Goal: Task Accomplishment & Management: Manage account settings

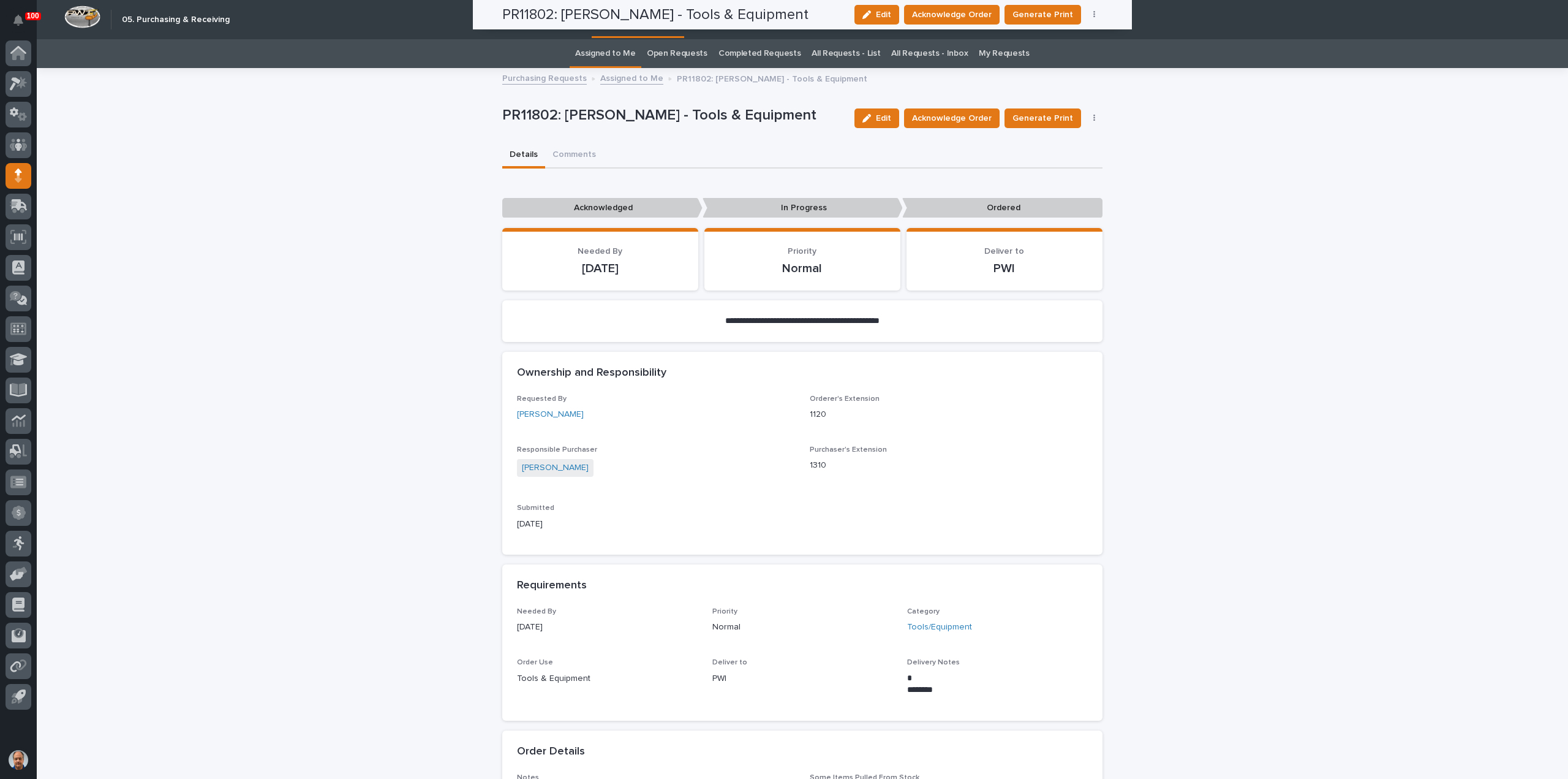
scroll to position [345, 0]
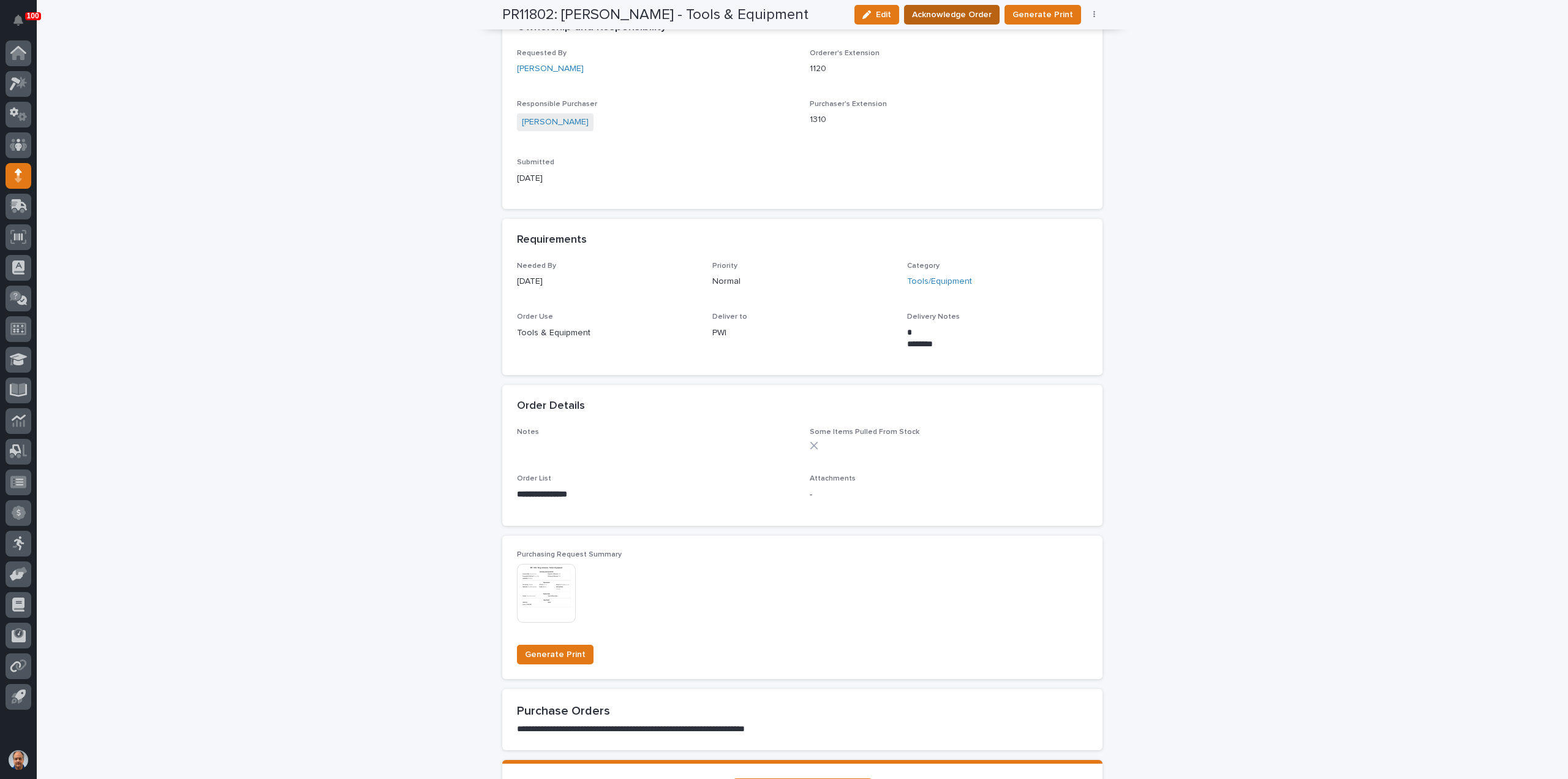
click at [936, 12] on span "Acknowledge Order" at bounding box center [952, 15] width 79 height 12
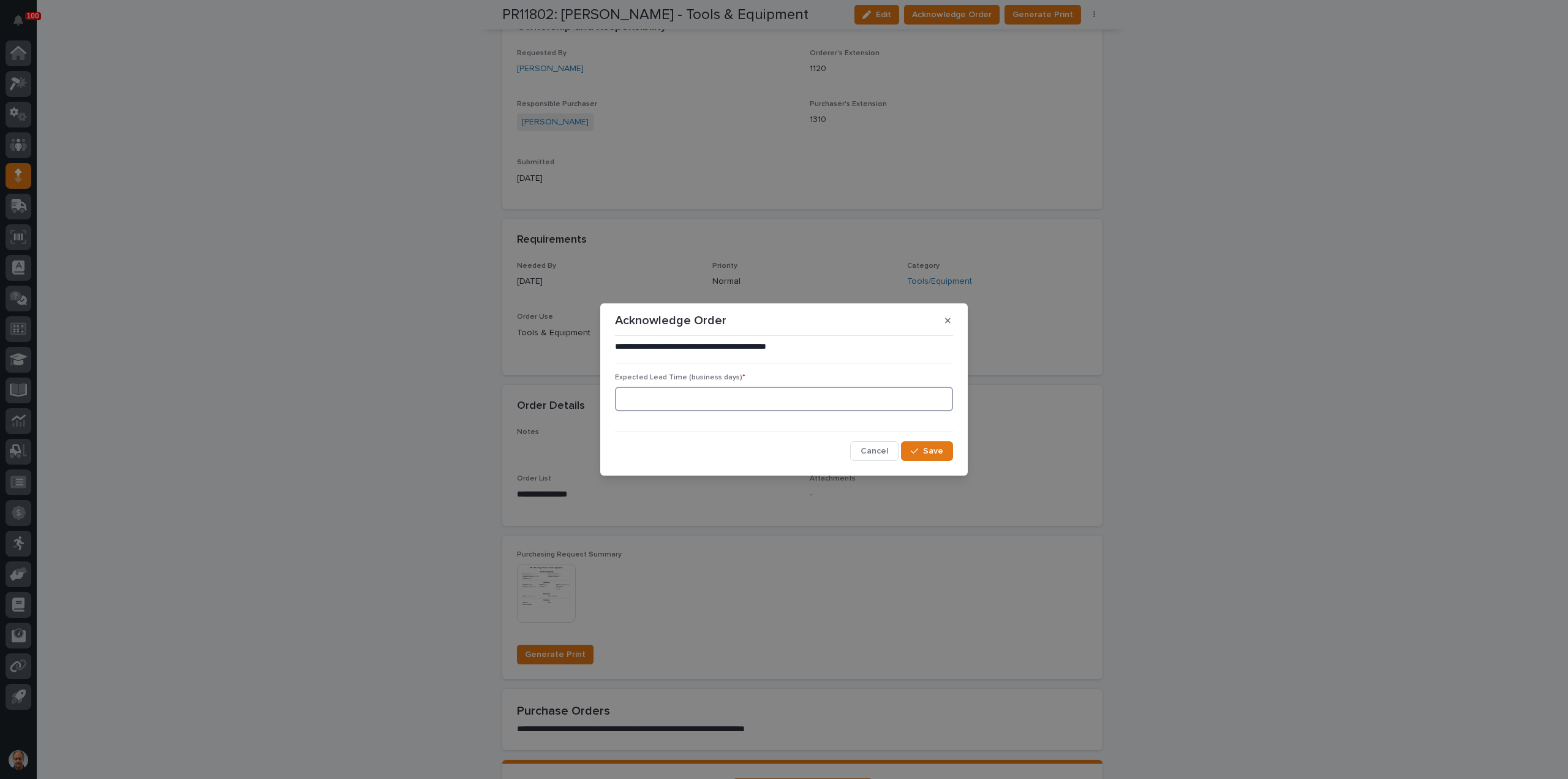
click at [710, 405] on input at bounding box center [784, 399] width 338 height 25
type input "1"
click at [910, 450] on button "Save" at bounding box center [927, 450] width 52 height 20
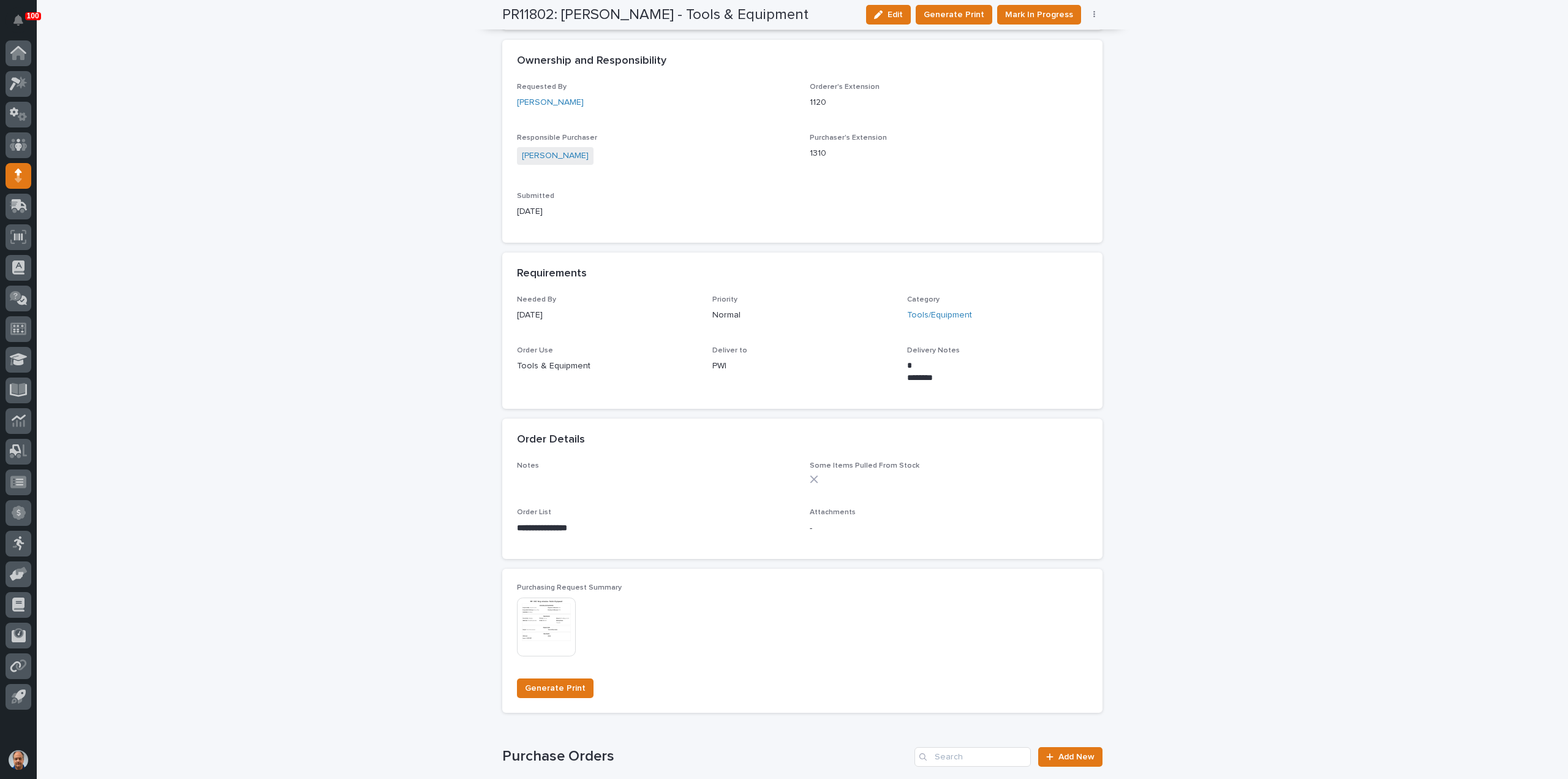
scroll to position [466, 0]
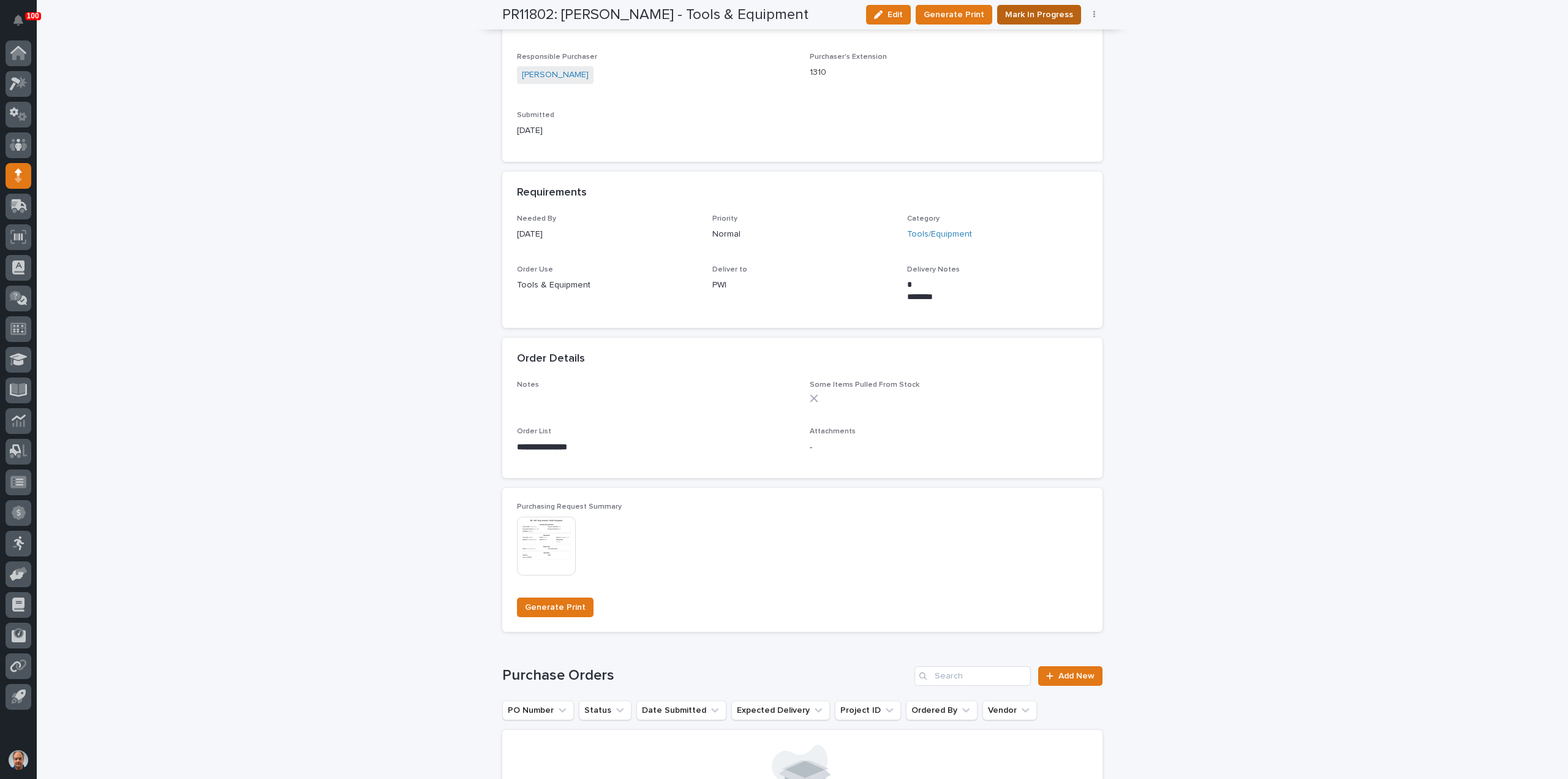
click at [1061, 16] on span "Mark In Progress" at bounding box center [1039, 15] width 68 height 12
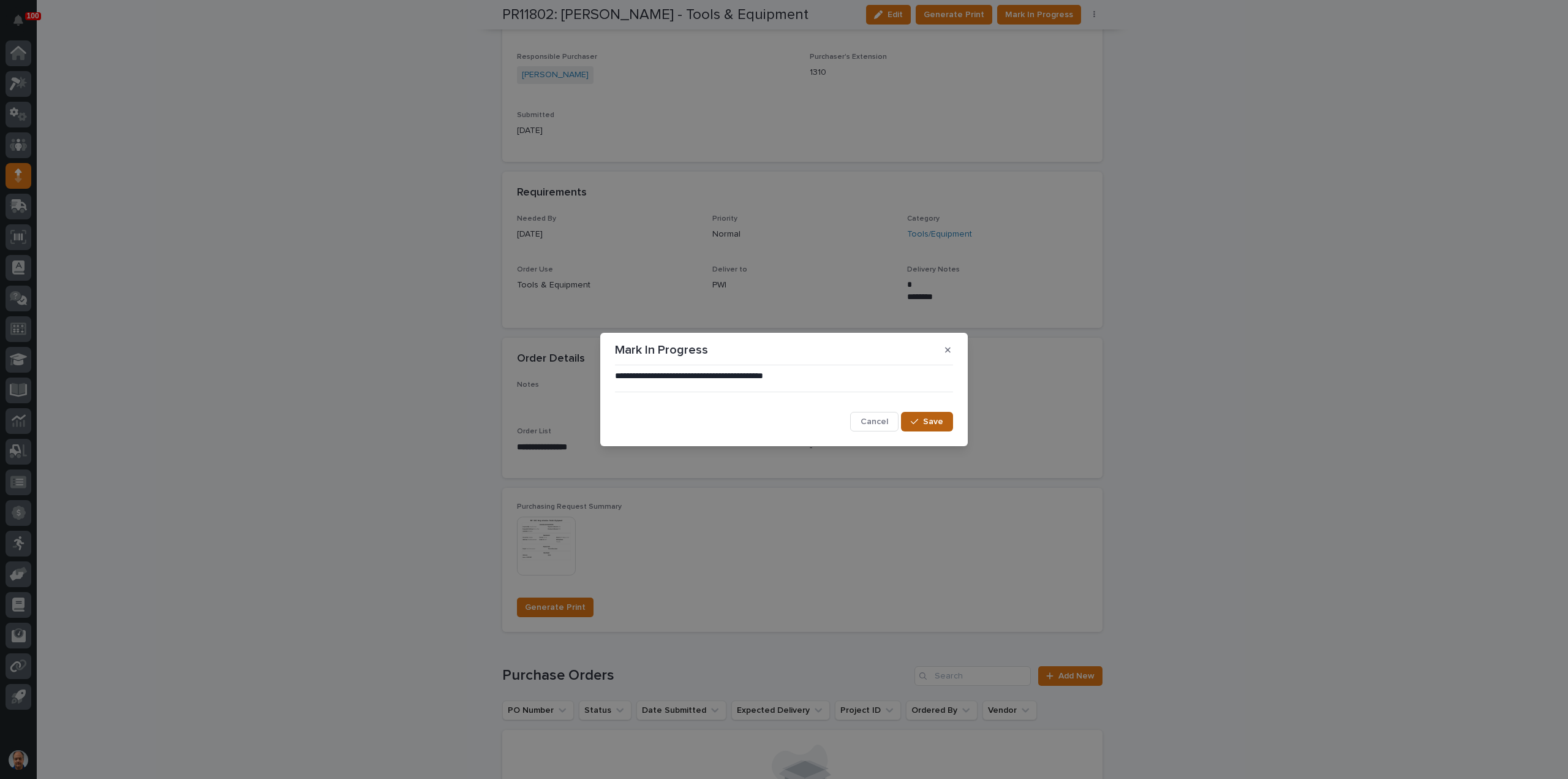
click at [947, 420] on button "Save" at bounding box center [927, 421] width 52 height 20
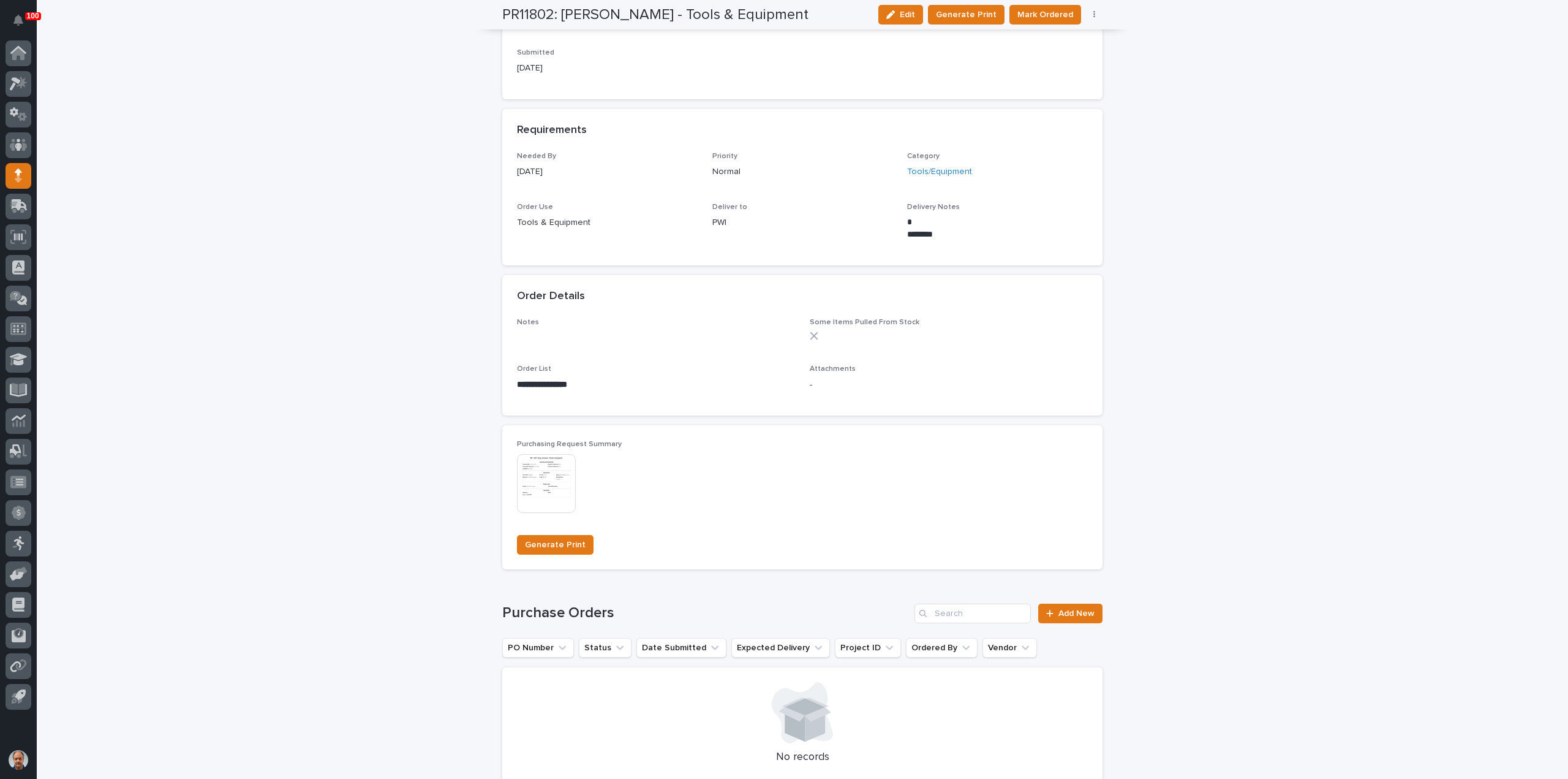
scroll to position [613, 0]
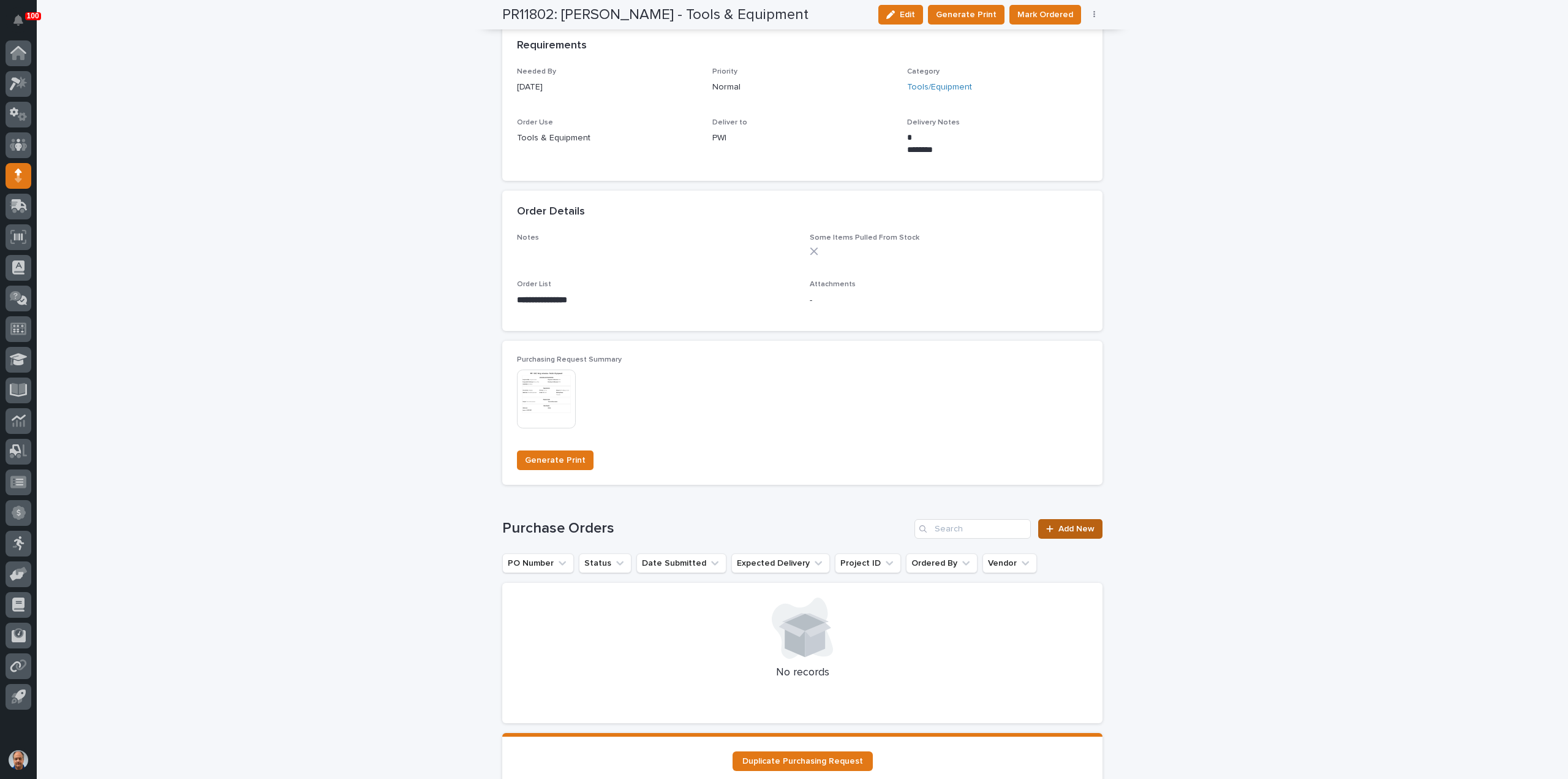
click at [1065, 526] on span "Add New" at bounding box center [1077, 529] width 36 height 9
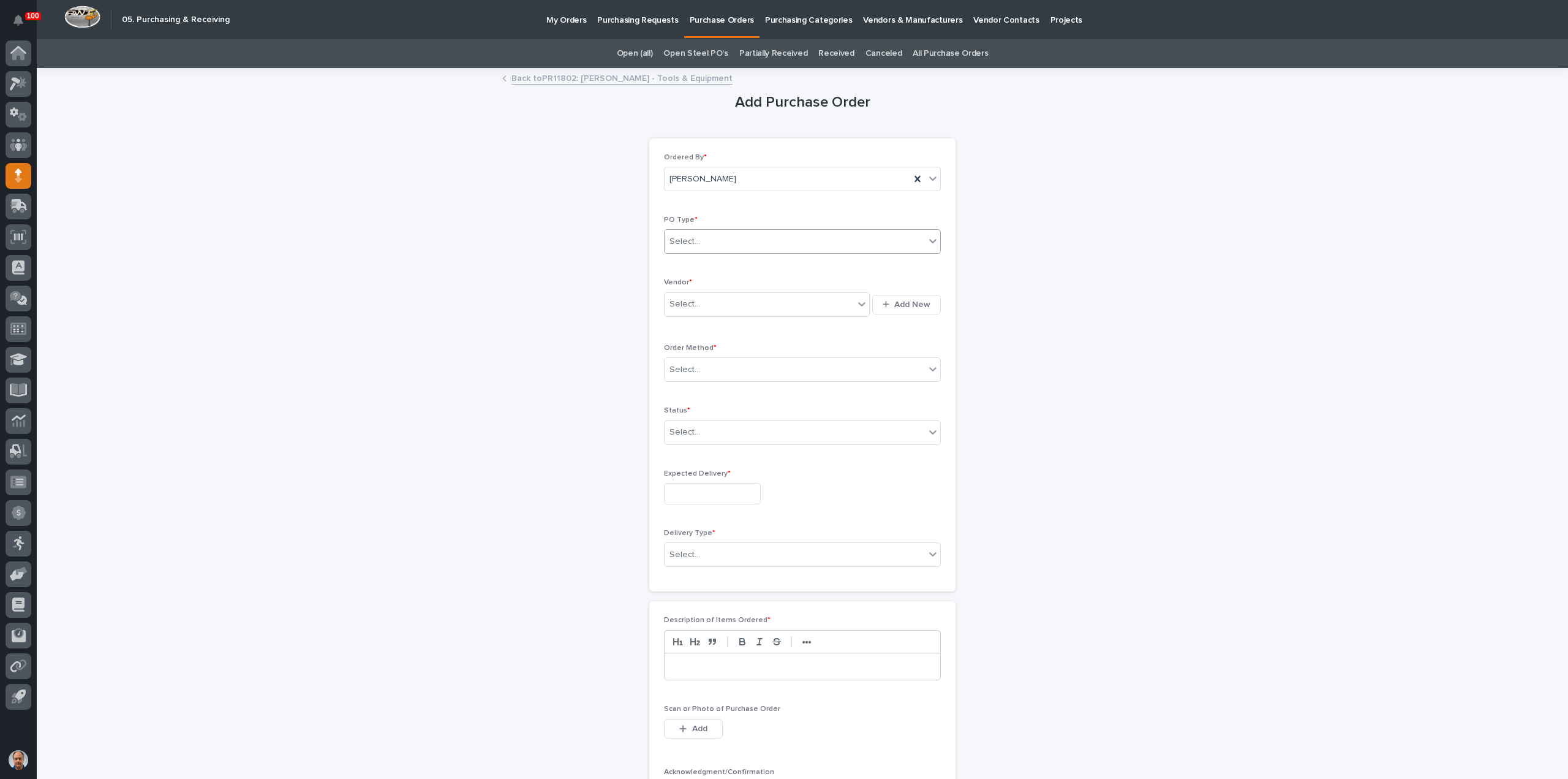
click at [757, 233] on div "Select..." at bounding box center [794, 242] width 260 height 20
click at [726, 282] on div "Paper" at bounding box center [797, 285] width 275 height 21
click at [723, 294] on div "Select..." at bounding box center [759, 305] width 189 height 20
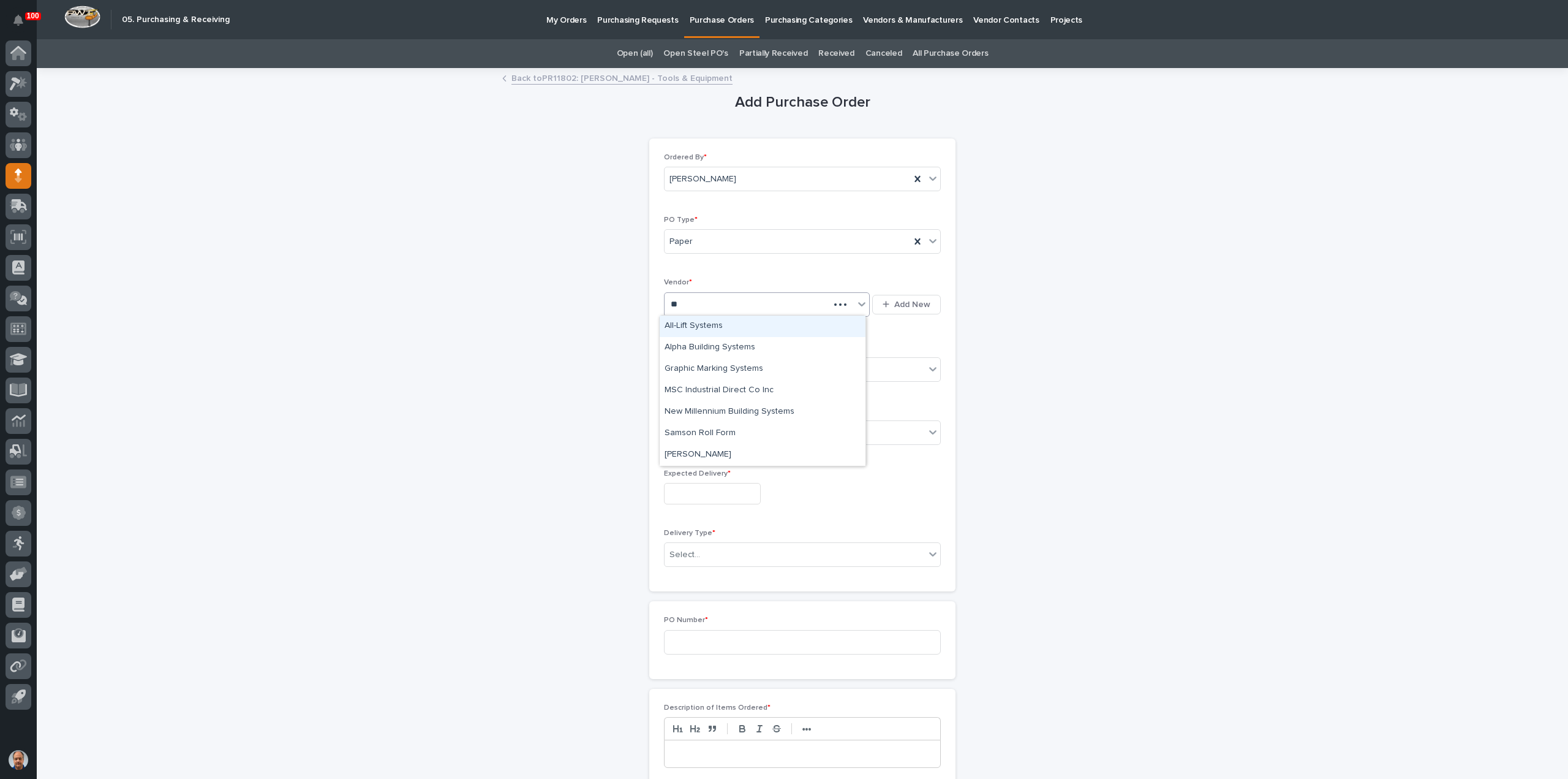
type input "***"
click at [733, 324] on div "MSC Industrial Direct Co Inc" at bounding box center [762, 326] width 205 height 21
click at [706, 369] on div "Select..." at bounding box center [794, 370] width 260 height 20
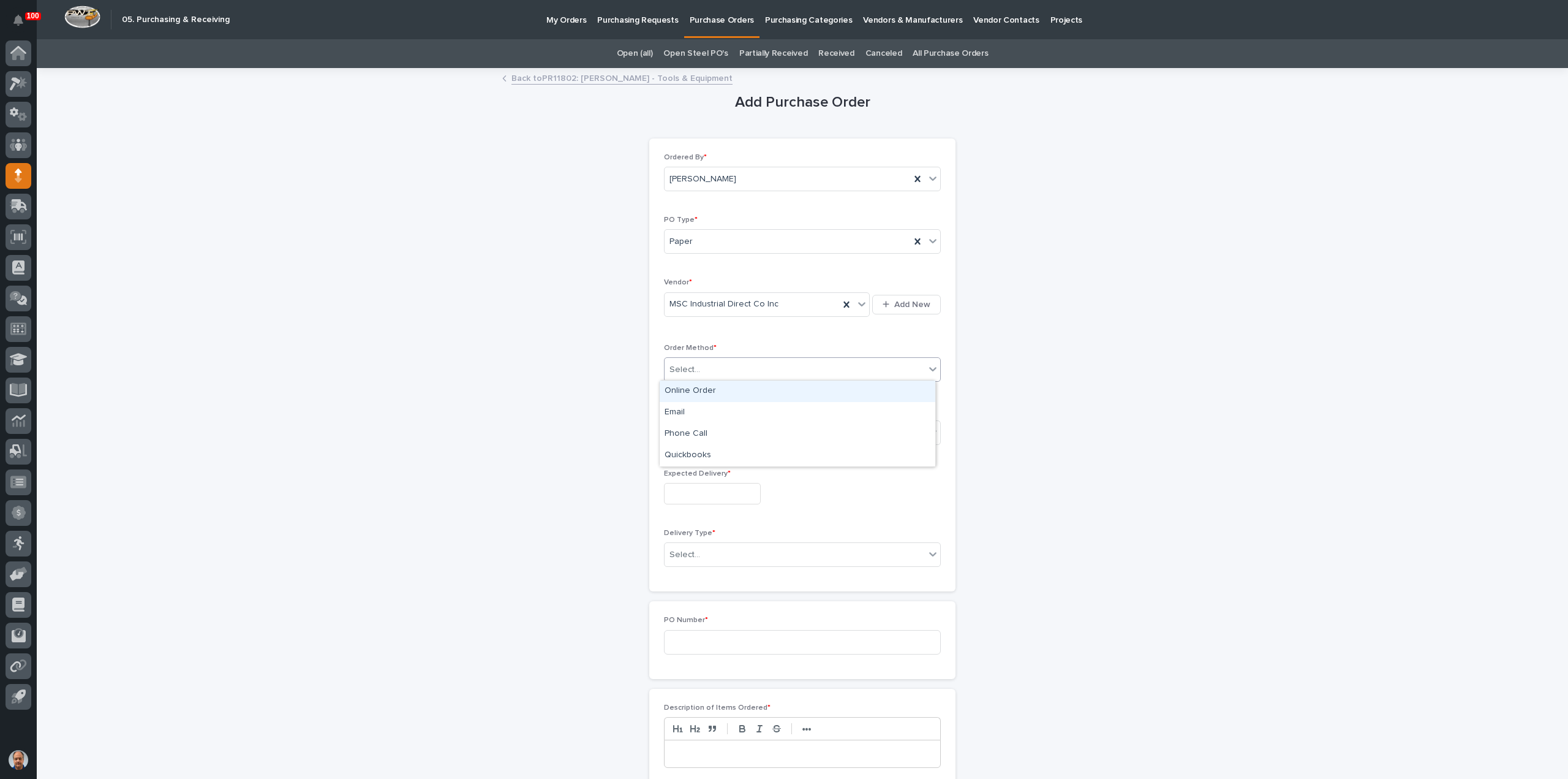
click at [694, 389] on div "Online Order" at bounding box center [797, 391] width 275 height 21
drag, startPoint x: 698, startPoint y: 424, endPoint x: 698, endPoint y: 432, distance: 8.0
click at [697, 426] on div "Select..." at bounding box center [794, 432] width 260 height 20
drag, startPoint x: 705, startPoint y: 463, endPoint x: 694, endPoint y: 481, distance: 21.1
click at [689, 472] on div "Submitted" at bounding box center [797, 474] width 275 height 21
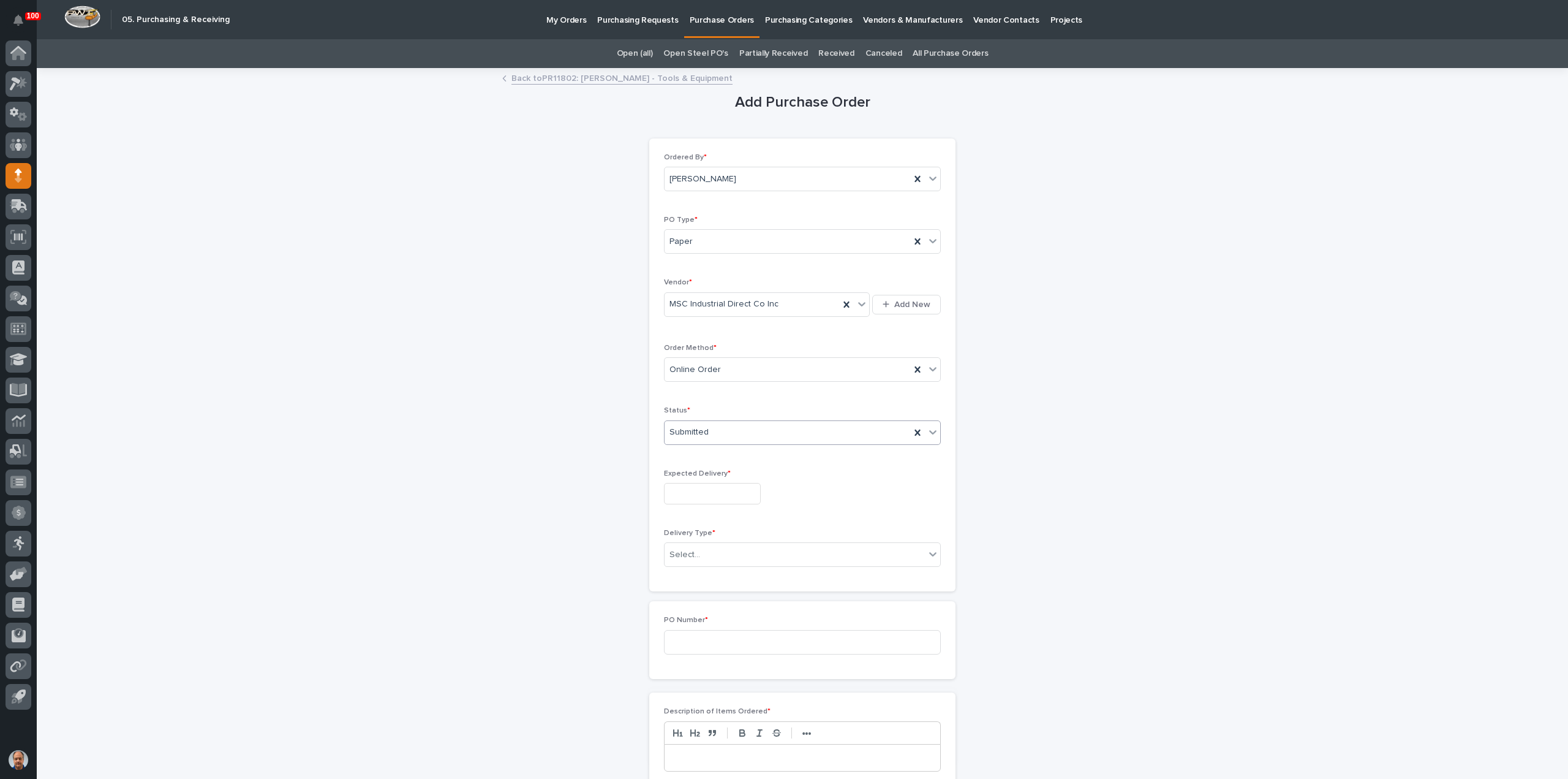
click at [694, 498] on input "text" at bounding box center [712, 493] width 97 height 21
click at [744, 388] on div "15" at bounding box center [744, 391] width 17 height 17
type input "**********"
click at [725, 556] on div "Select..." at bounding box center [794, 555] width 260 height 20
click at [710, 575] on div "Deliver to PWI" at bounding box center [797, 574] width 275 height 21
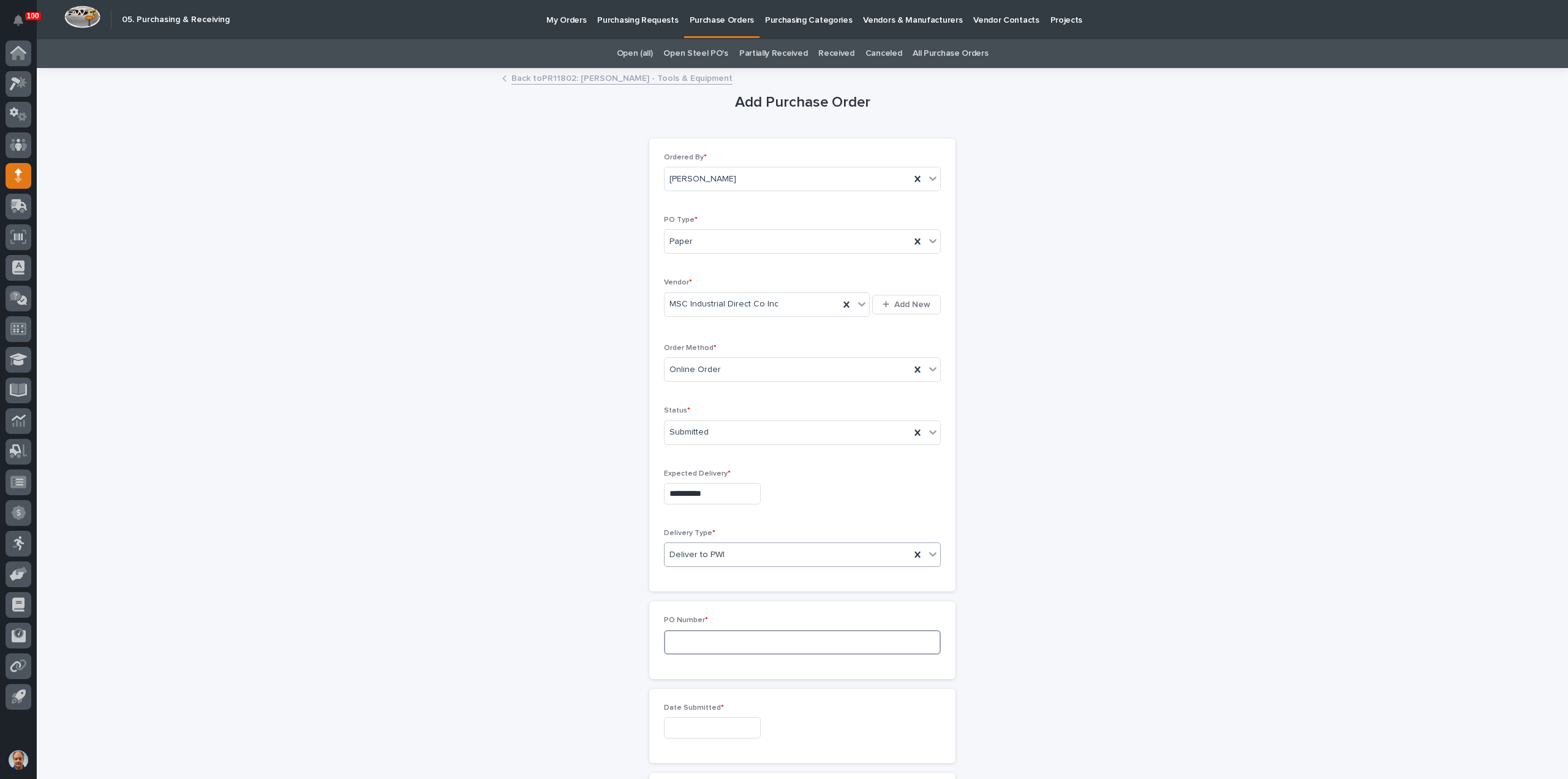
click at [705, 638] on input at bounding box center [802, 642] width 277 height 25
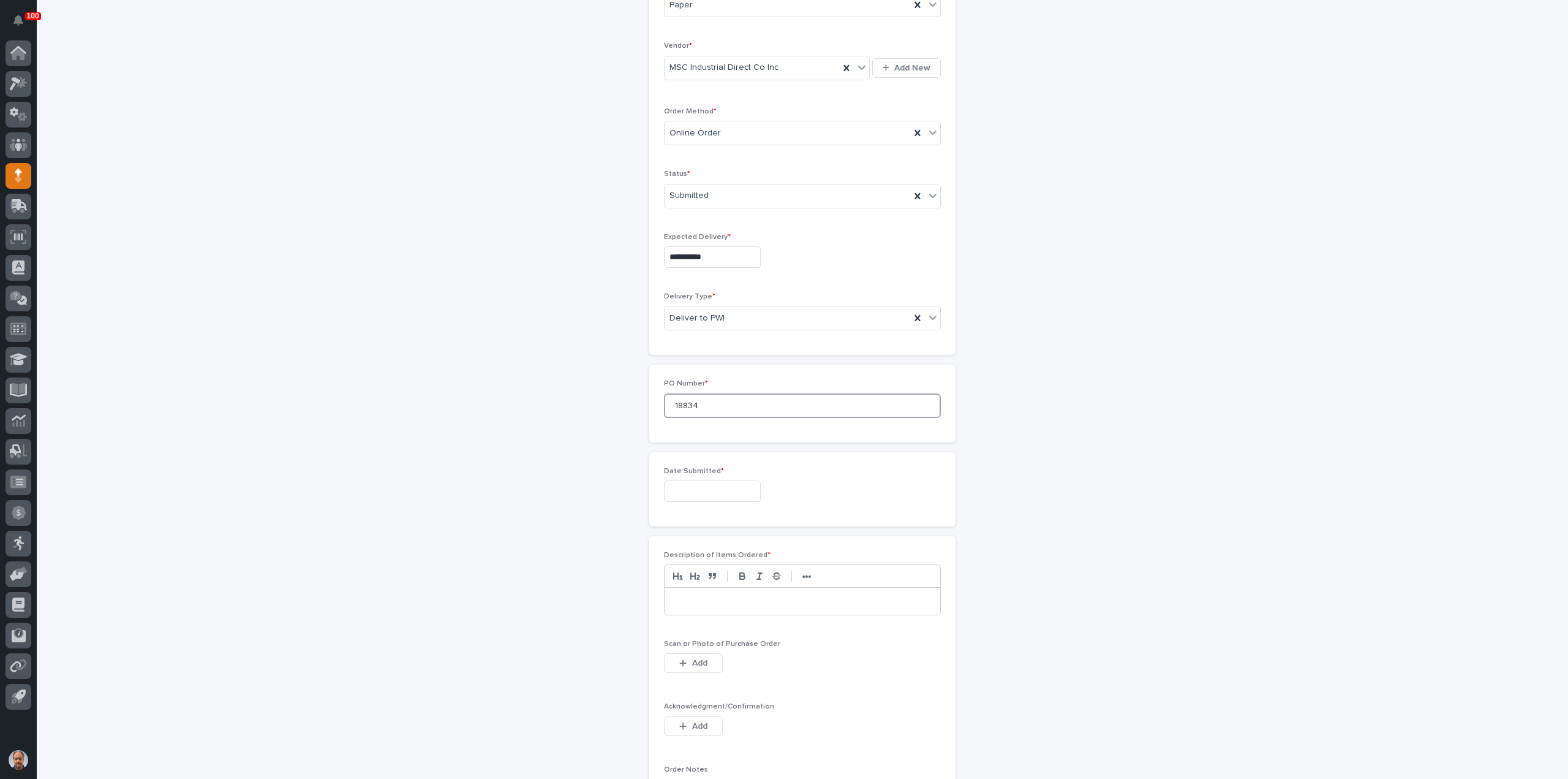
scroll to position [306, 0]
type input "18834"
click at [726, 418] on input "text" at bounding box center [712, 420] width 97 height 21
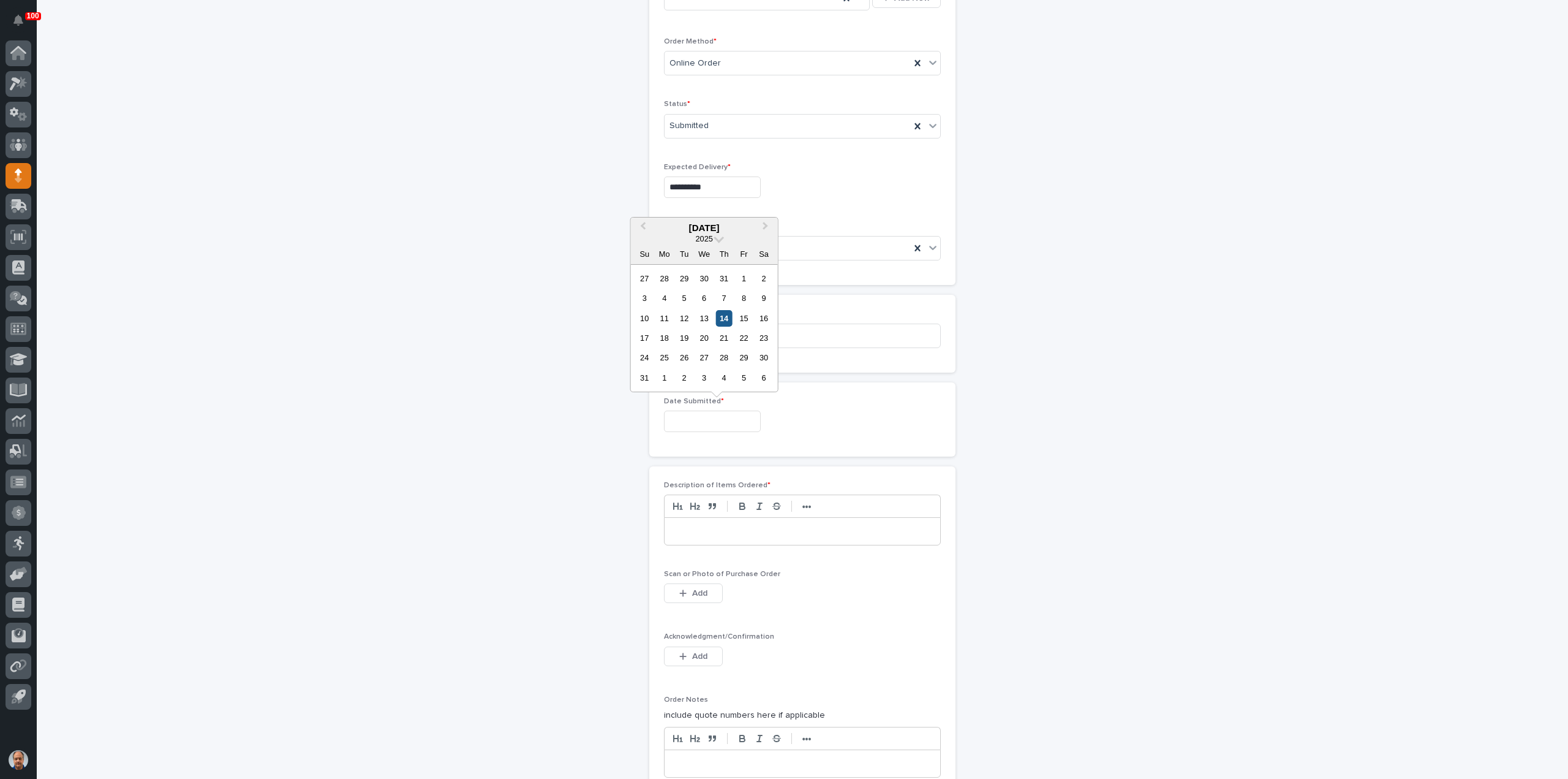
click at [724, 315] on div "14" at bounding box center [724, 318] width 17 height 17
type input "**********"
click at [713, 525] on p at bounding box center [802, 531] width 257 height 12
click at [697, 589] on span "Add" at bounding box center [699, 593] width 15 height 9
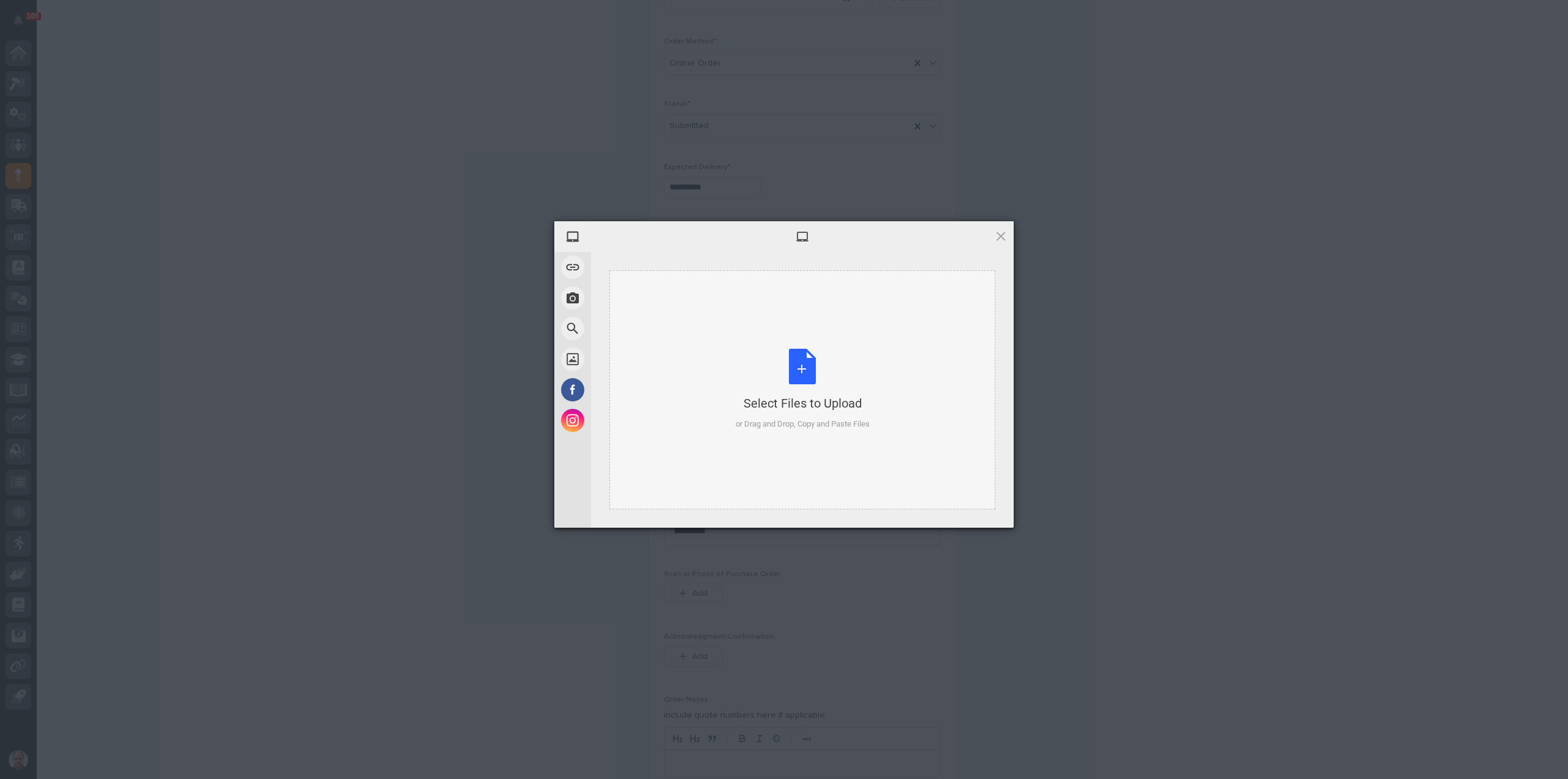
click at [796, 364] on div "Select Files to Upload or Drag and Drop, Copy and Paste Files" at bounding box center [803, 389] width 134 height 82
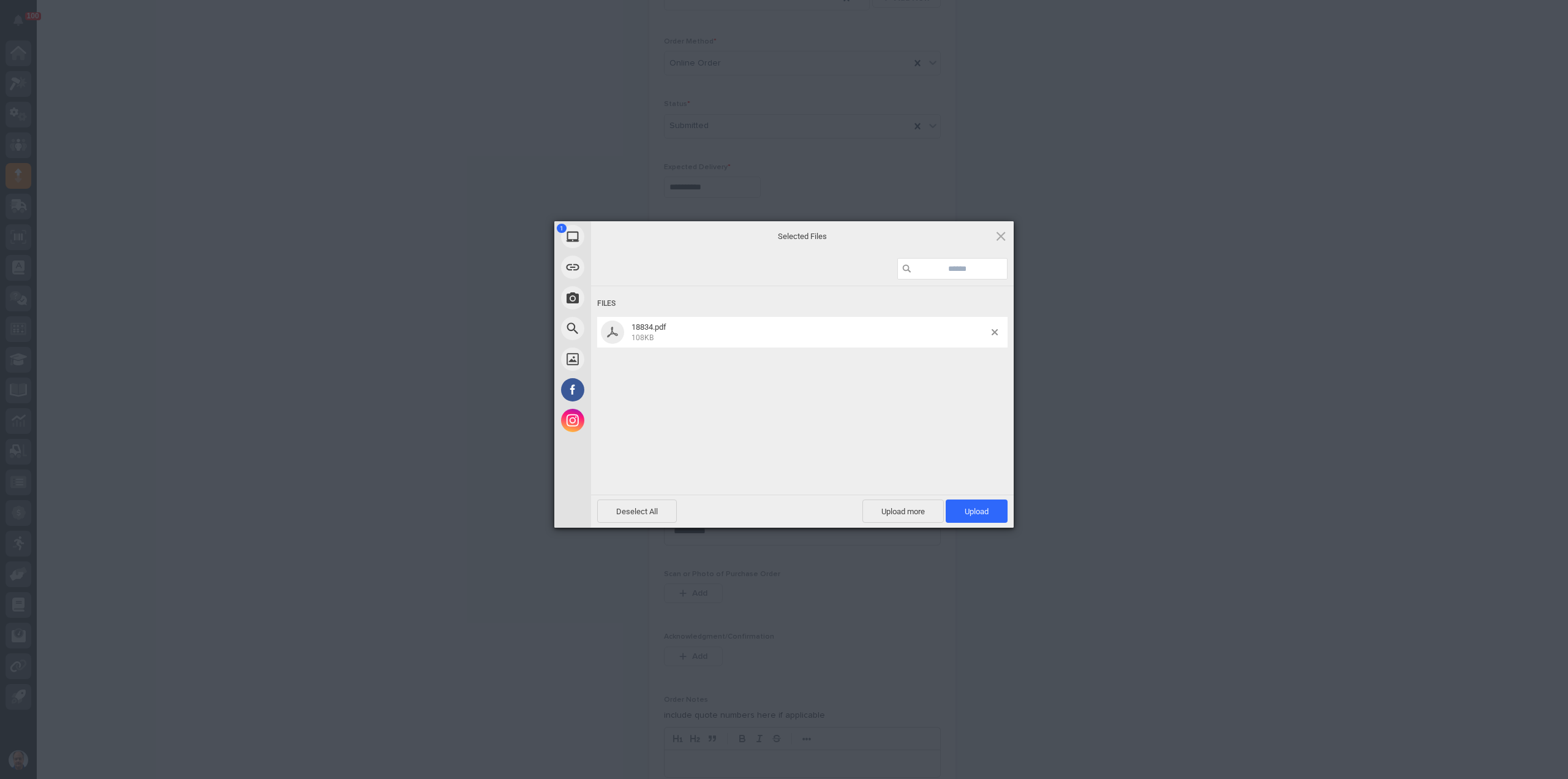
click at [962, 497] on div "Deselect All Upload more Upload 1" at bounding box center [802, 510] width 423 height 33
click at [963, 504] on span "Upload 1" at bounding box center [976, 511] width 62 height 23
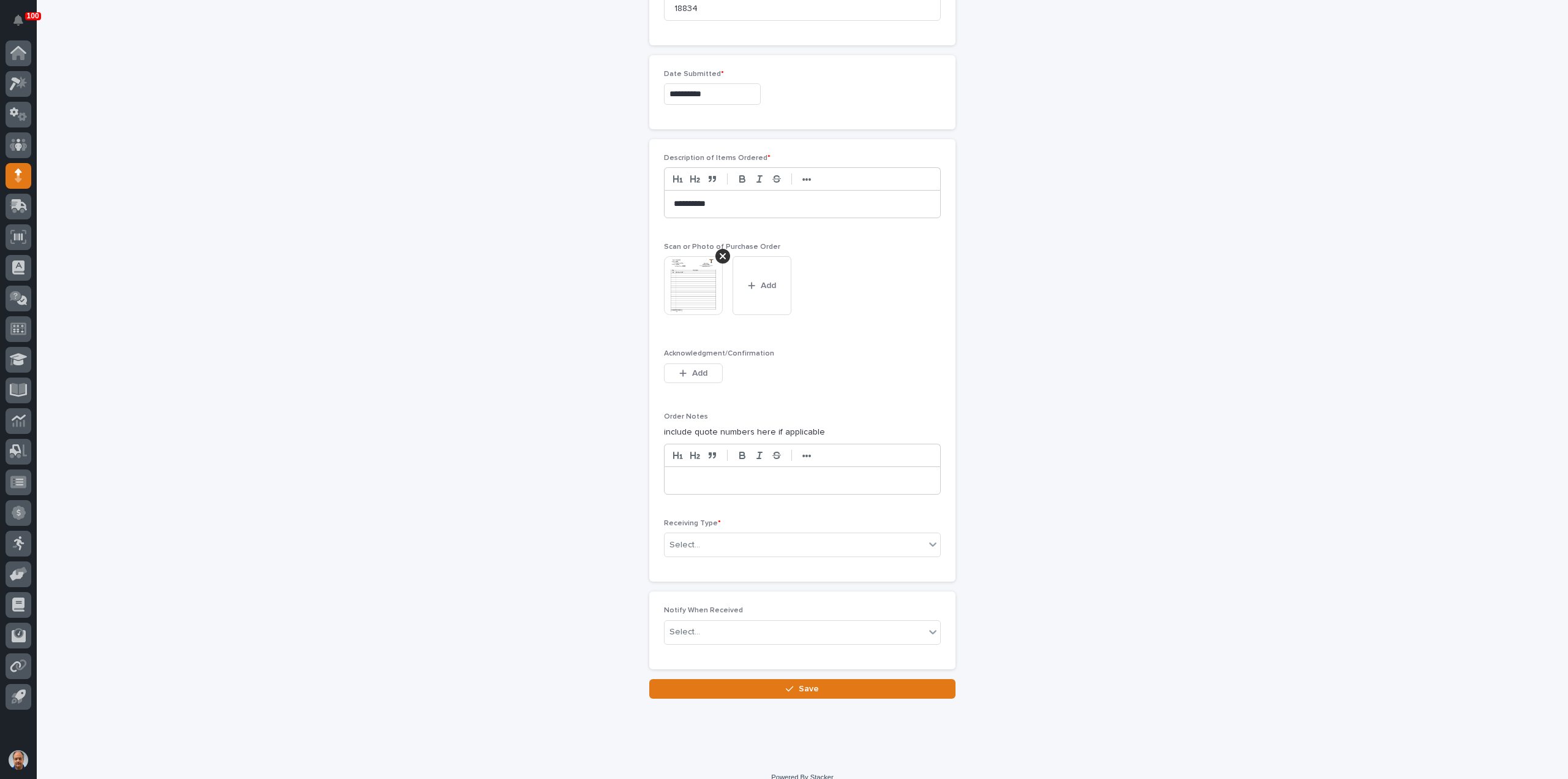
scroll to position [635, 0]
click at [752, 539] on div "Select..." at bounding box center [794, 544] width 260 height 20
click at [717, 622] on div "Deliver to" at bounding box center [797, 626] width 275 height 21
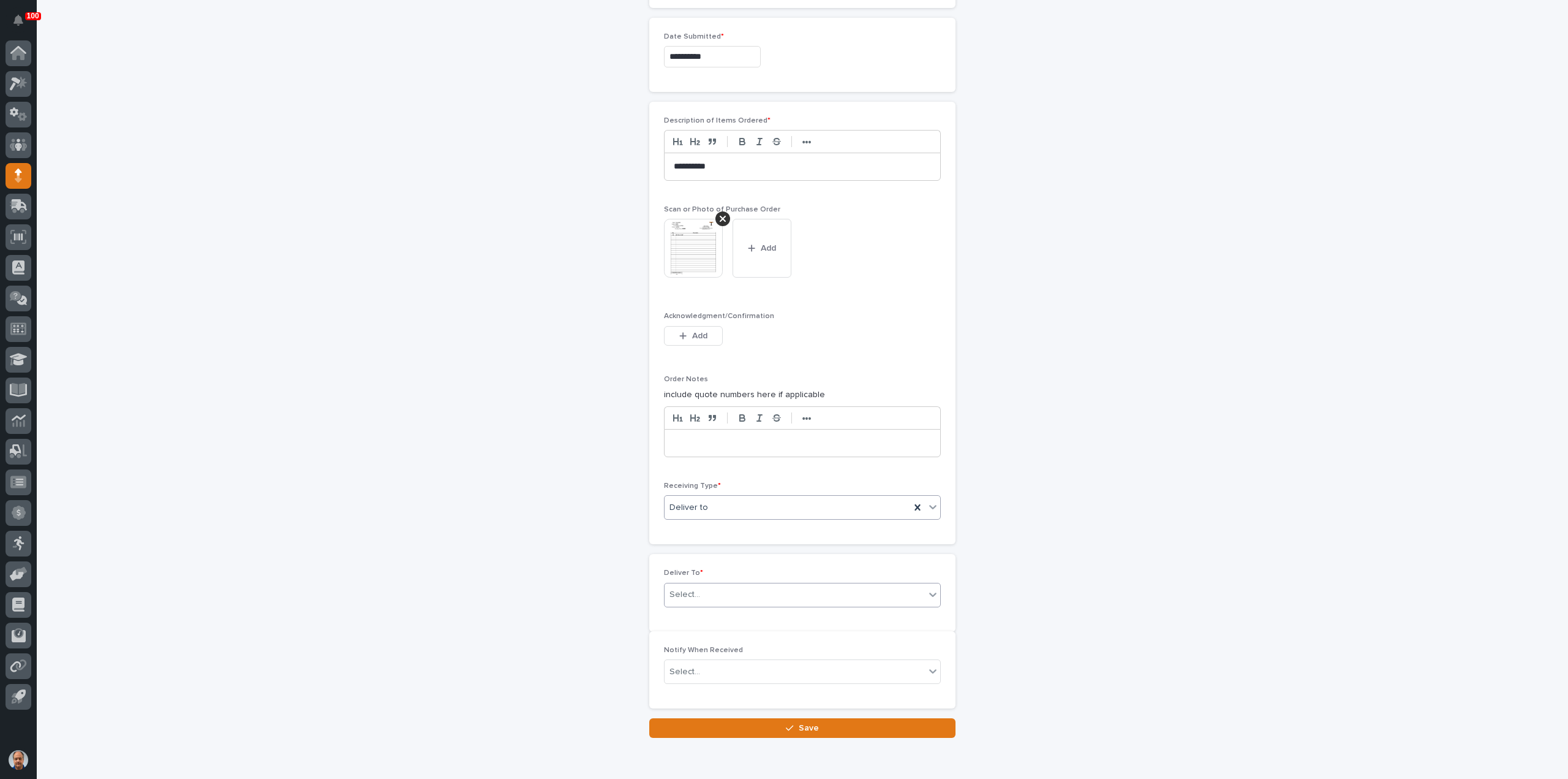
scroll to position [678, 0]
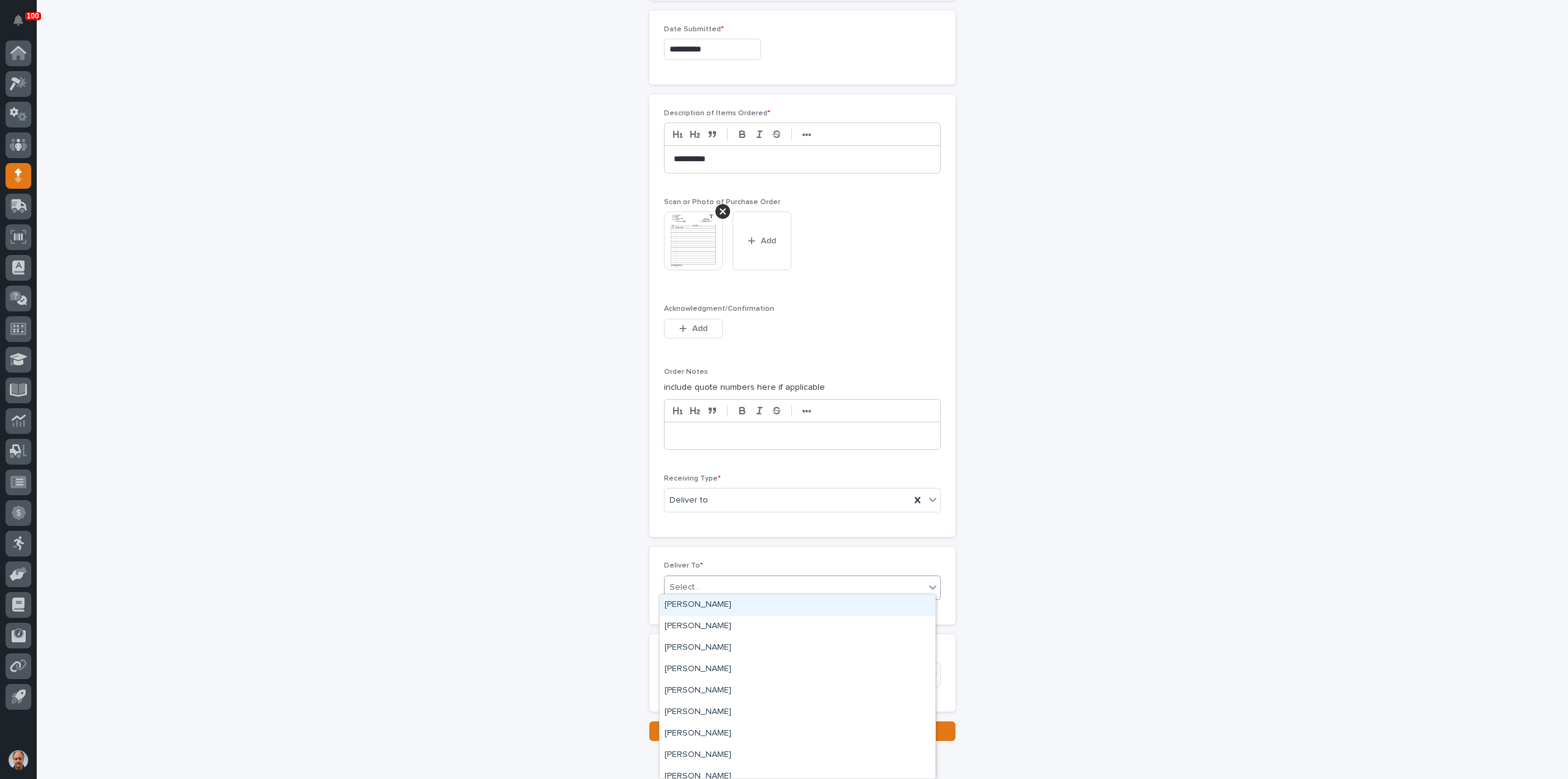
click at [721, 583] on div "Select..." at bounding box center [794, 587] width 260 height 20
type input "***"
click at [697, 625] on div "[PERSON_NAME]" at bounding box center [797, 626] width 275 height 21
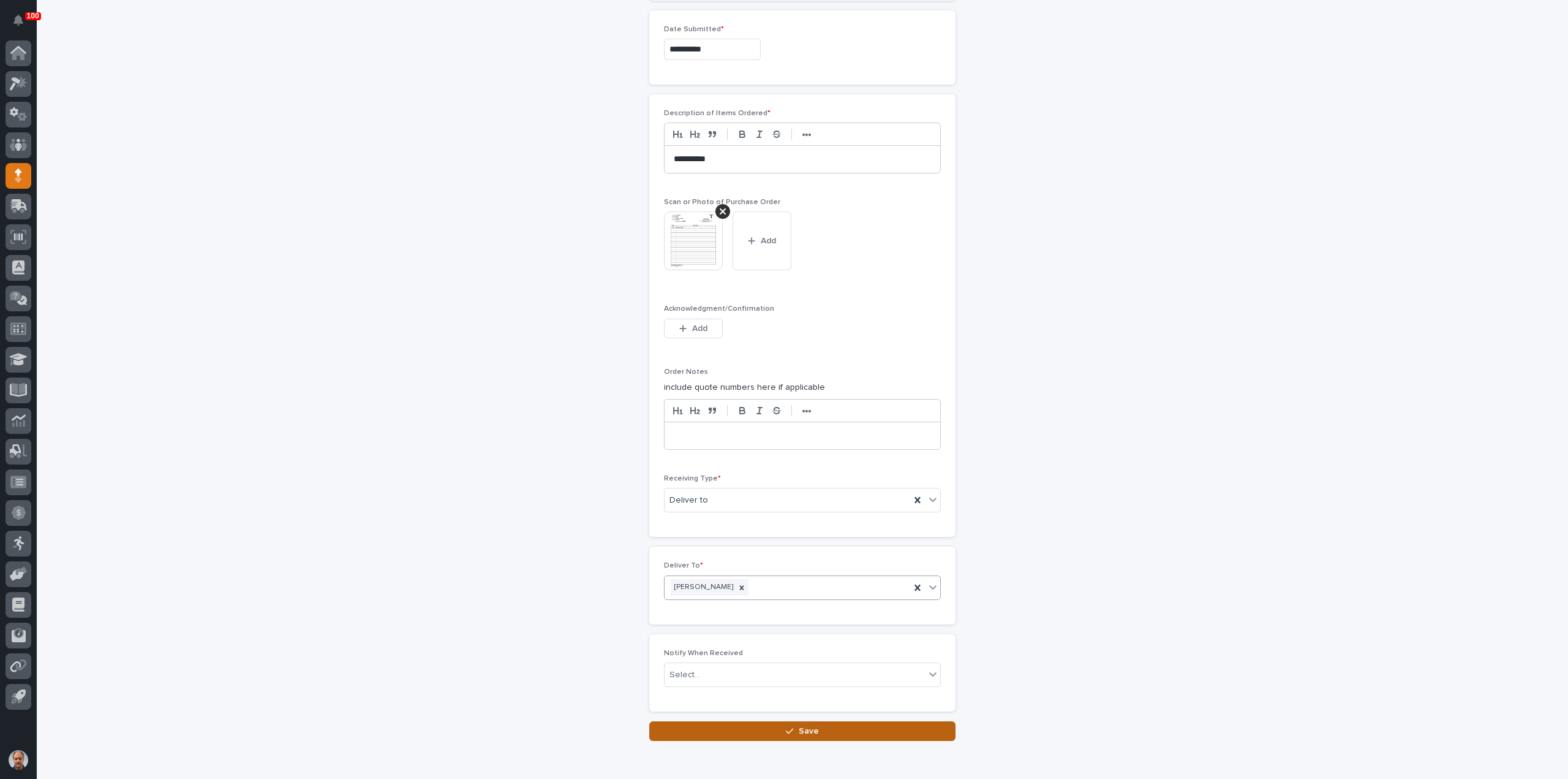
click at [786, 727] on icon "button" at bounding box center [790, 731] width 7 height 9
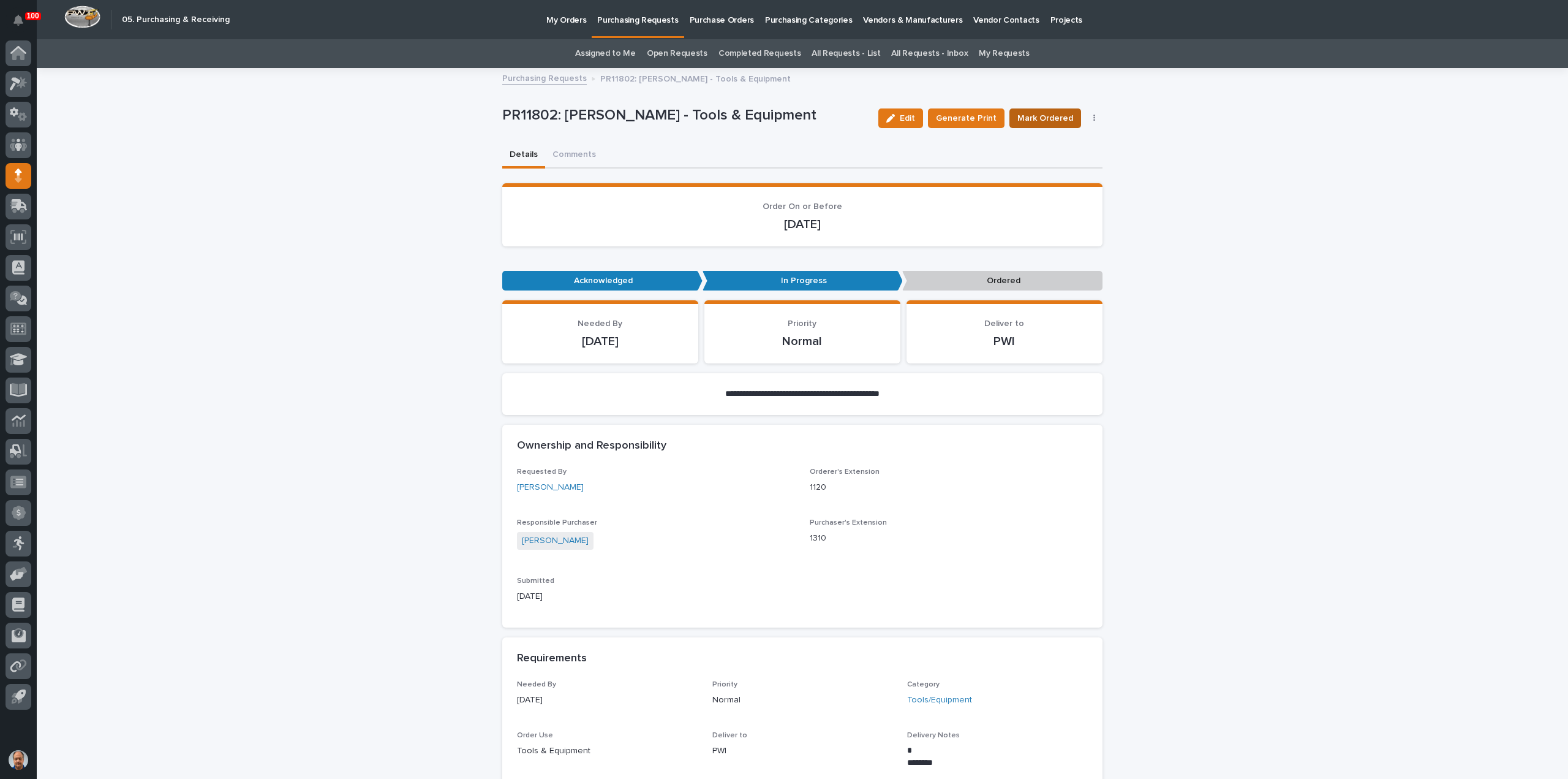
click at [1054, 117] on span "Mark Ordered" at bounding box center [1045, 118] width 56 height 12
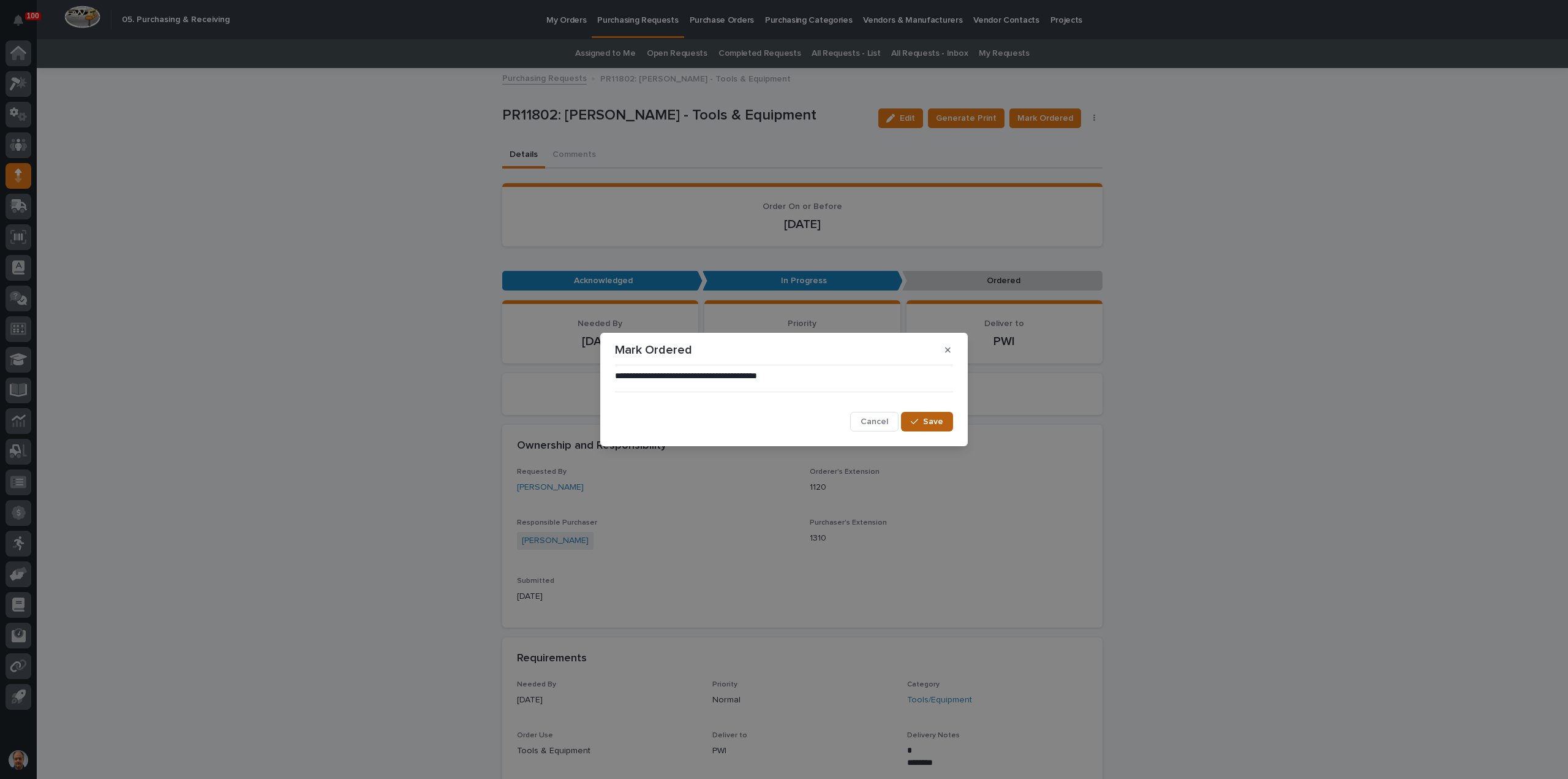
click at [925, 421] on span "Save" at bounding box center [933, 422] width 20 height 9
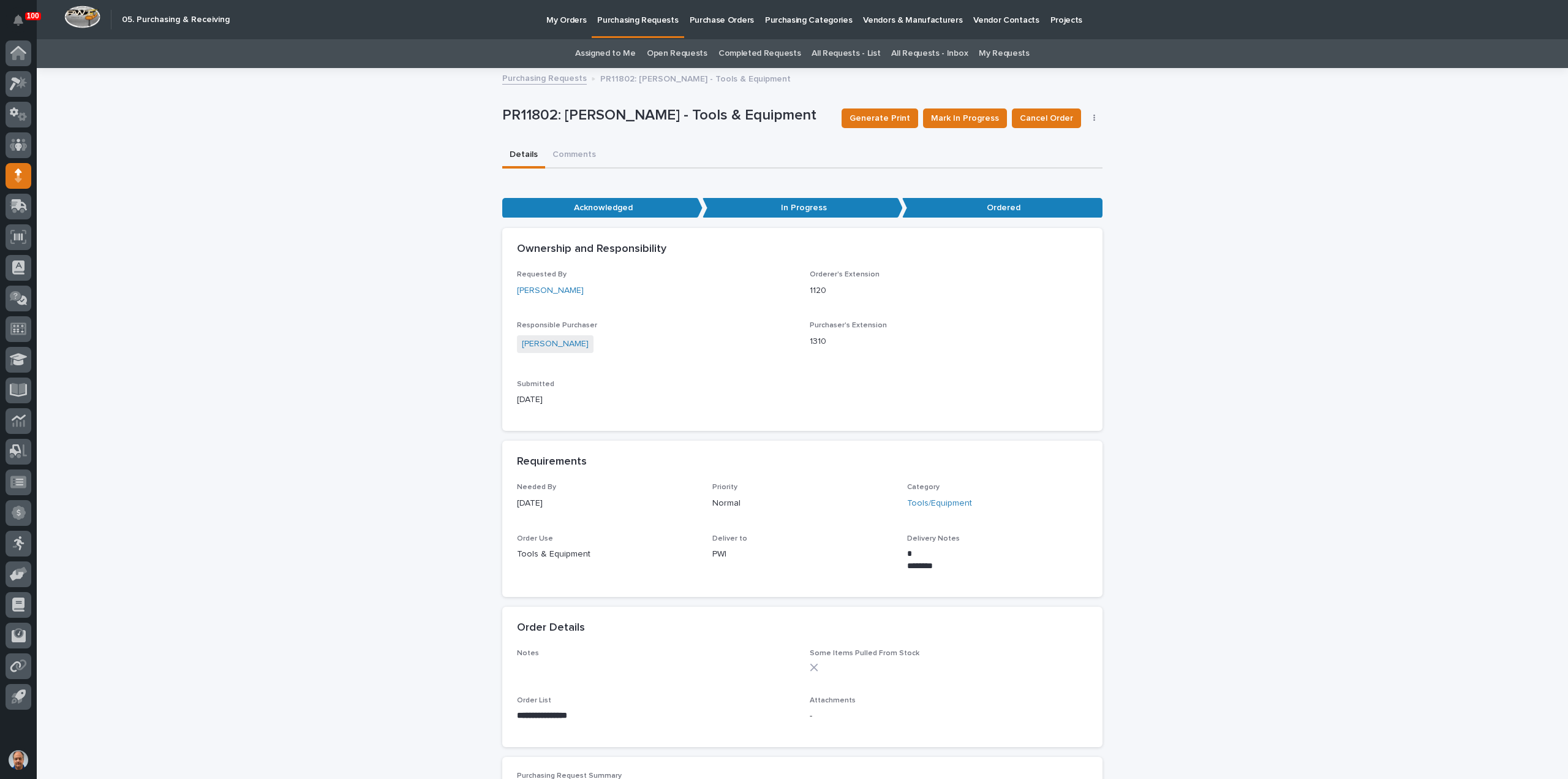
click at [637, 23] on p "Purchasing Requests" at bounding box center [638, 12] width 81 height 26
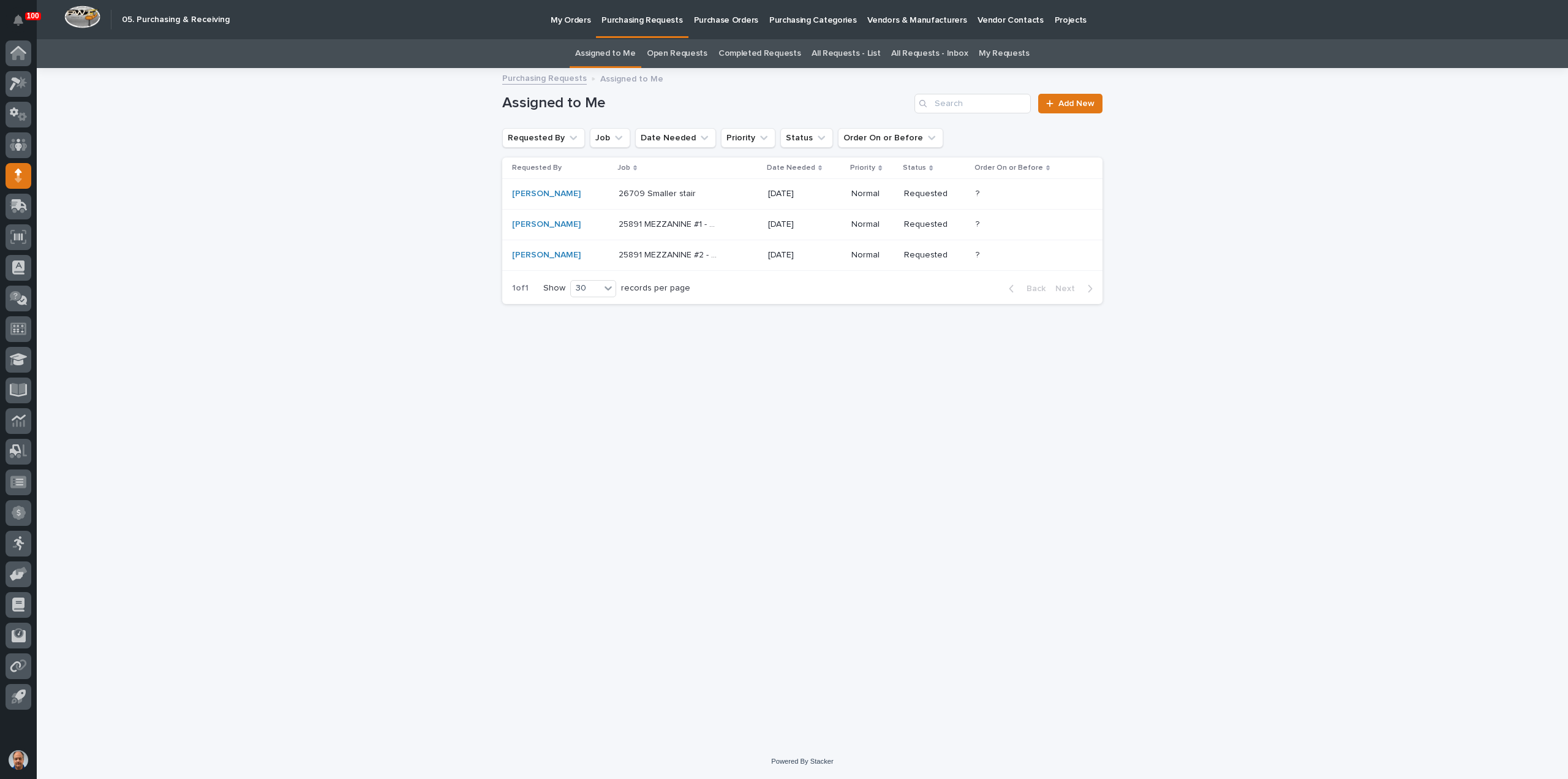
click at [646, 194] on p "26709 Smaller stair" at bounding box center [658, 193] width 79 height 13
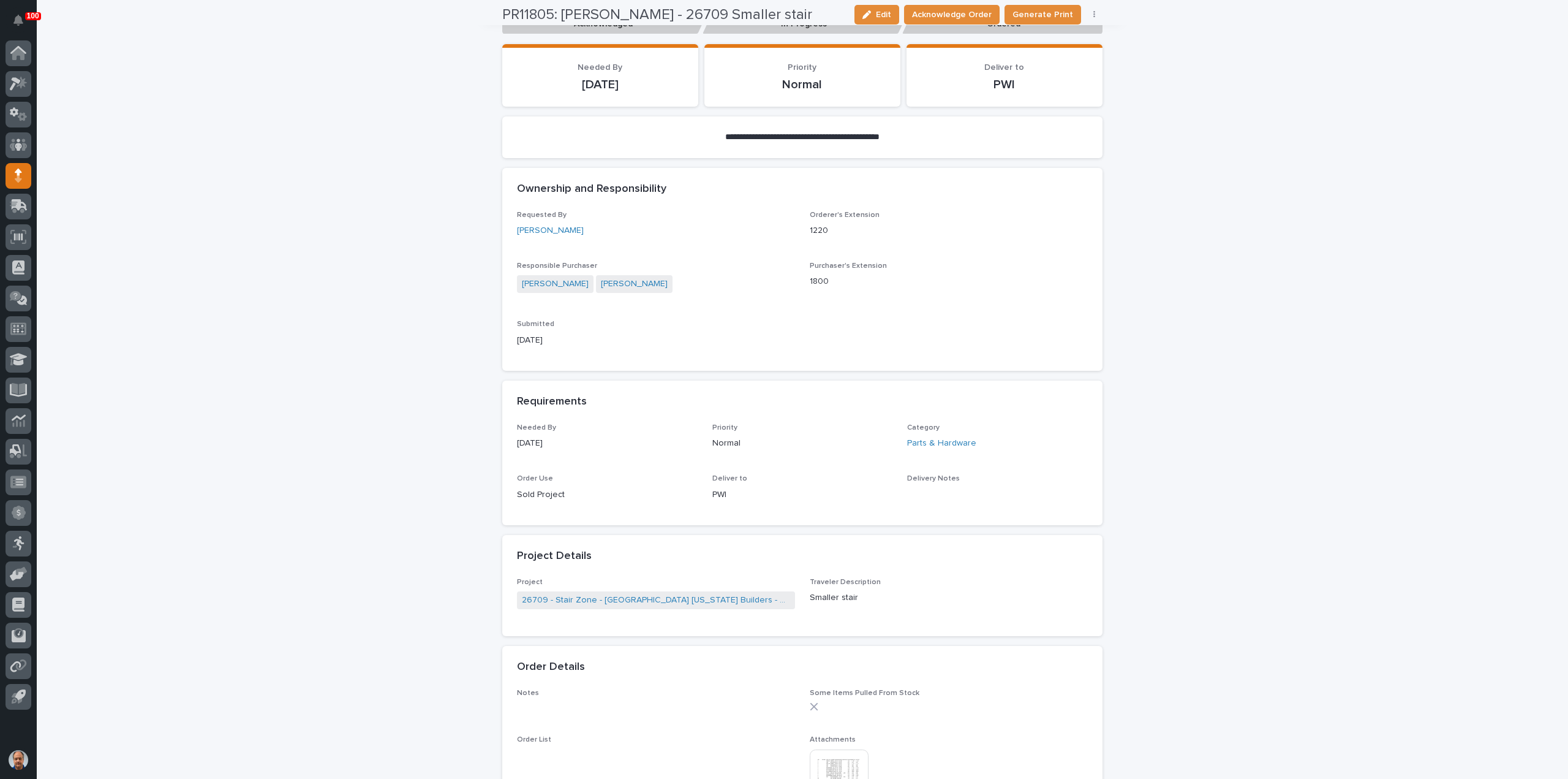
scroll to position [367, 0]
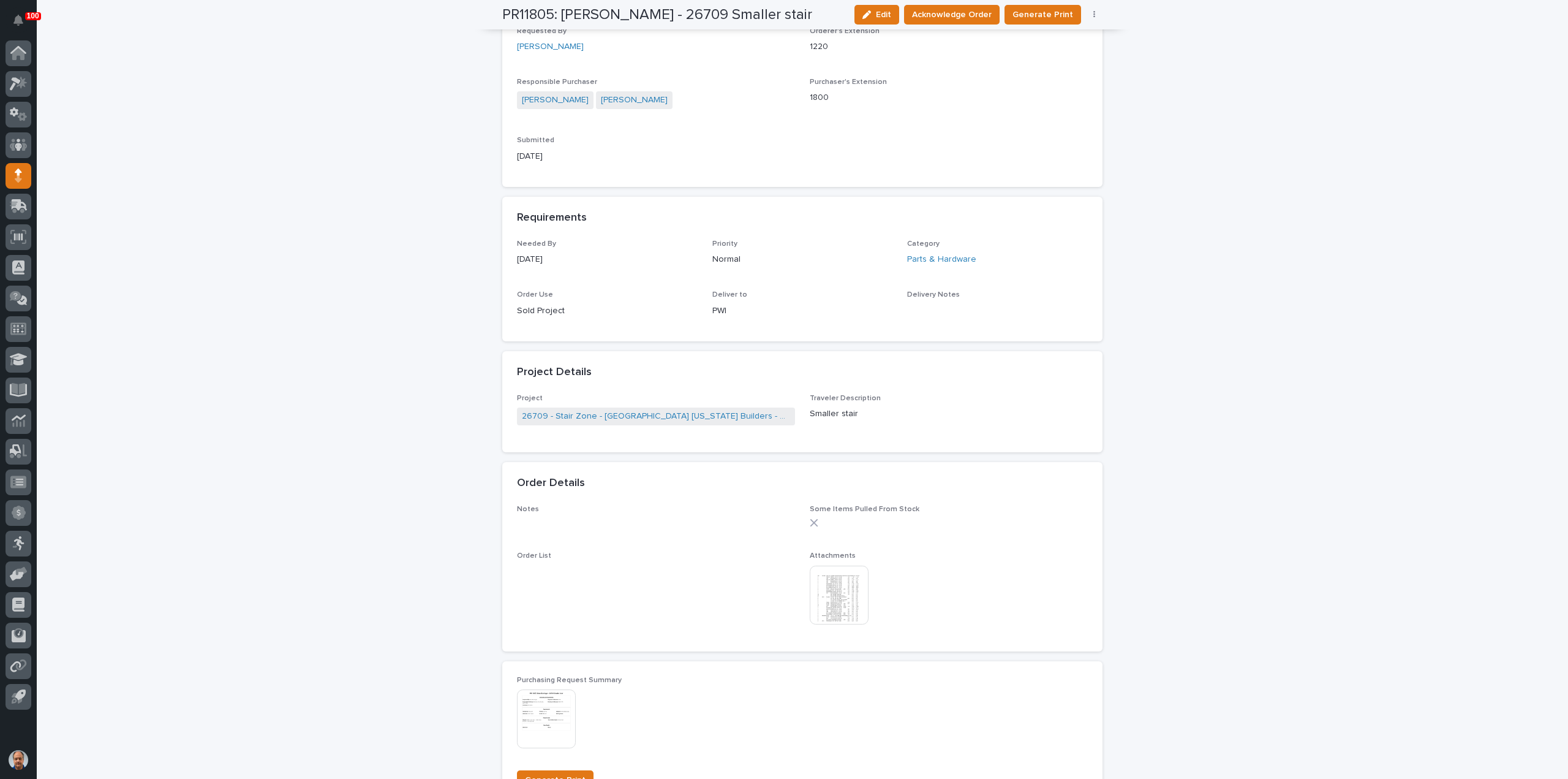
click at [826, 600] on img at bounding box center [839, 595] width 59 height 59
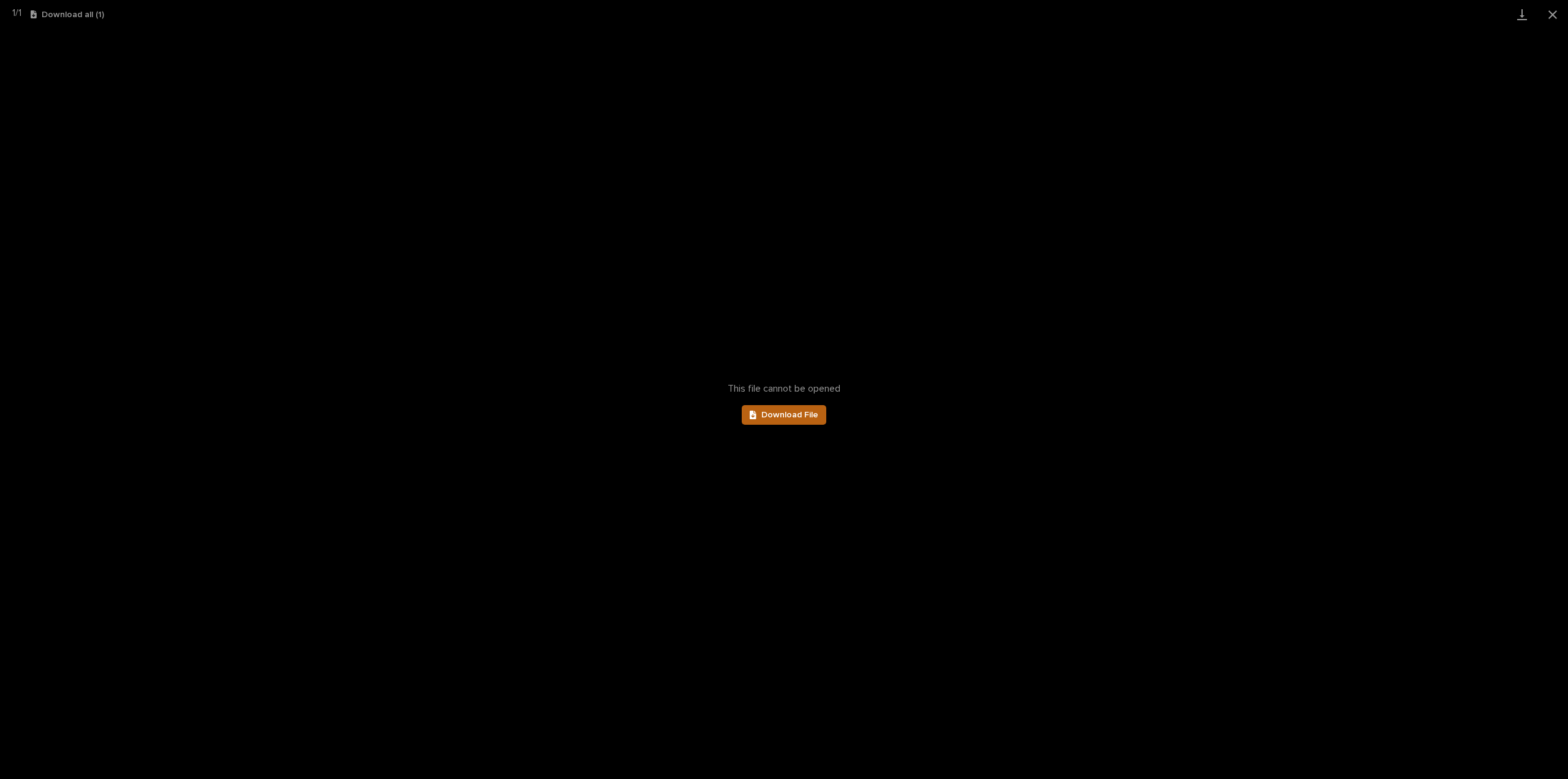
click at [787, 418] on span "Download File" at bounding box center [790, 415] width 57 height 9
drag, startPoint x: 1543, startPoint y: 12, endPoint x: 1551, endPoint y: 14, distance: 8.2
click at [1544, 12] on button "Close gallery" at bounding box center [1553, 15] width 31 height 29
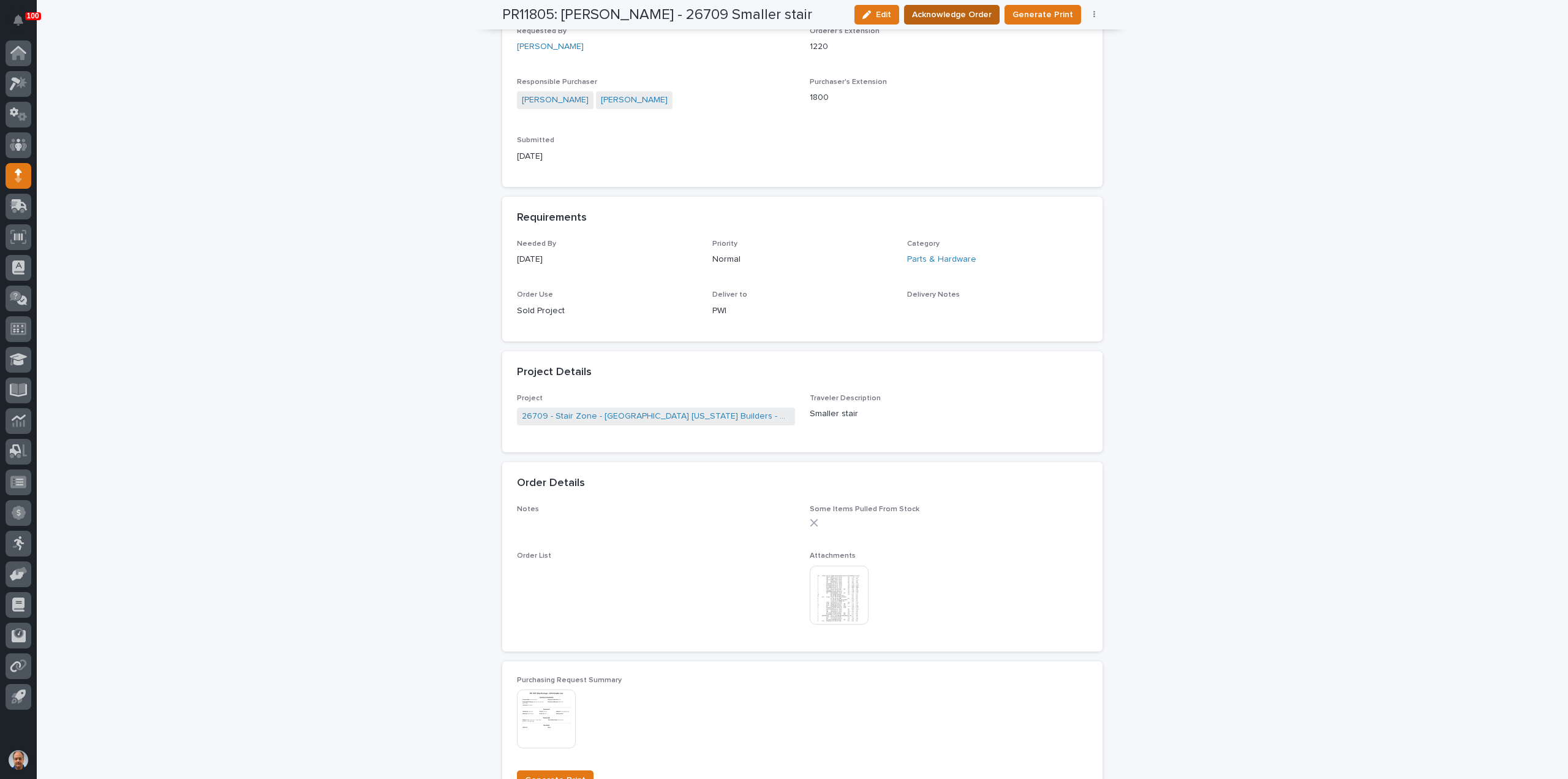
click at [976, 10] on span "Acknowledge Order" at bounding box center [952, 15] width 79 height 12
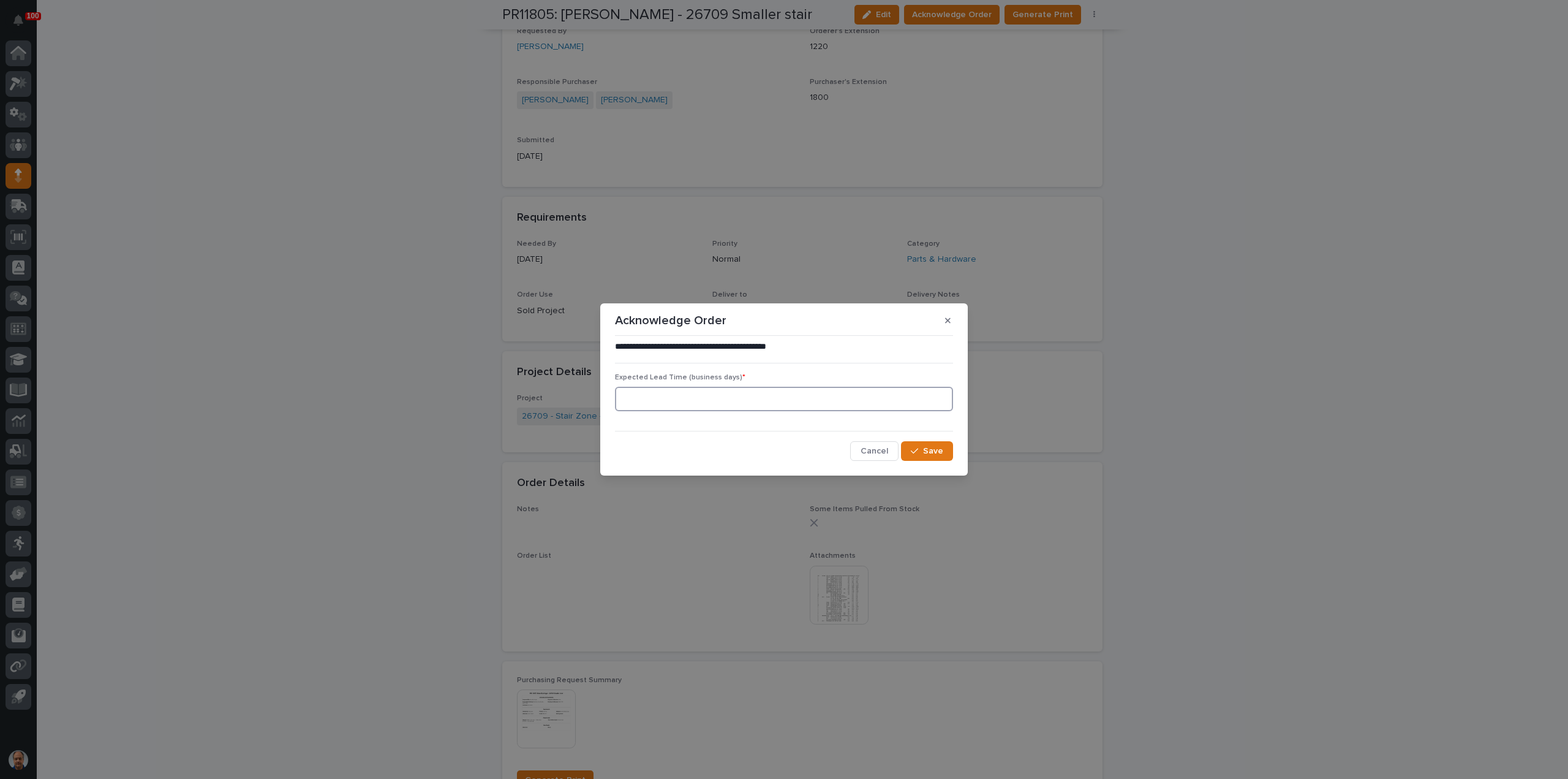
click at [701, 407] on input at bounding box center [784, 399] width 338 height 25
type input "1"
click at [914, 454] on icon "button" at bounding box center [914, 451] width 7 height 9
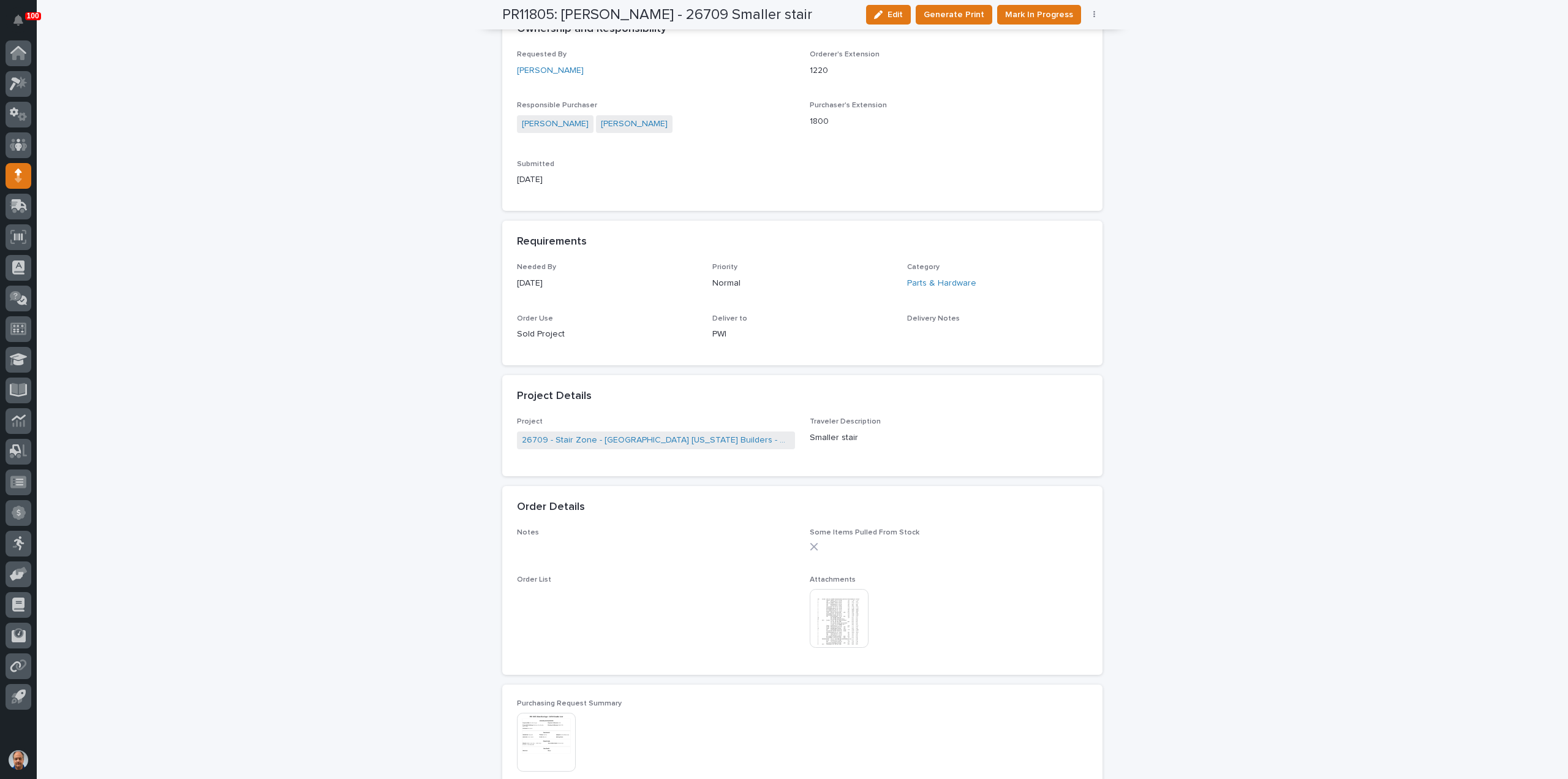
scroll to position [488, 0]
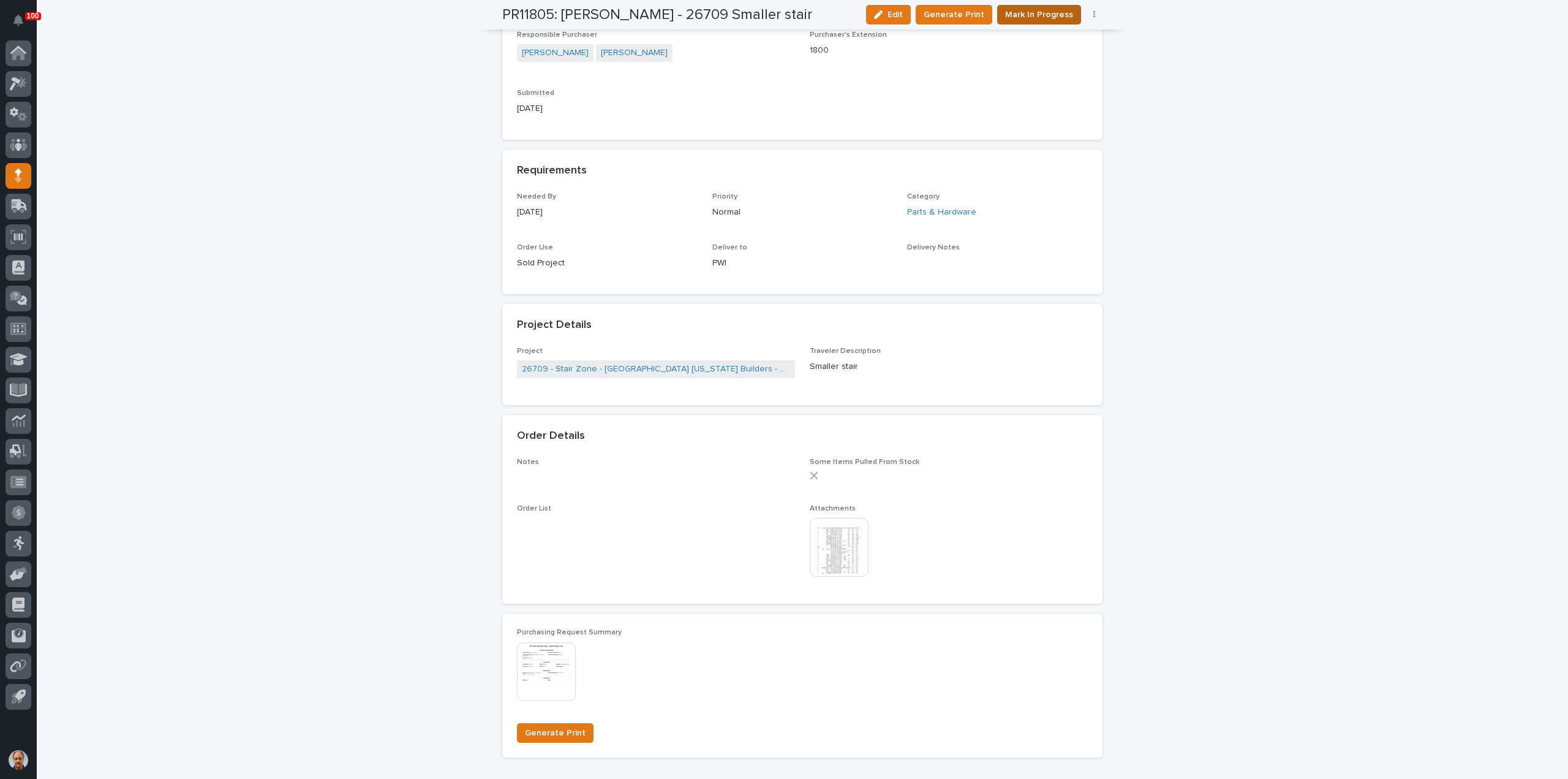
click at [1056, 14] on span "Mark In Progress" at bounding box center [1039, 15] width 68 height 12
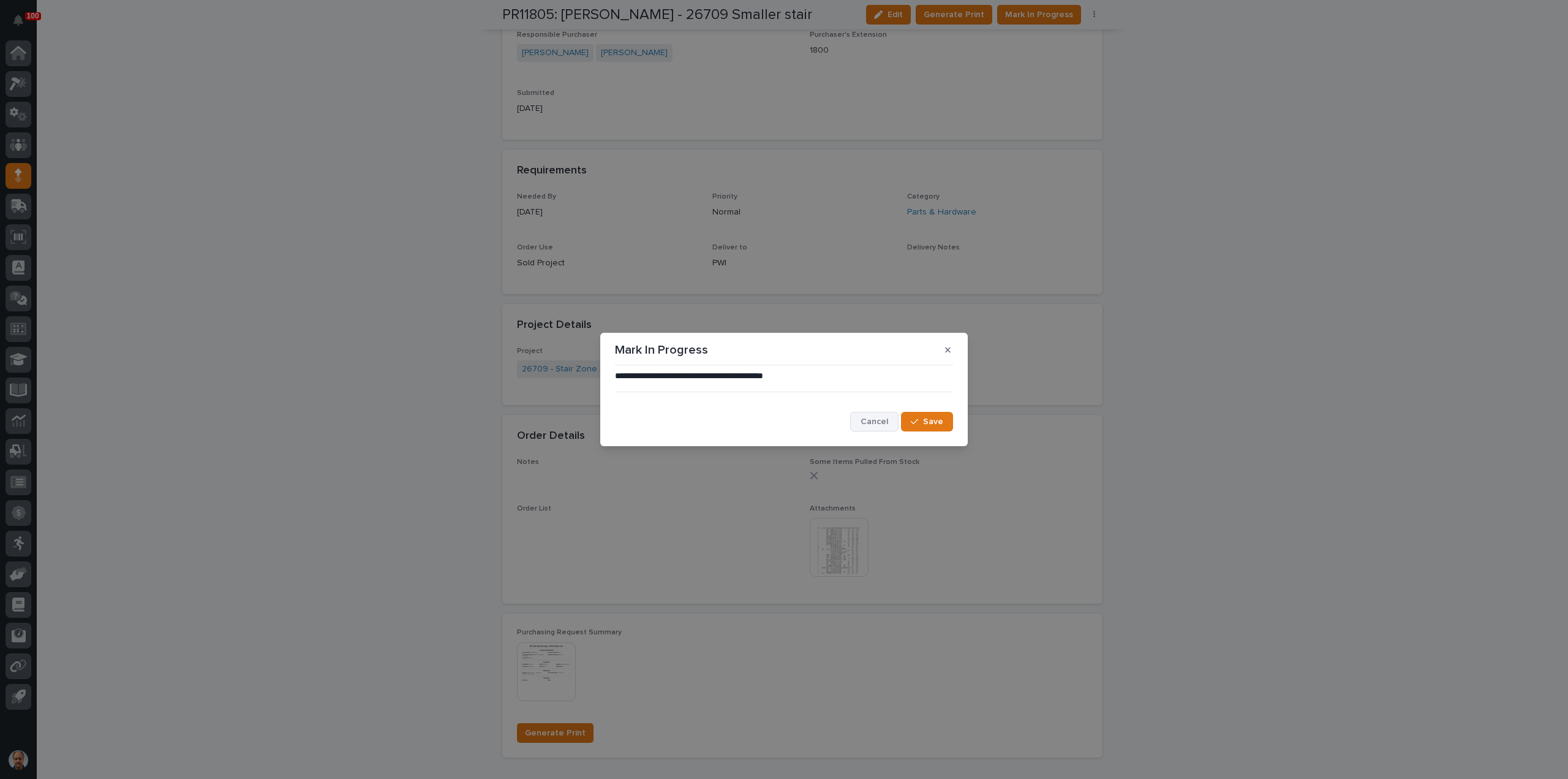
click at [883, 421] on span "Cancel" at bounding box center [874, 422] width 28 height 9
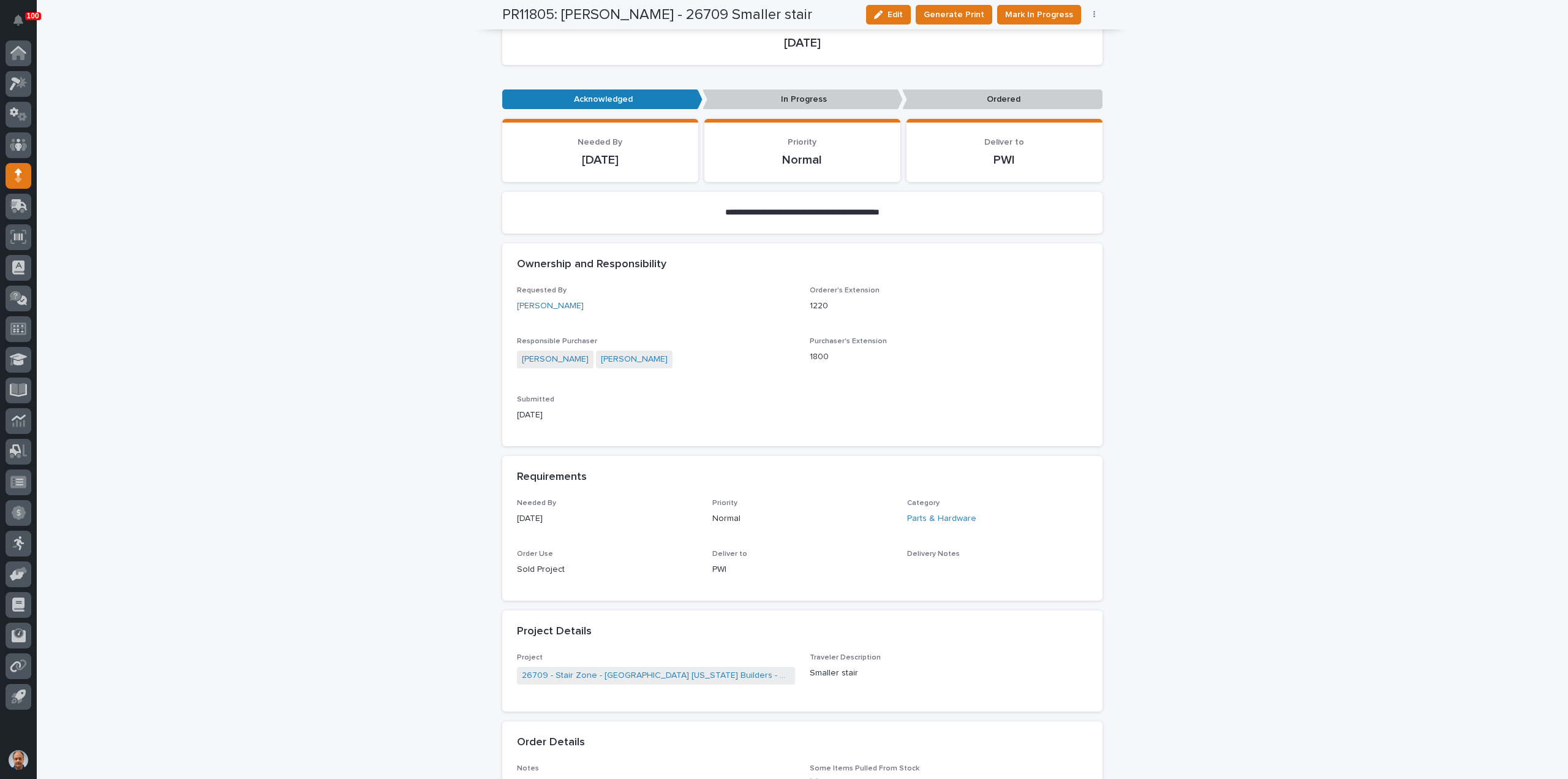
scroll to position [0, 0]
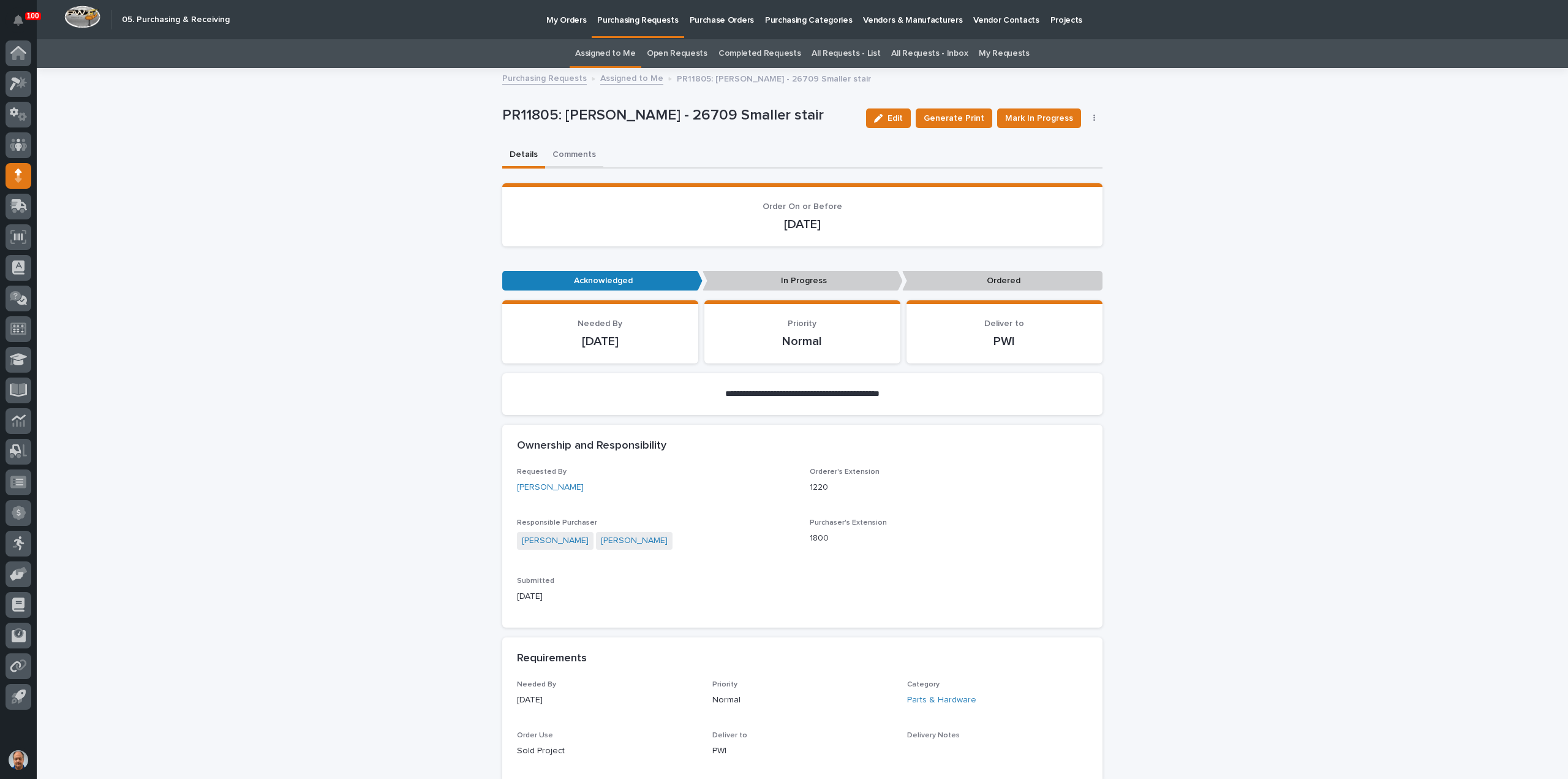
click at [568, 154] on button "Comments" at bounding box center [574, 155] width 58 height 26
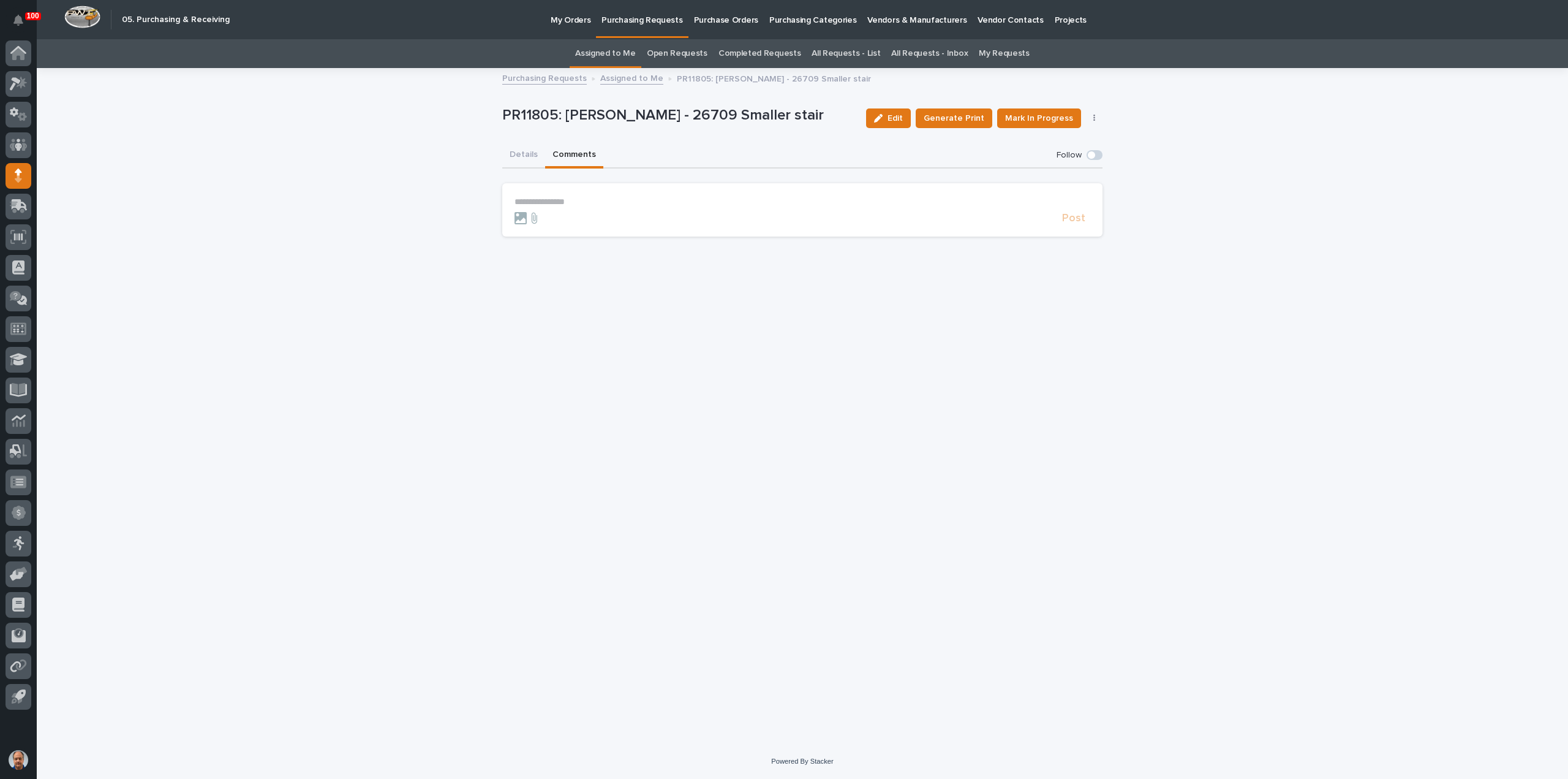
click at [532, 194] on section "**********" at bounding box center [802, 209] width 600 height 53
click at [528, 182] on div "**********" at bounding box center [802, 202] width 600 height 68
click at [523, 201] on p "**********" at bounding box center [802, 202] width 576 height 10
click at [1073, 221] on span "Post" at bounding box center [1074, 223] width 23 height 11
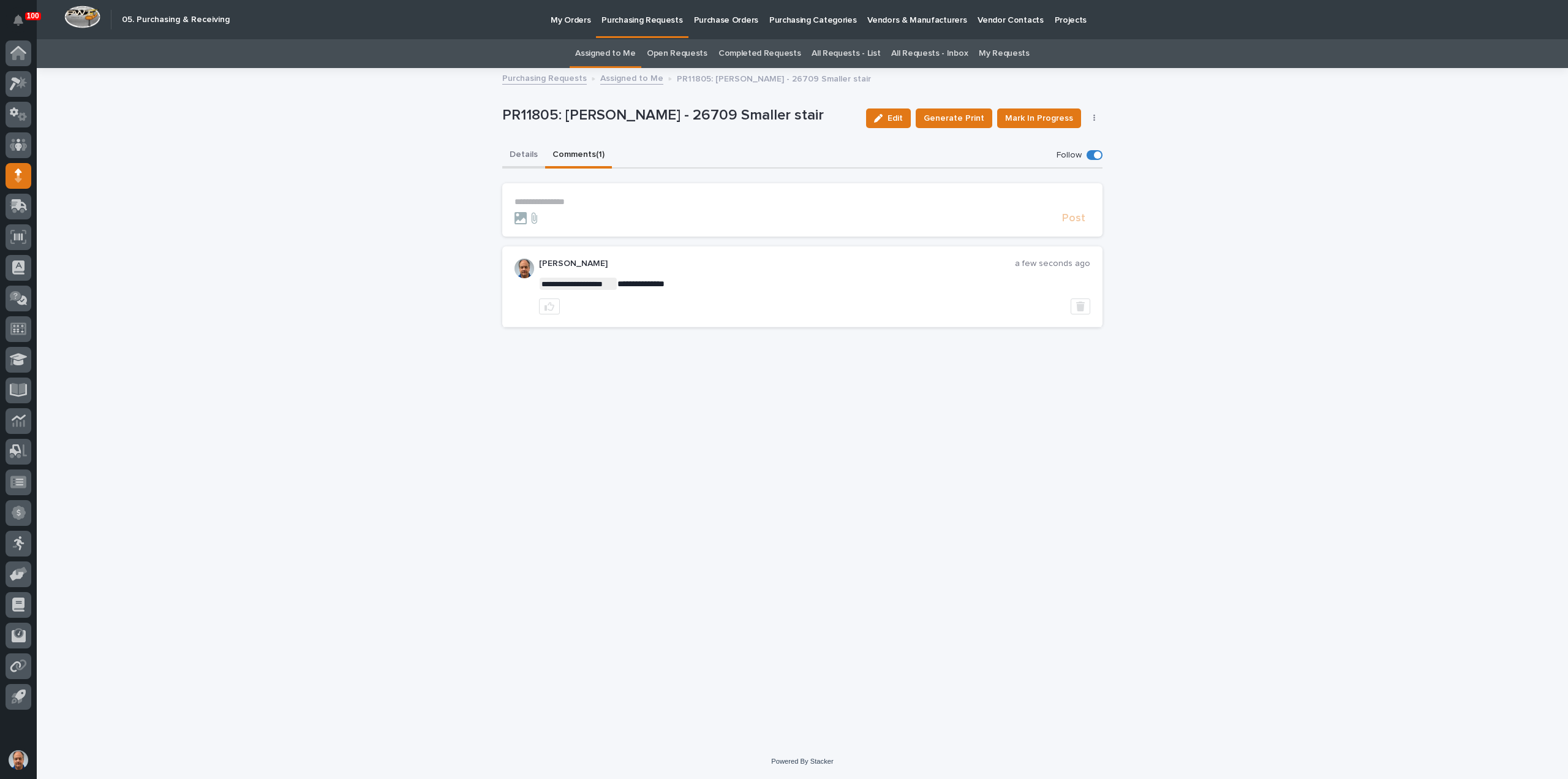
click at [523, 155] on button "Details" at bounding box center [523, 155] width 43 height 26
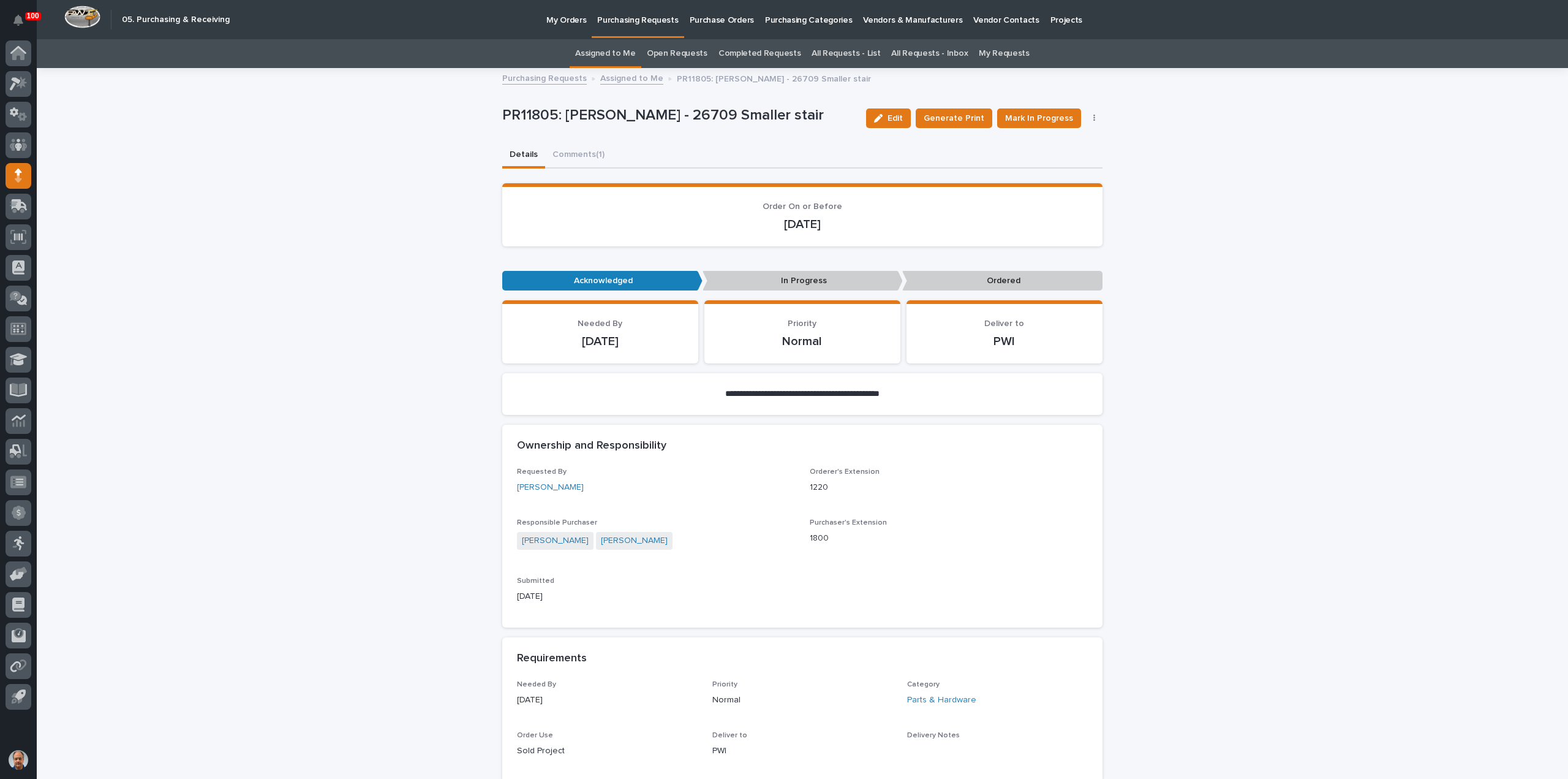
click at [623, 75] on link "Assigned to Me" at bounding box center [632, 77] width 63 height 14
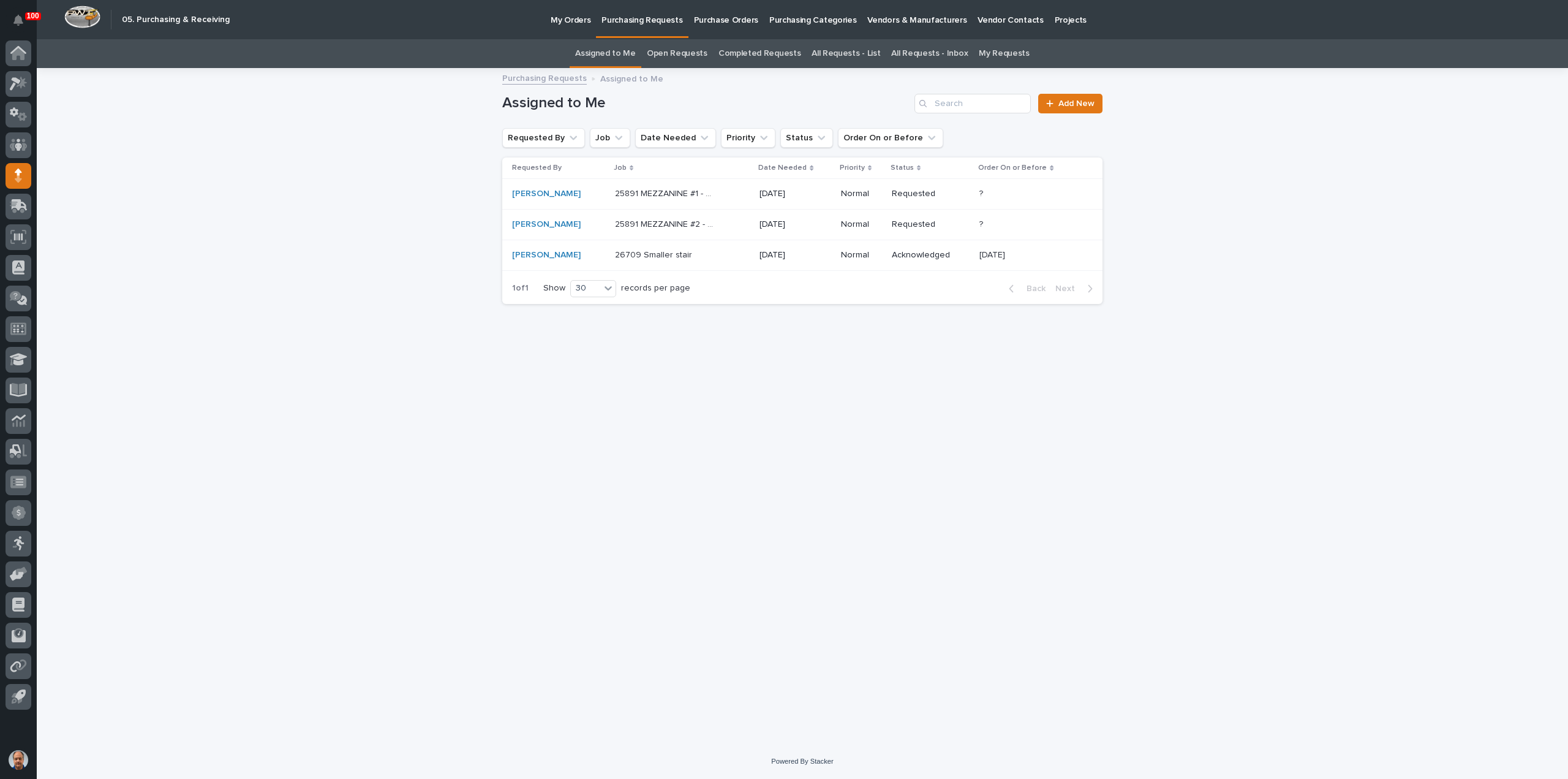
click at [690, 190] on p "25891 MEZZANINE #1 - Miscellaneous hardware and materials" at bounding box center [667, 193] width 105 height 13
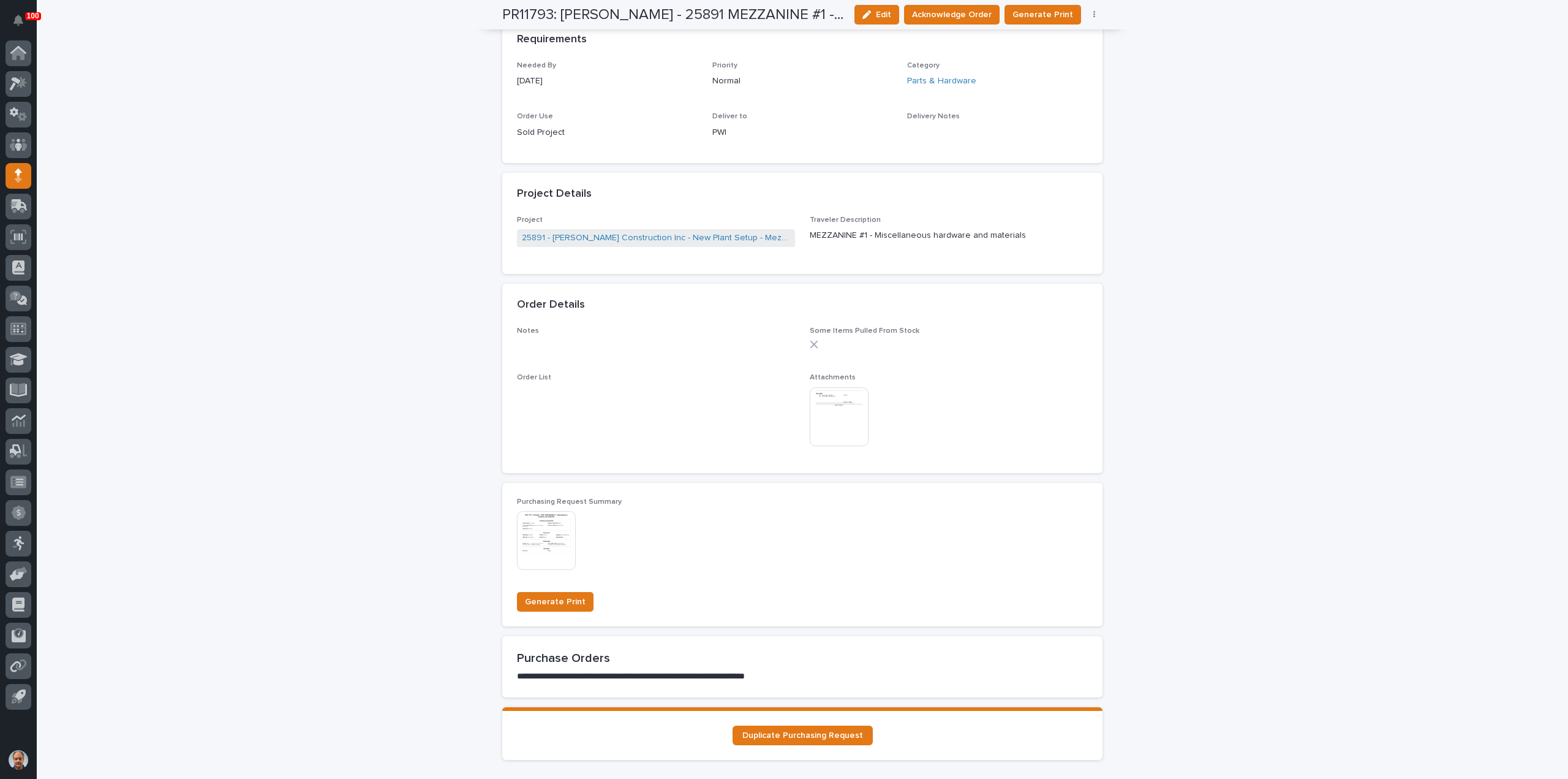
scroll to position [613, 0]
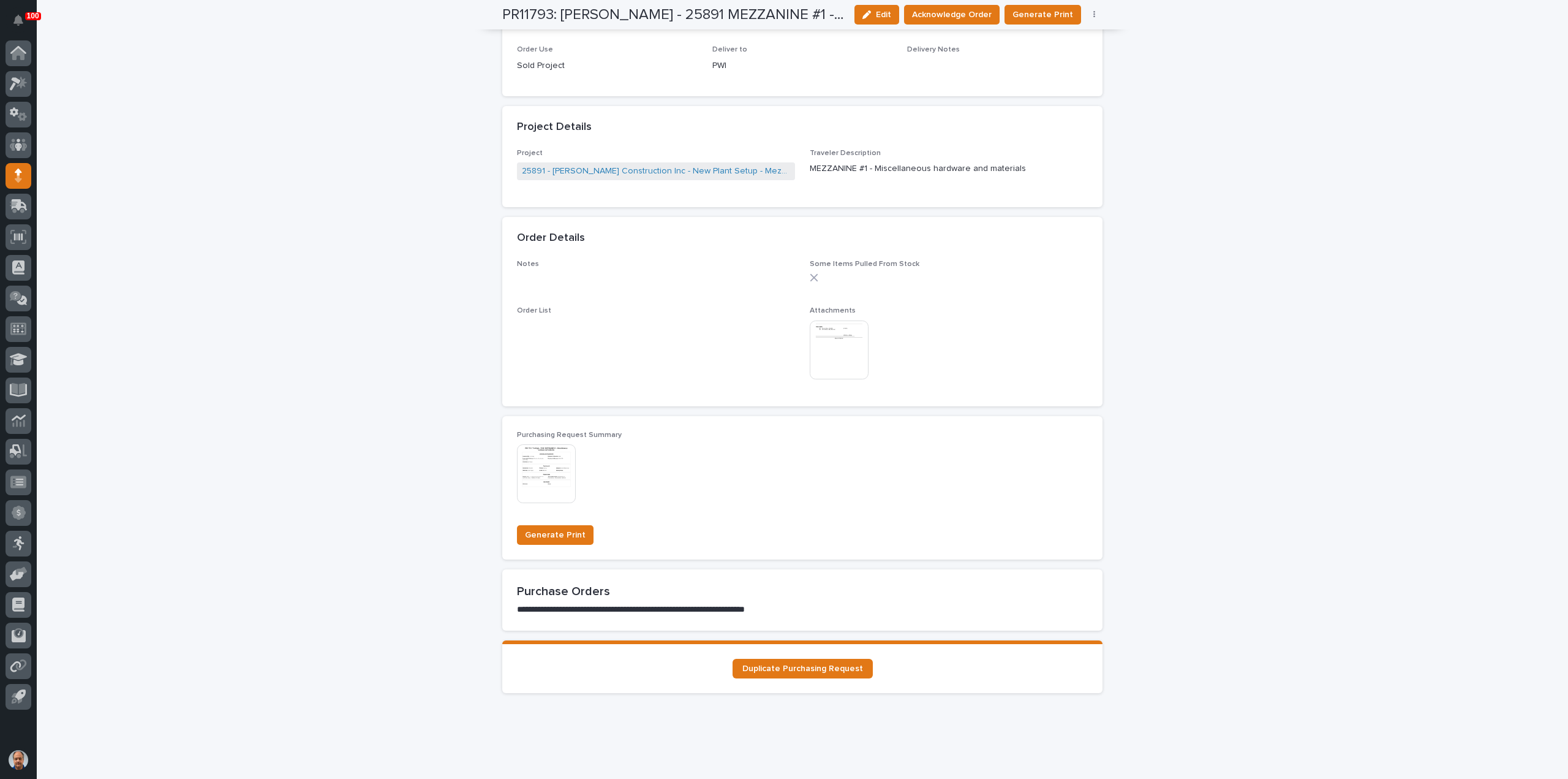
click at [827, 345] on img at bounding box center [839, 350] width 59 height 59
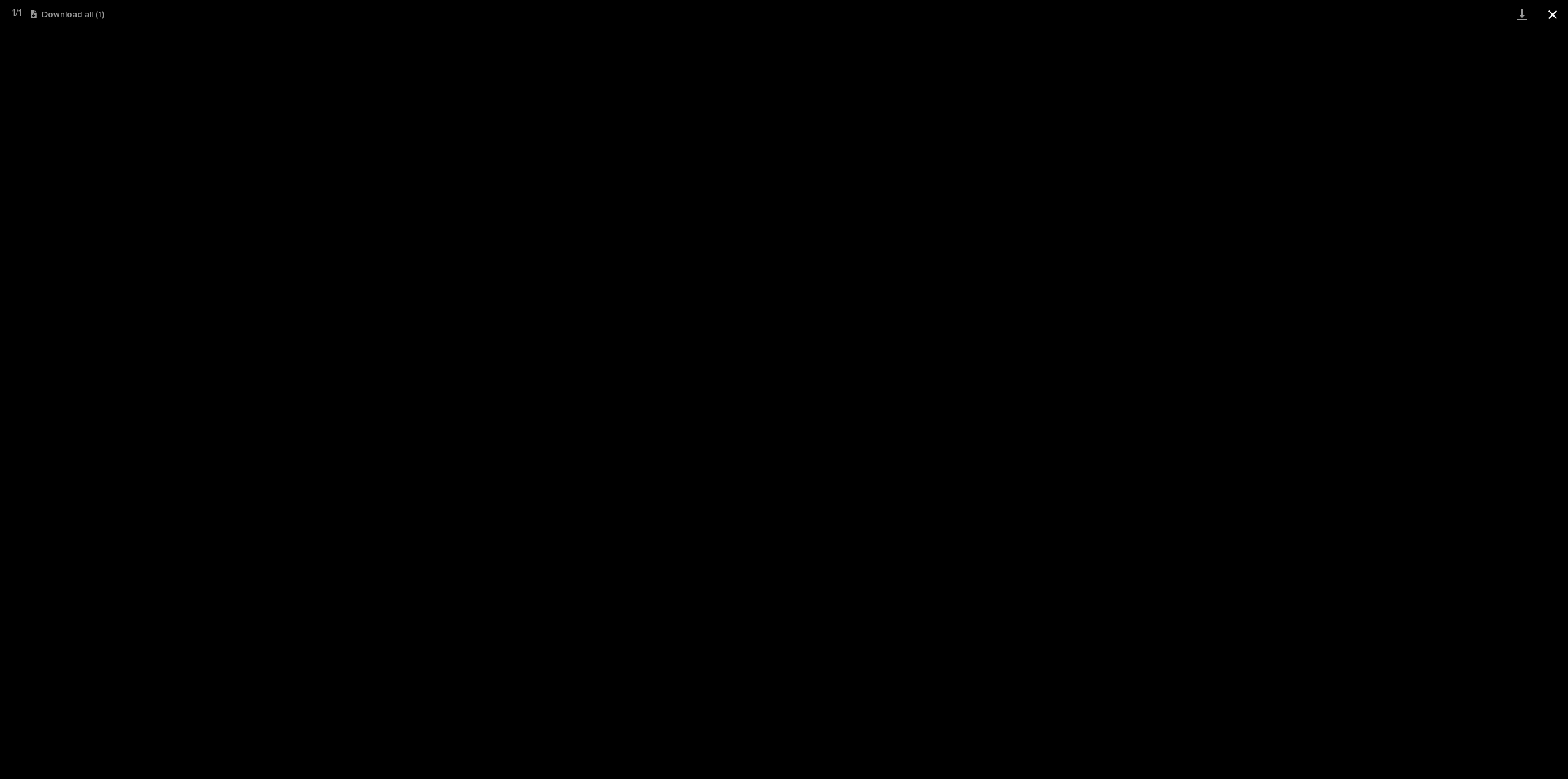
click at [1552, 13] on button "Close gallery" at bounding box center [1553, 15] width 31 height 29
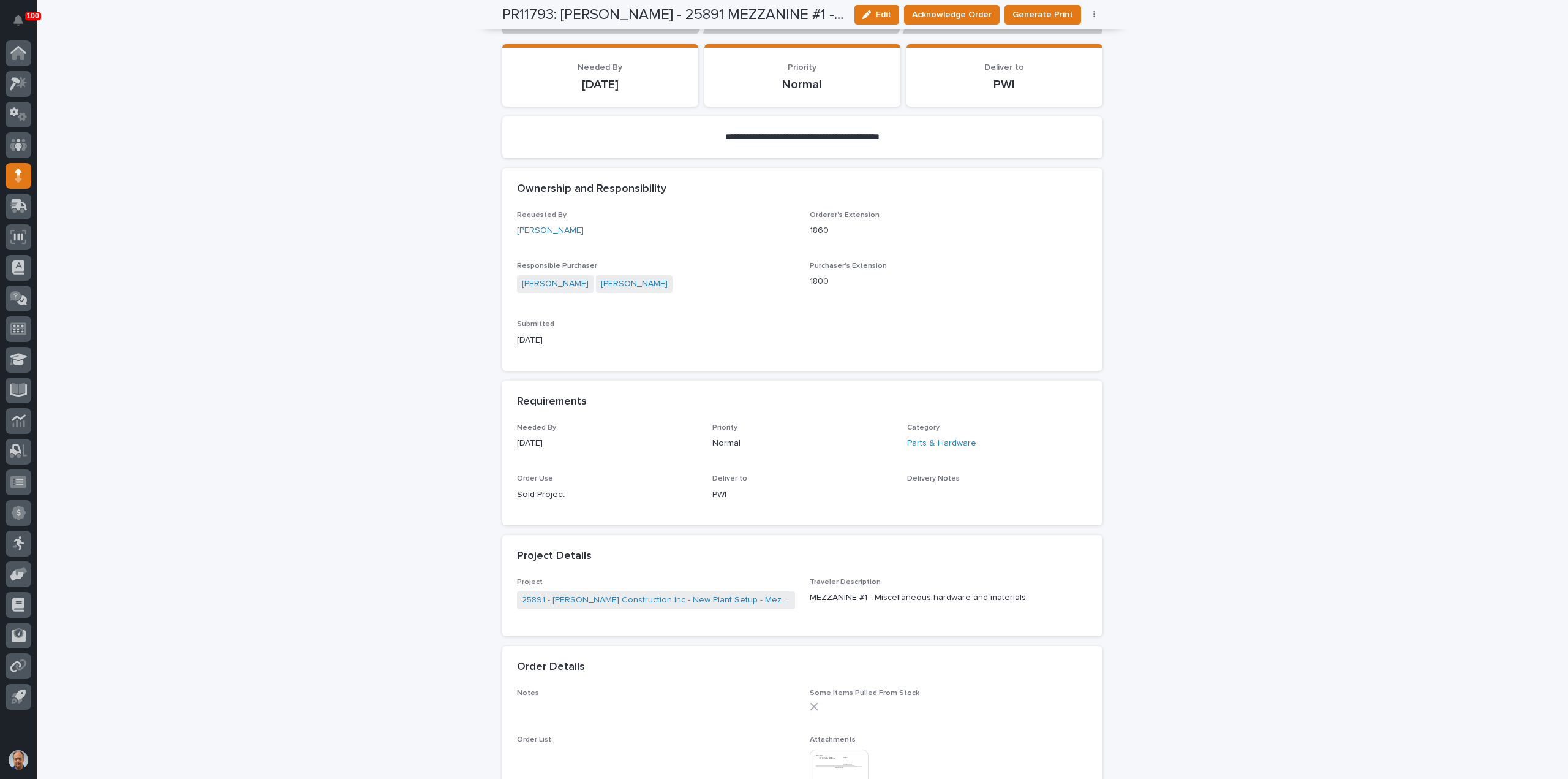
scroll to position [0, 0]
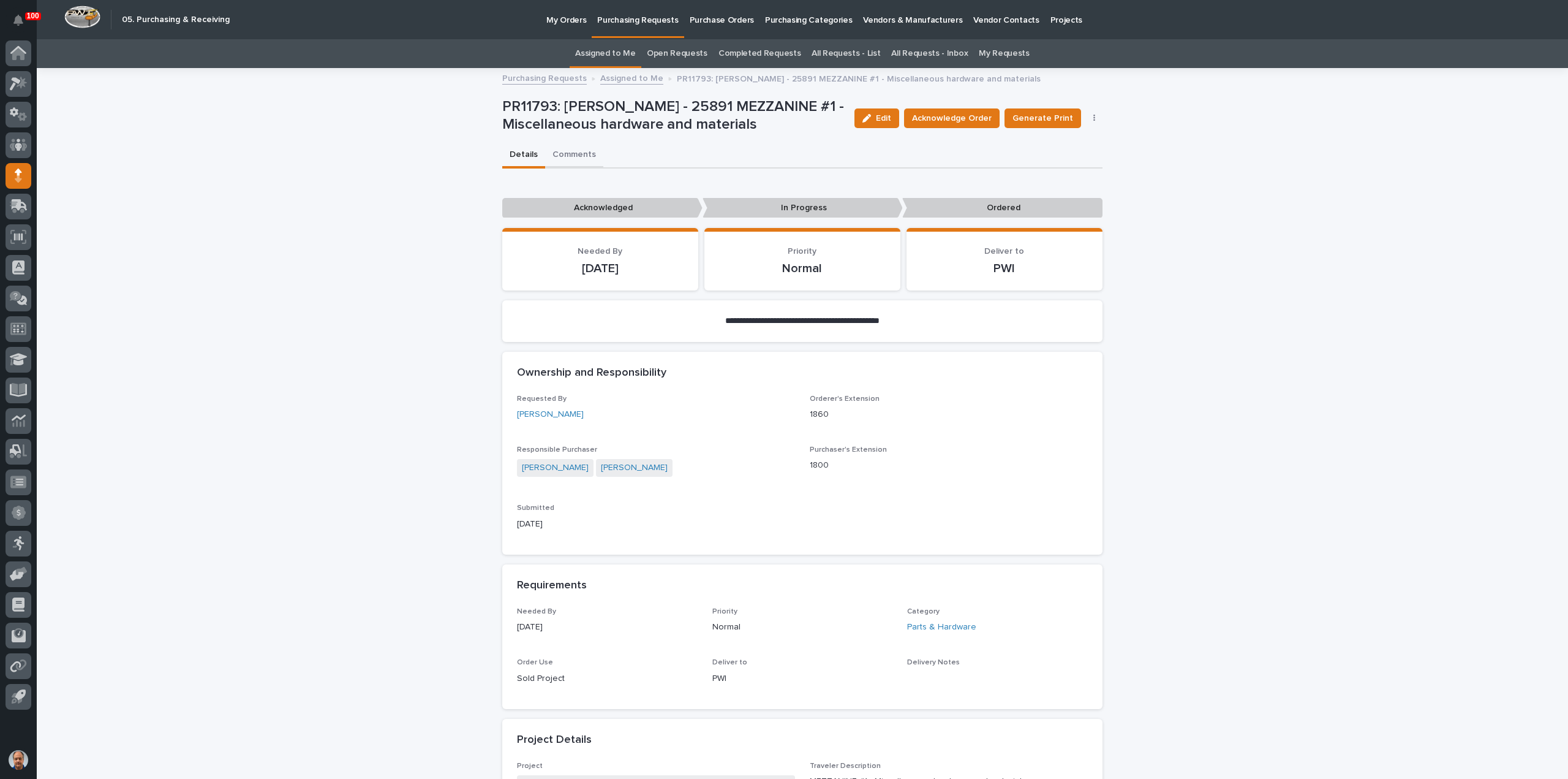
click at [567, 153] on button "Comments" at bounding box center [574, 155] width 58 height 26
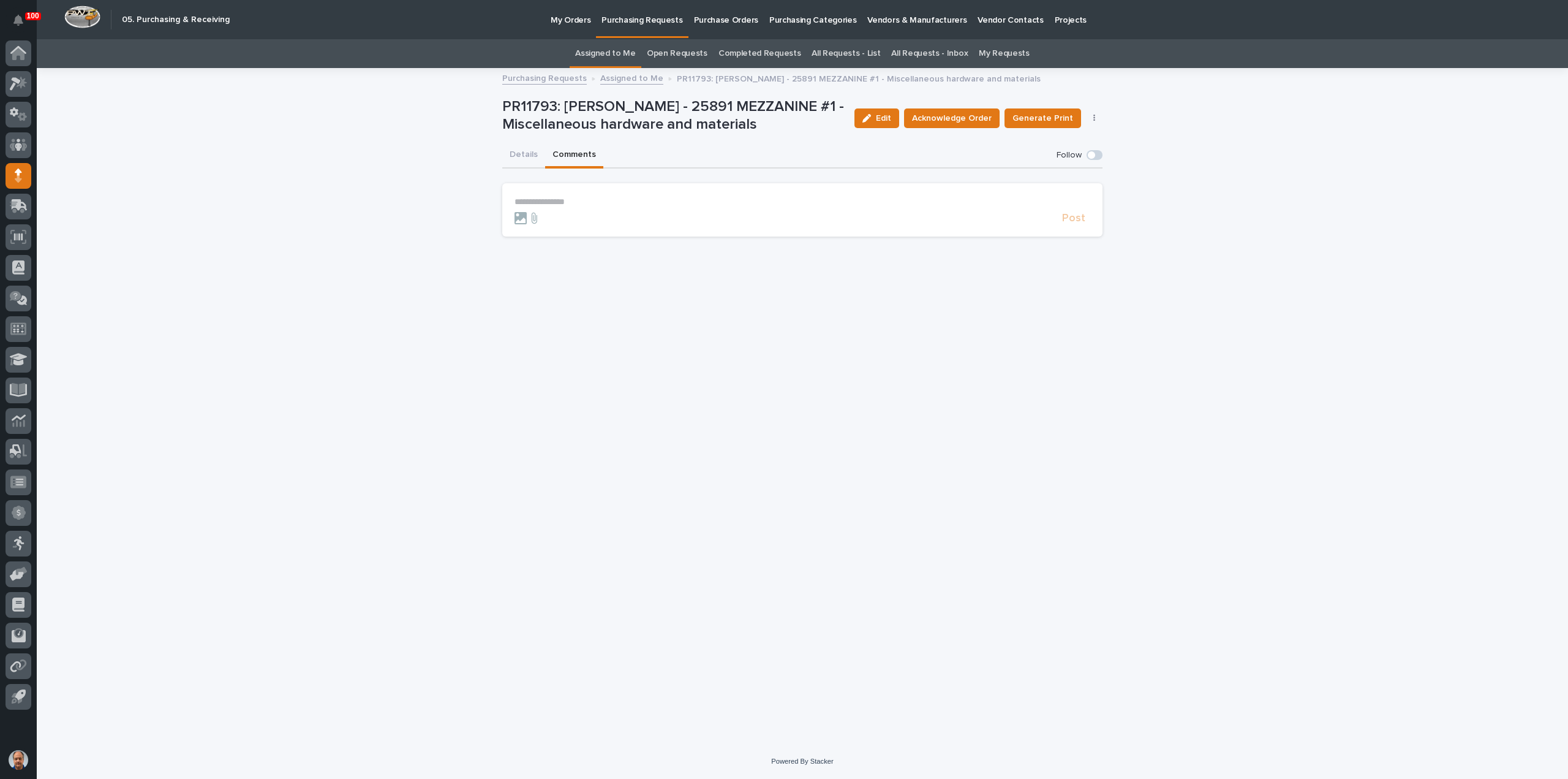
click at [520, 197] on p "**********" at bounding box center [802, 202] width 576 height 10
click at [1081, 219] on span "Post" at bounding box center [1074, 223] width 23 height 11
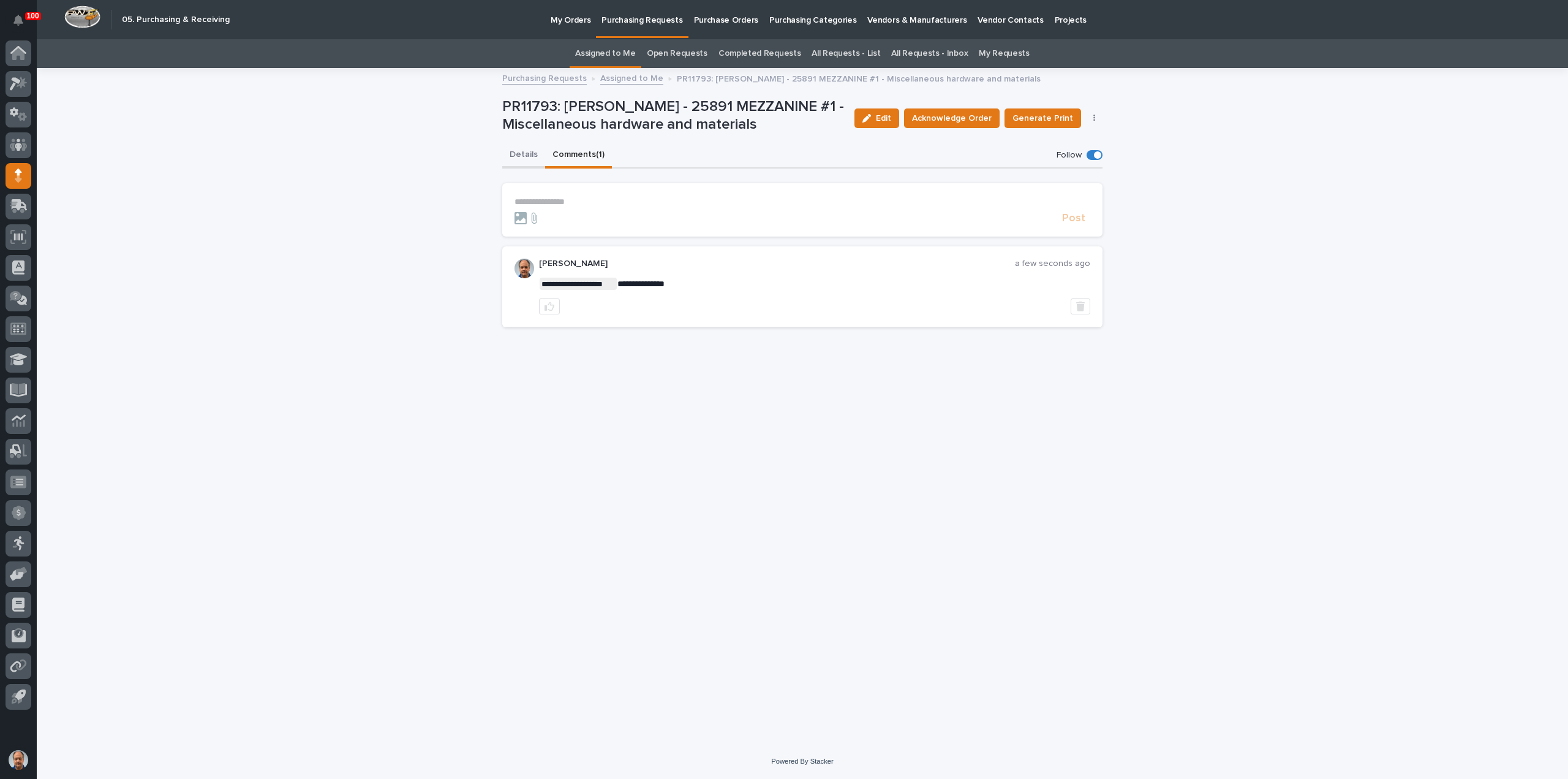
click at [521, 152] on button "Details" at bounding box center [523, 155] width 43 height 26
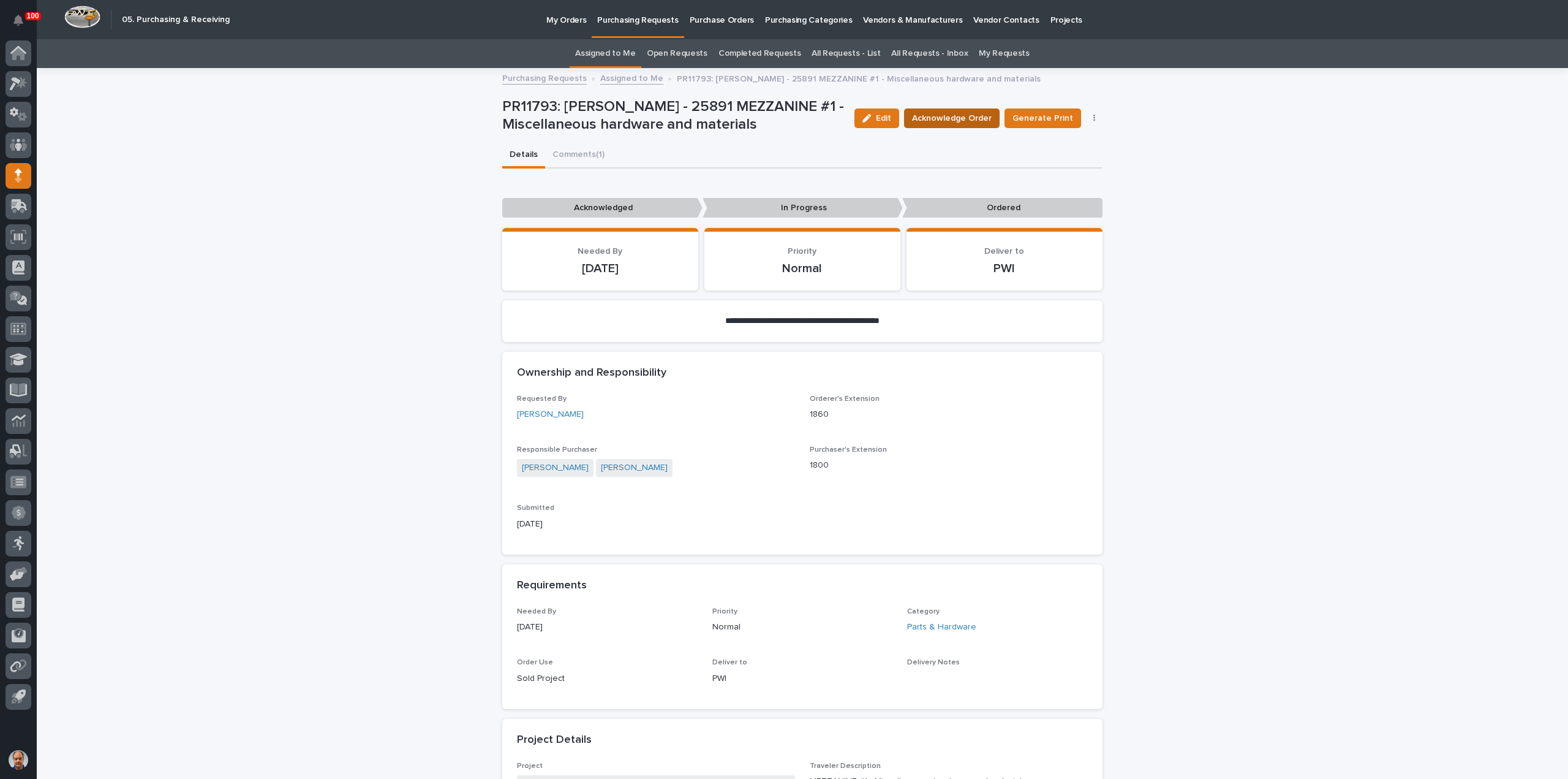
click at [952, 114] on span "Acknowledge Order" at bounding box center [952, 118] width 79 height 12
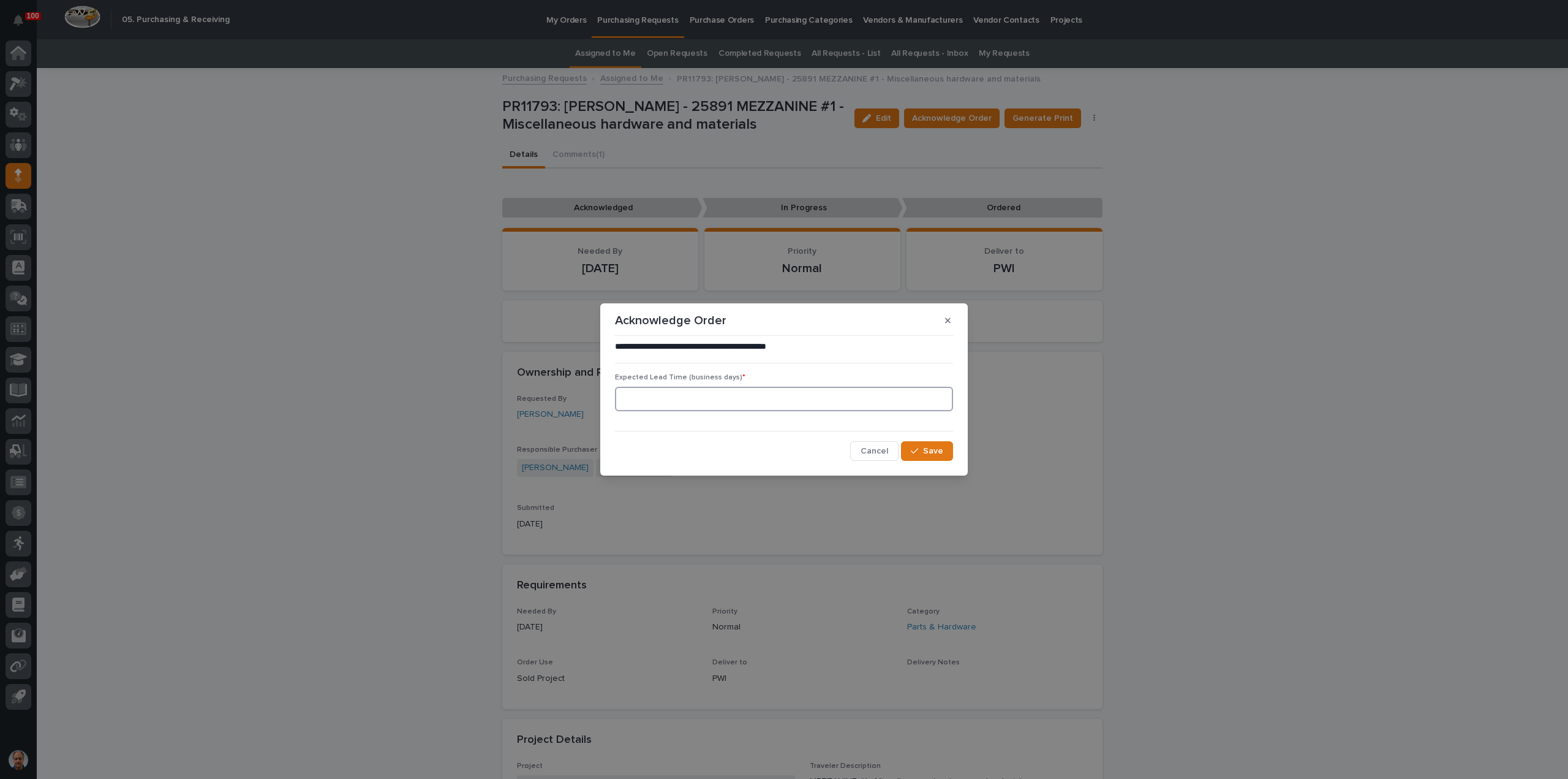
click at [689, 400] on input at bounding box center [784, 399] width 338 height 25
type input "1"
click at [945, 447] on button "Save" at bounding box center [927, 450] width 52 height 20
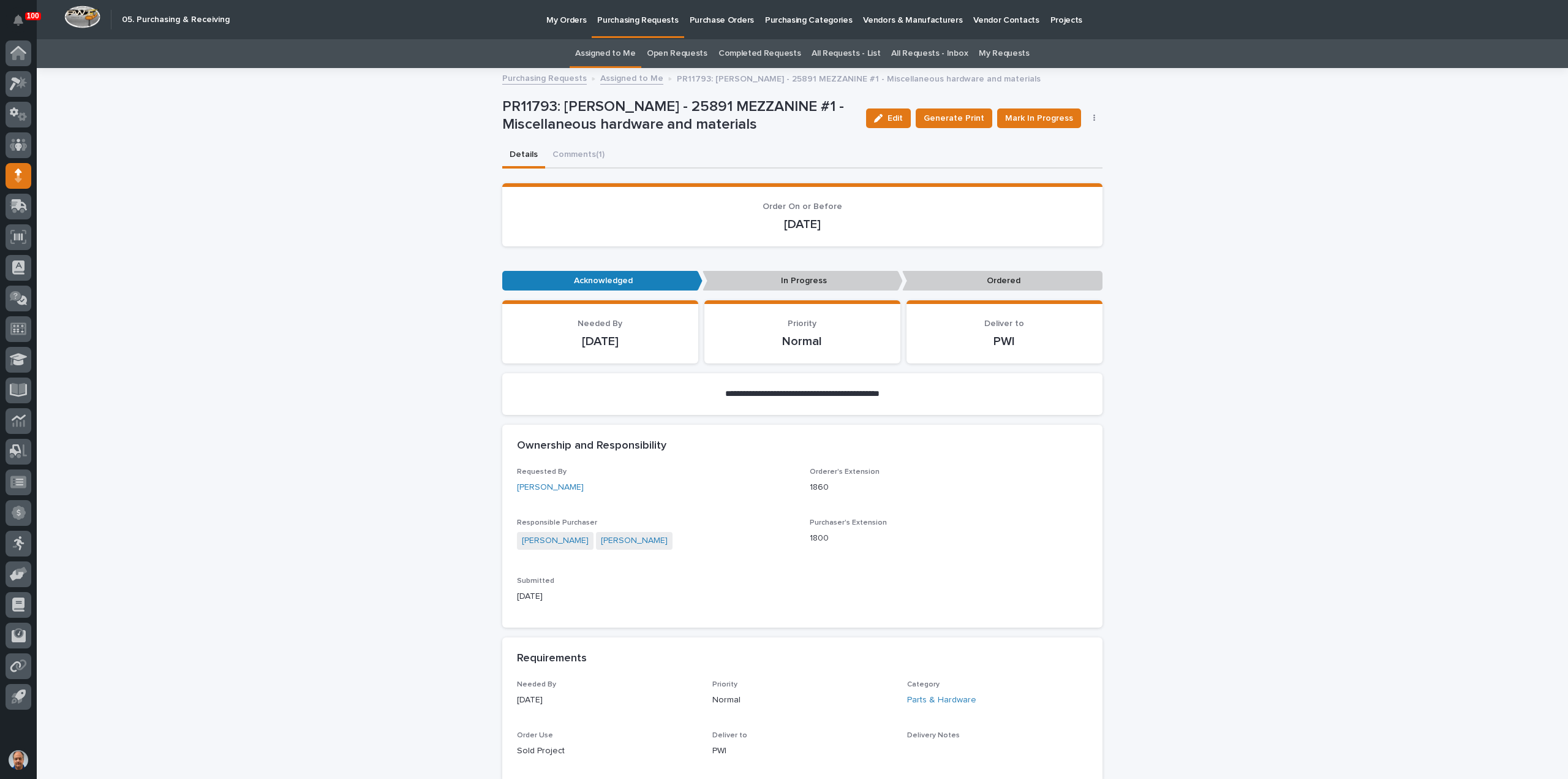
click at [642, 17] on p "Purchasing Requests" at bounding box center [638, 12] width 81 height 26
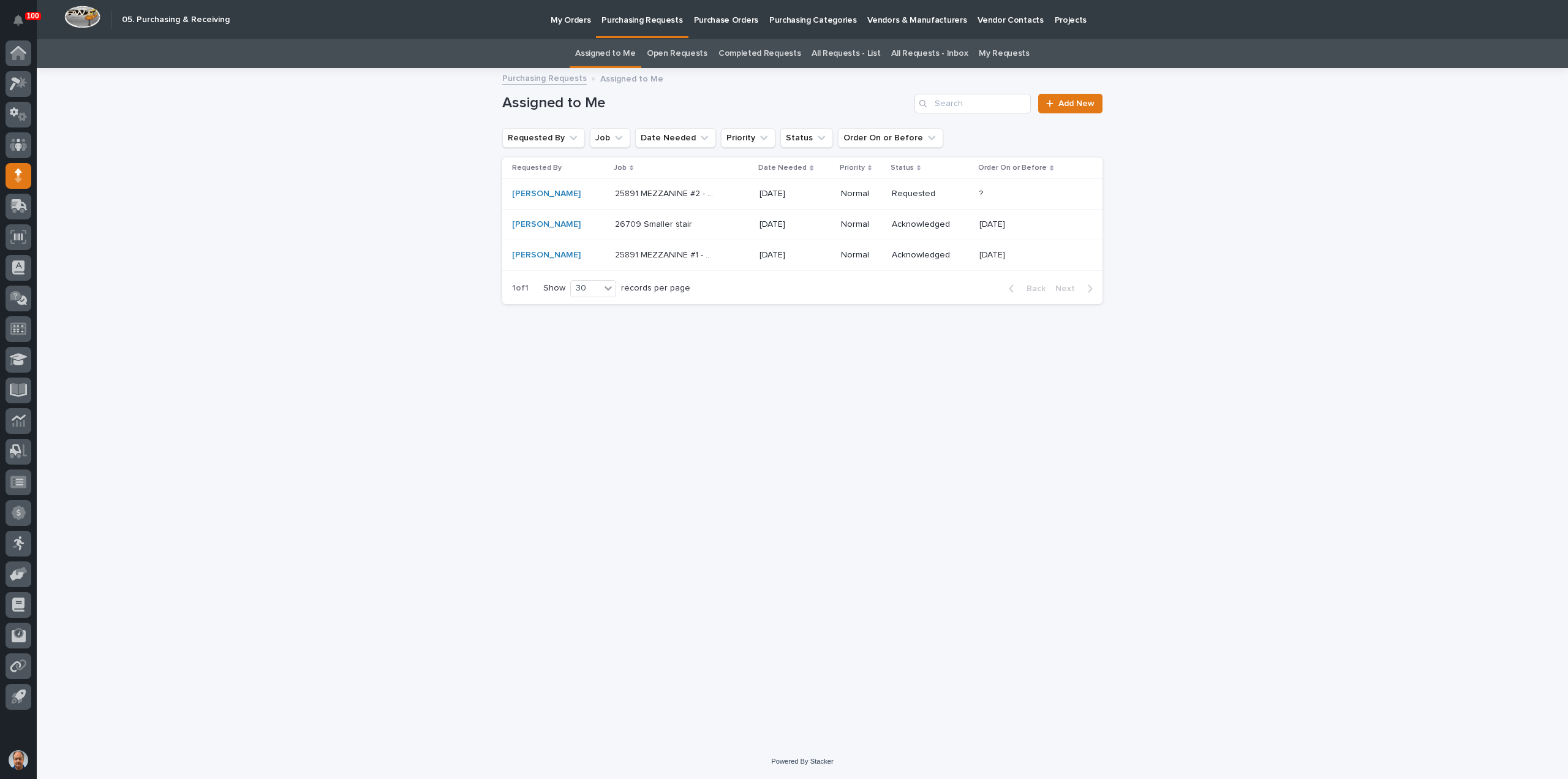
click at [664, 189] on p "25891 MEZZANINE #2 - Miscellaneous hardware and materials" at bounding box center [667, 193] width 105 height 13
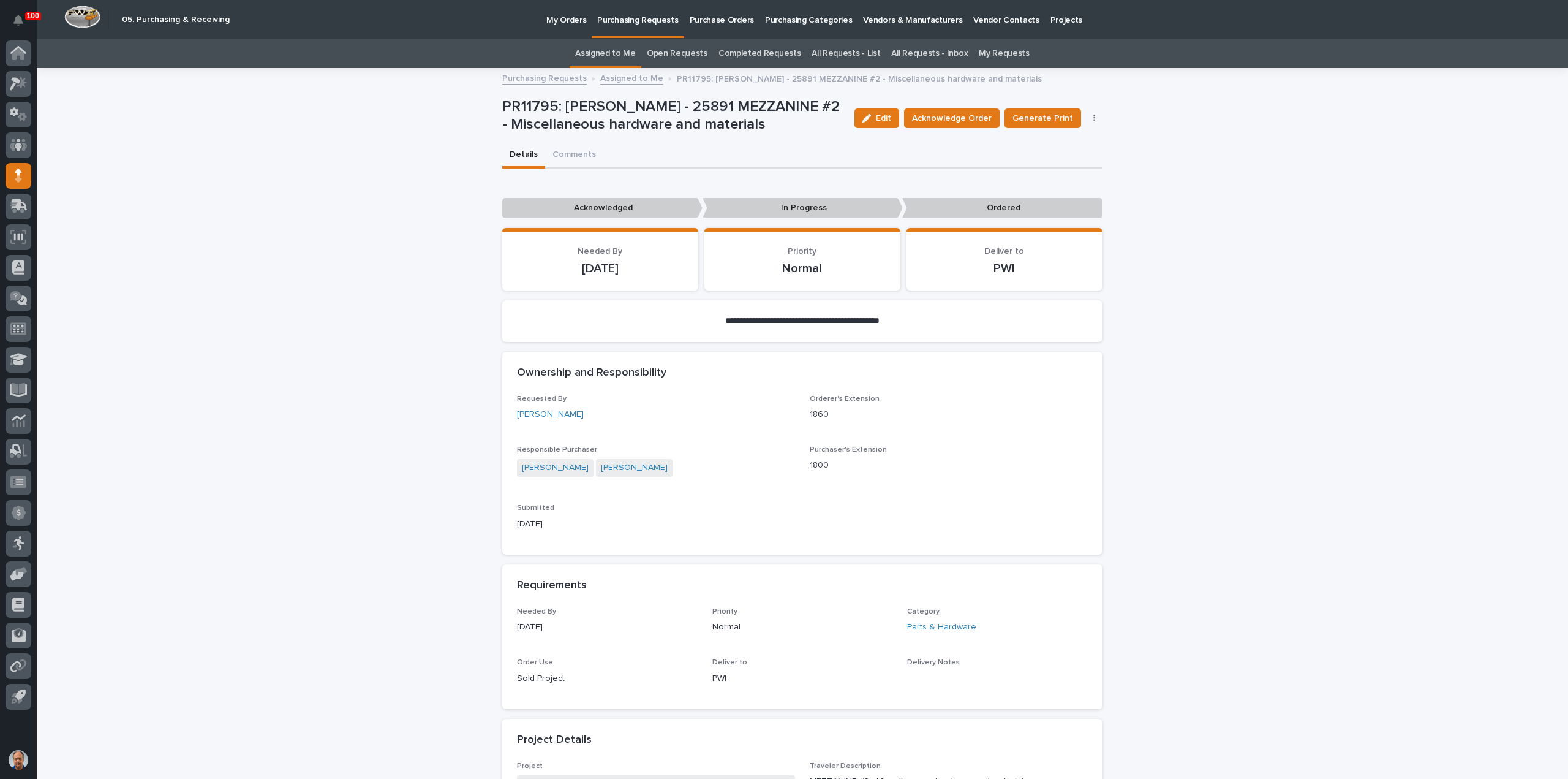
click at [632, 205] on p "Acknowledged" at bounding box center [602, 208] width 200 height 20
click at [963, 114] on span "Acknowledge Order" at bounding box center [952, 118] width 79 height 12
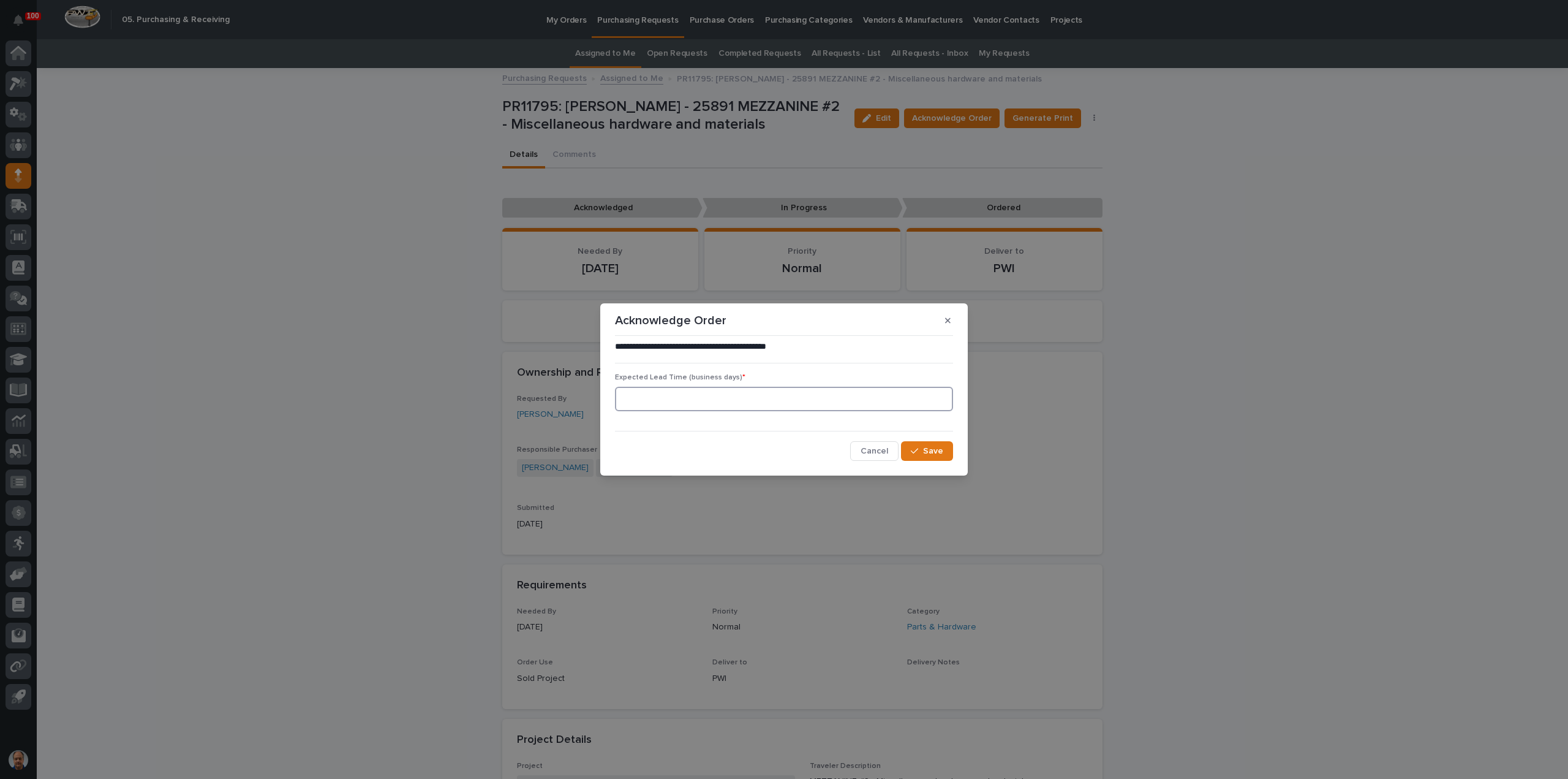
click at [744, 398] on input at bounding box center [784, 399] width 338 height 25
type input "1"
click at [921, 454] on div "button" at bounding box center [917, 451] width 12 height 9
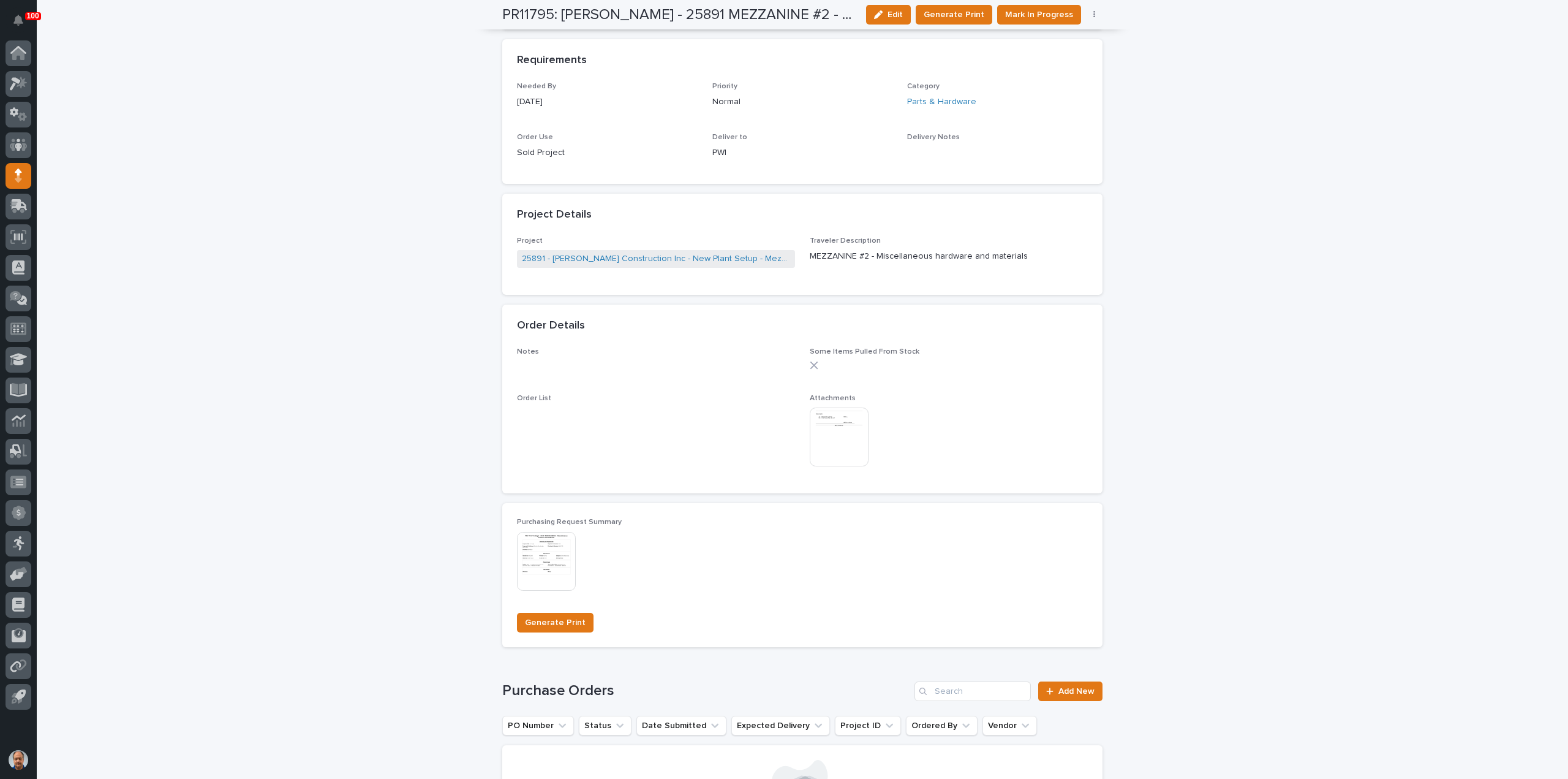
scroll to position [674, 0]
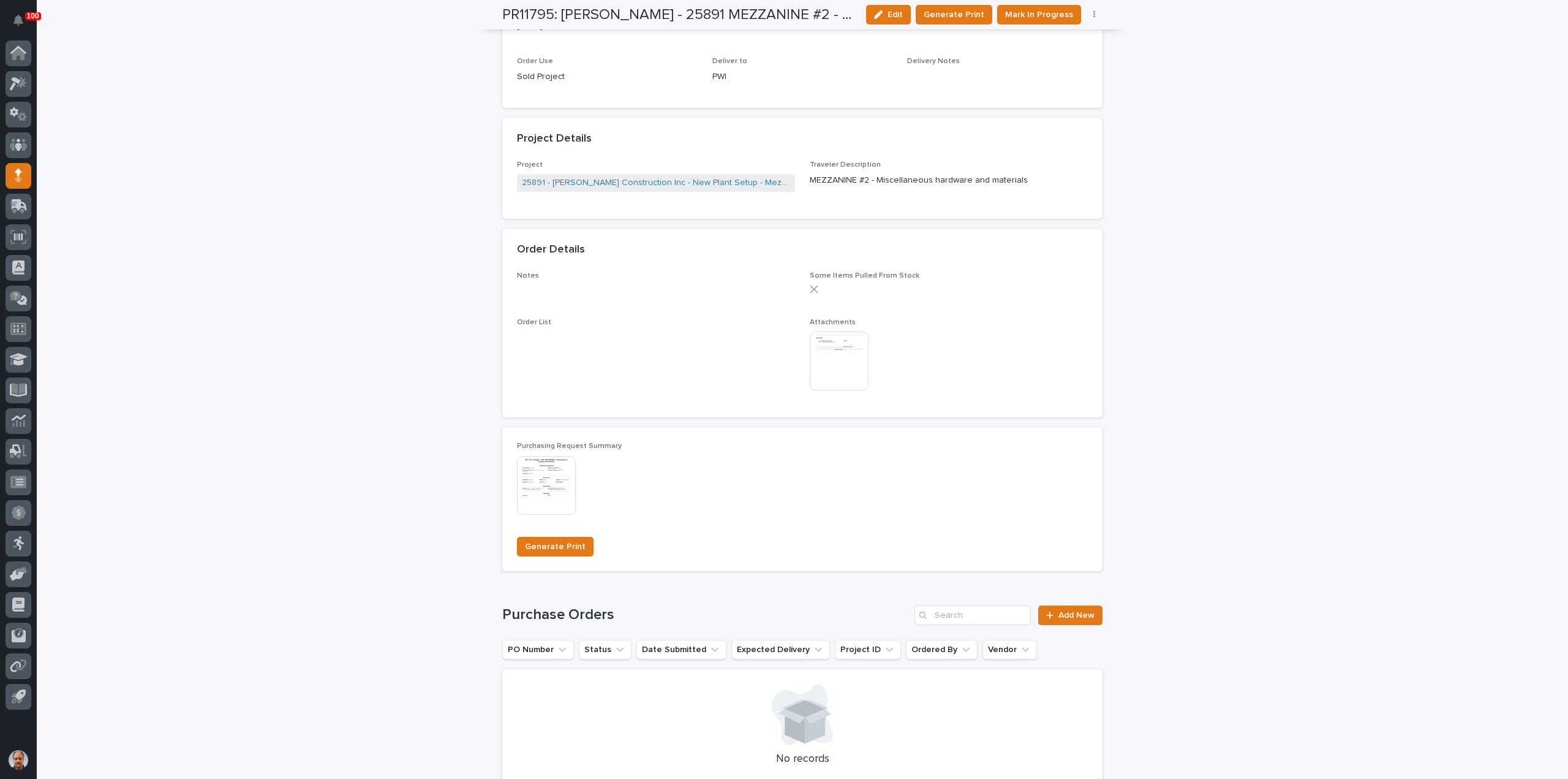
click at [840, 366] on img at bounding box center [839, 361] width 59 height 59
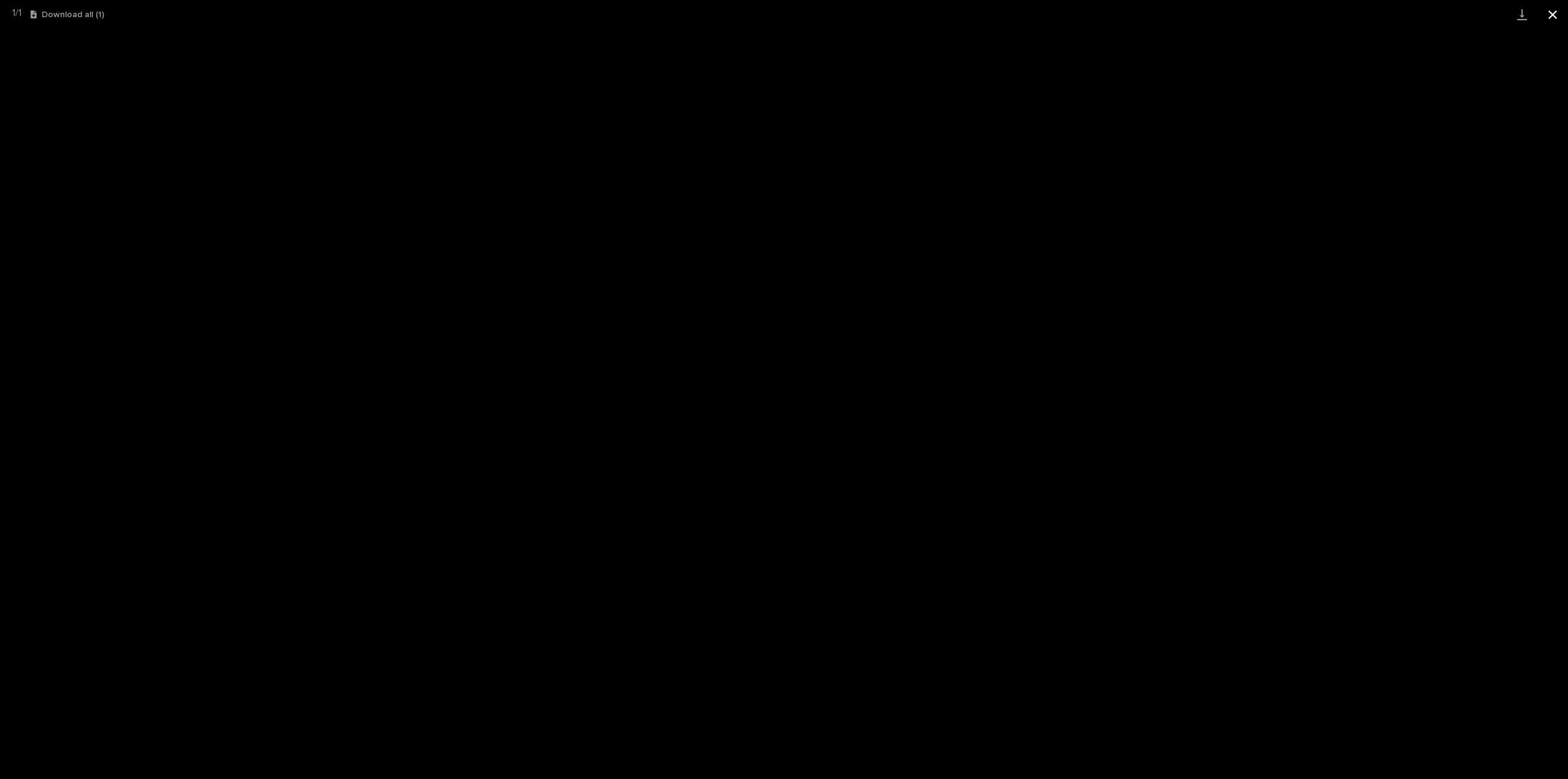
click at [1552, 13] on button "Close gallery" at bounding box center [1553, 15] width 31 height 29
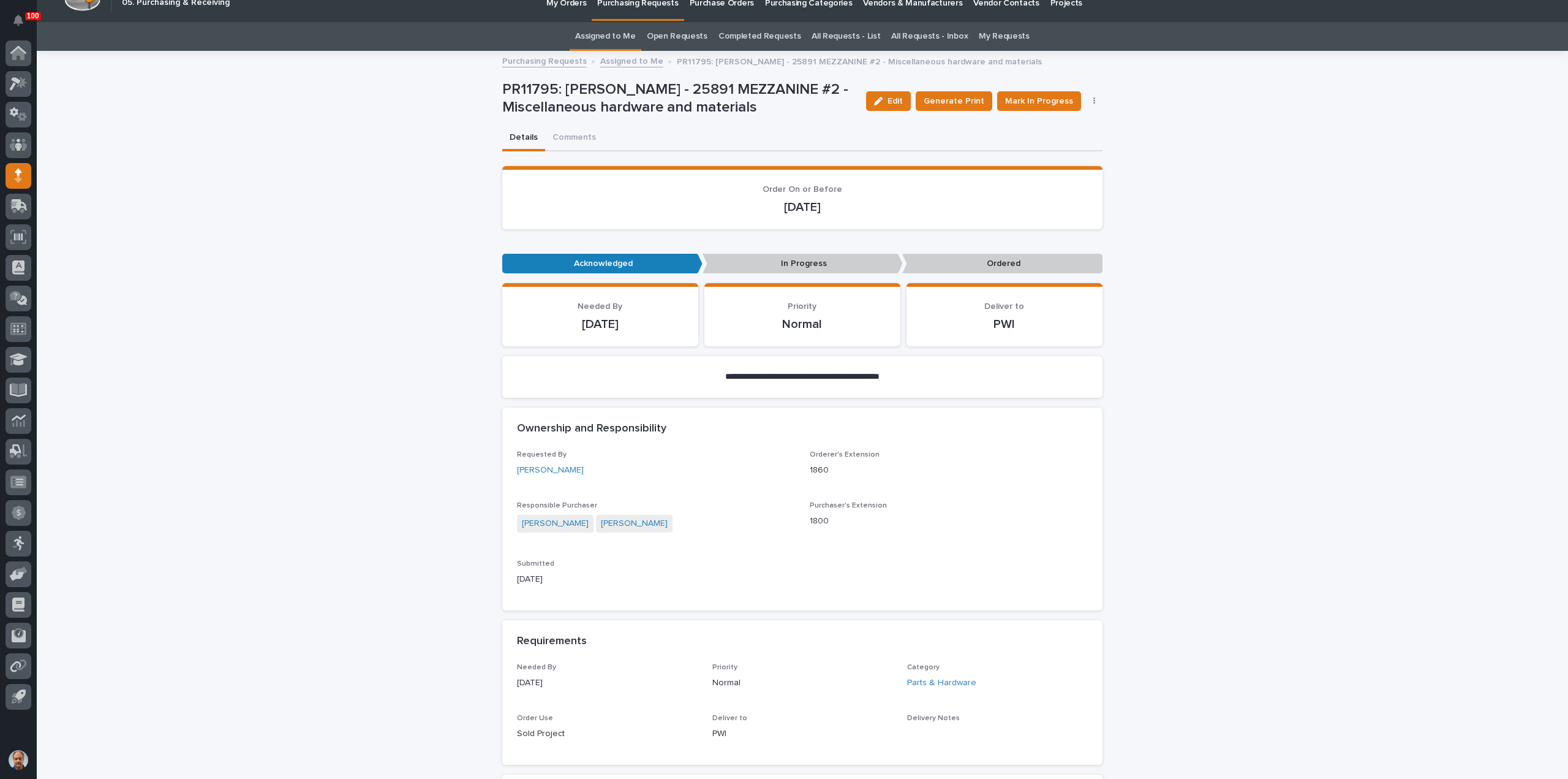
scroll to position [0, 0]
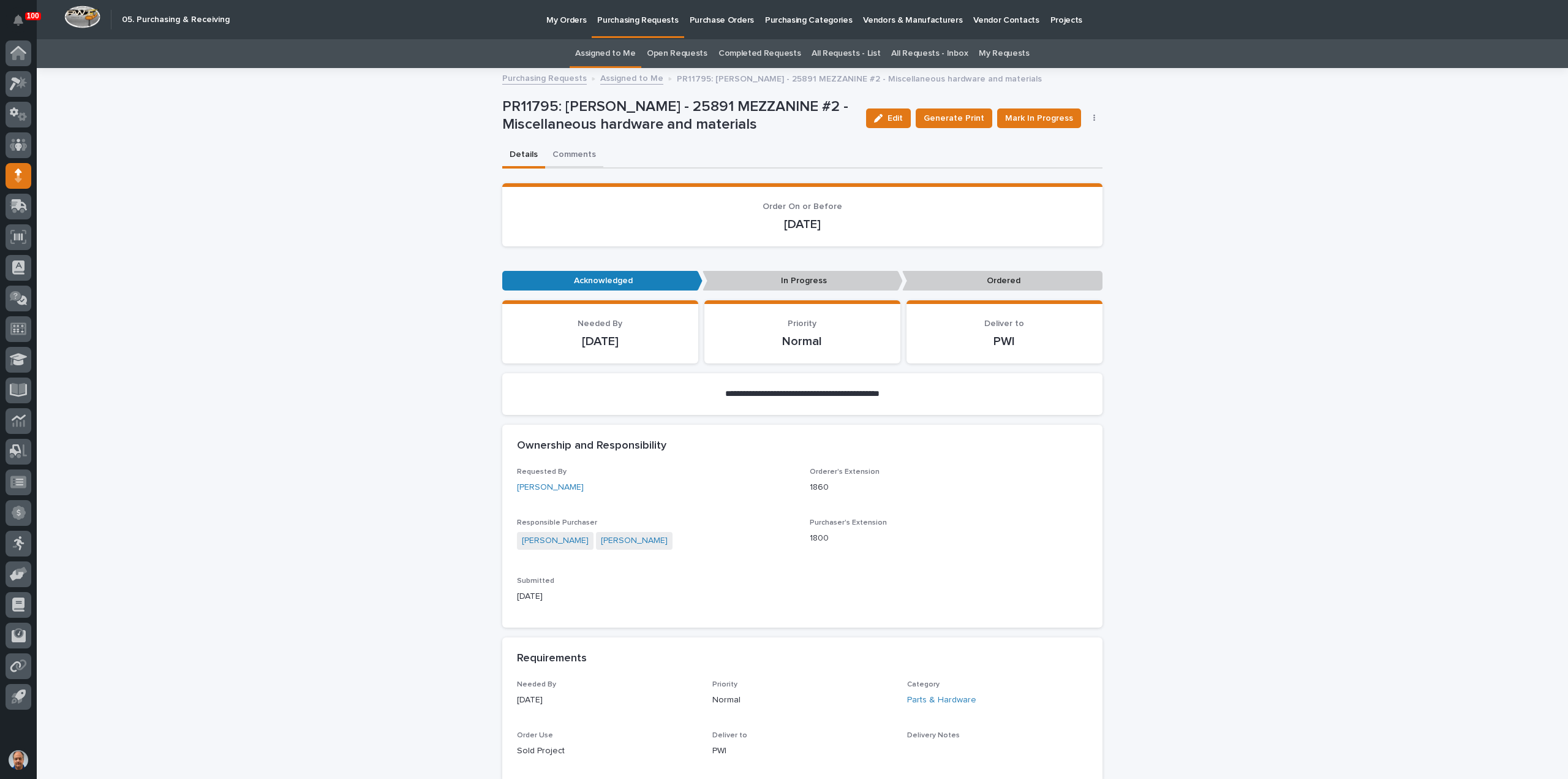
click at [576, 155] on button "Comments" at bounding box center [574, 155] width 58 height 26
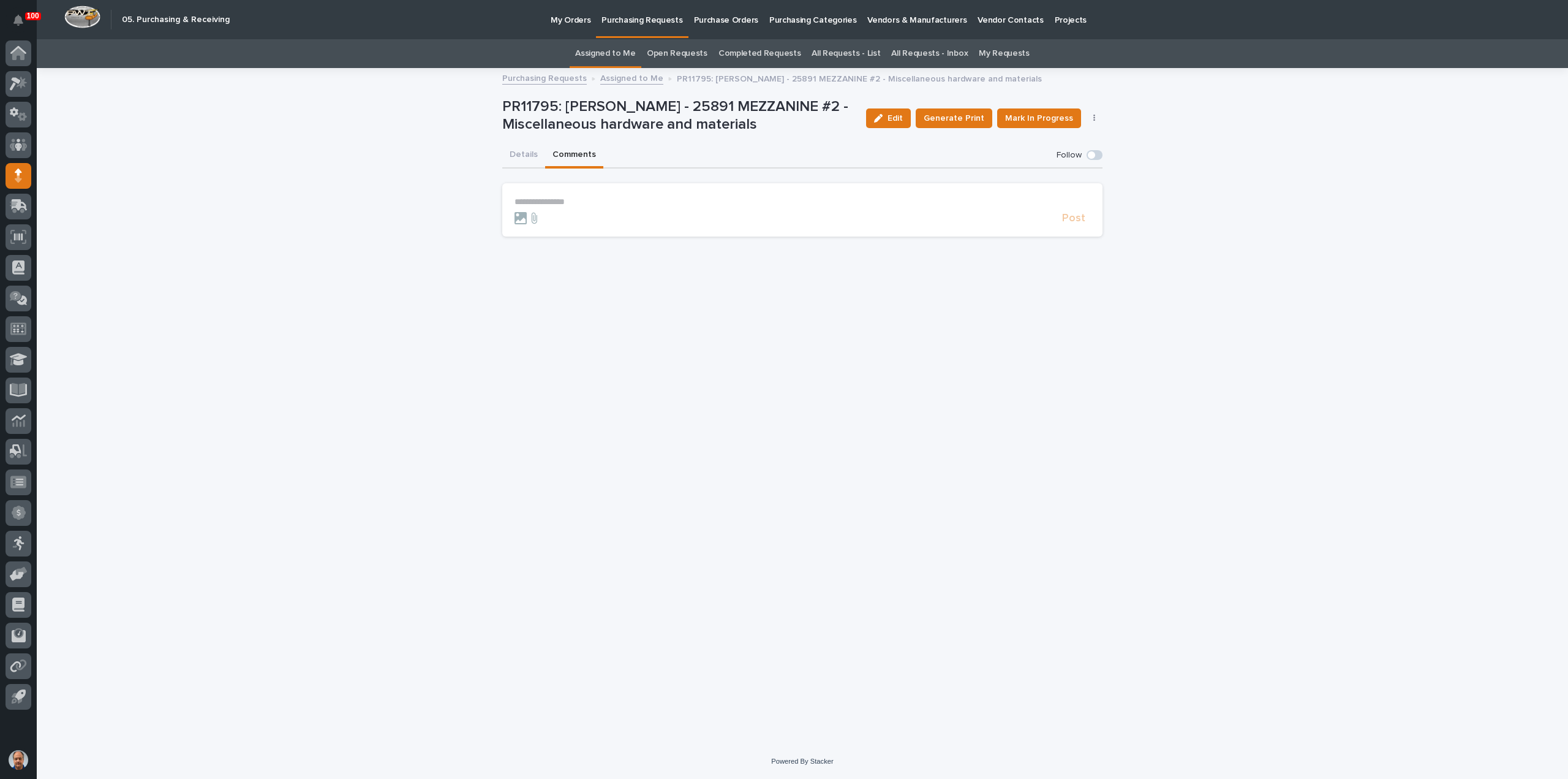
click at [565, 197] on p "**********" at bounding box center [802, 202] width 576 height 10
click at [1074, 227] on span "Post" at bounding box center [1074, 223] width 23 height 11
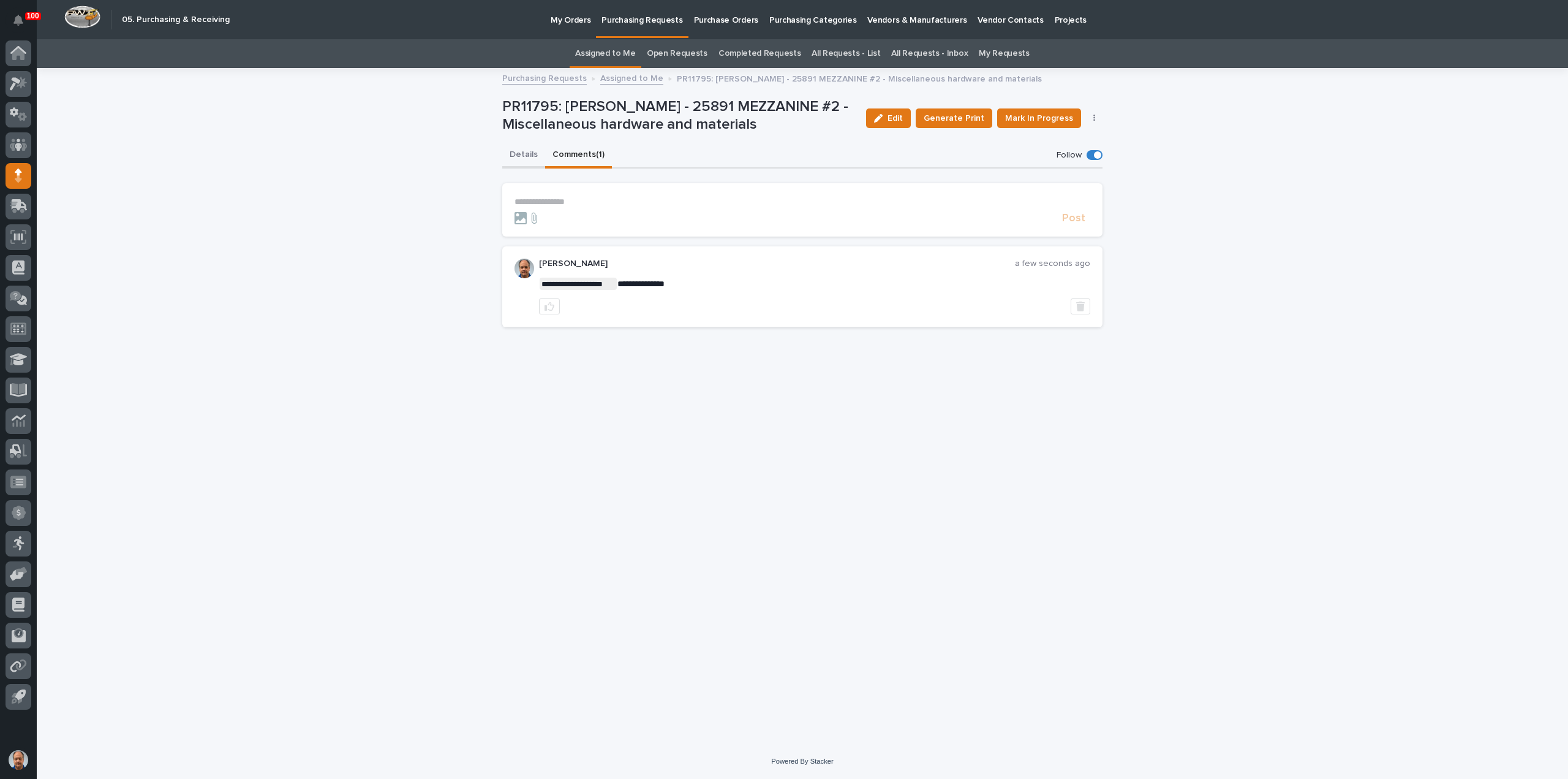
click at [523, 159] on button "Details" at bounding box center [523, 155] width 43 height 26
